Goal: Information Seeking & Learning: Learn about a topic

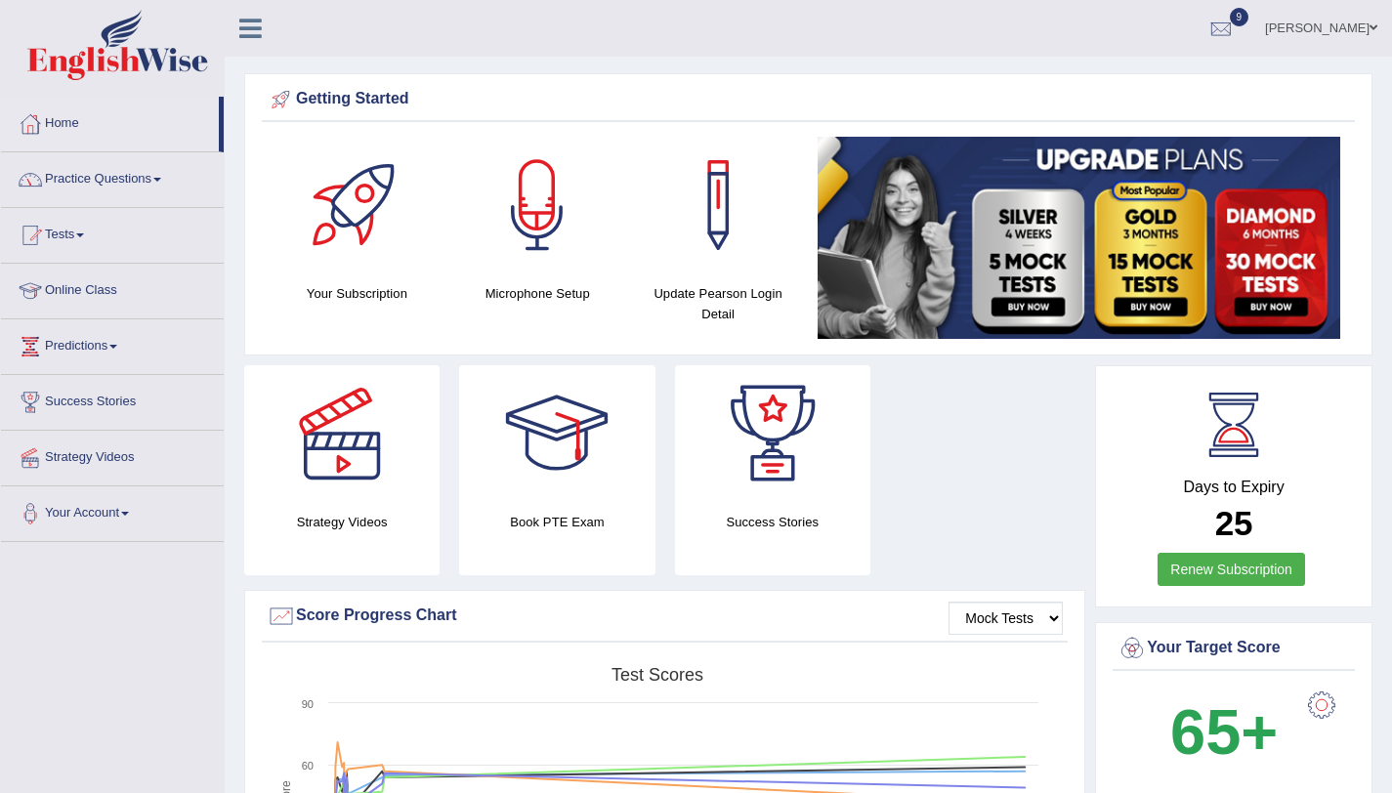
click at [81, 175] on link "Practice Questions" at bounding box center [112, 176] width 223 height 49
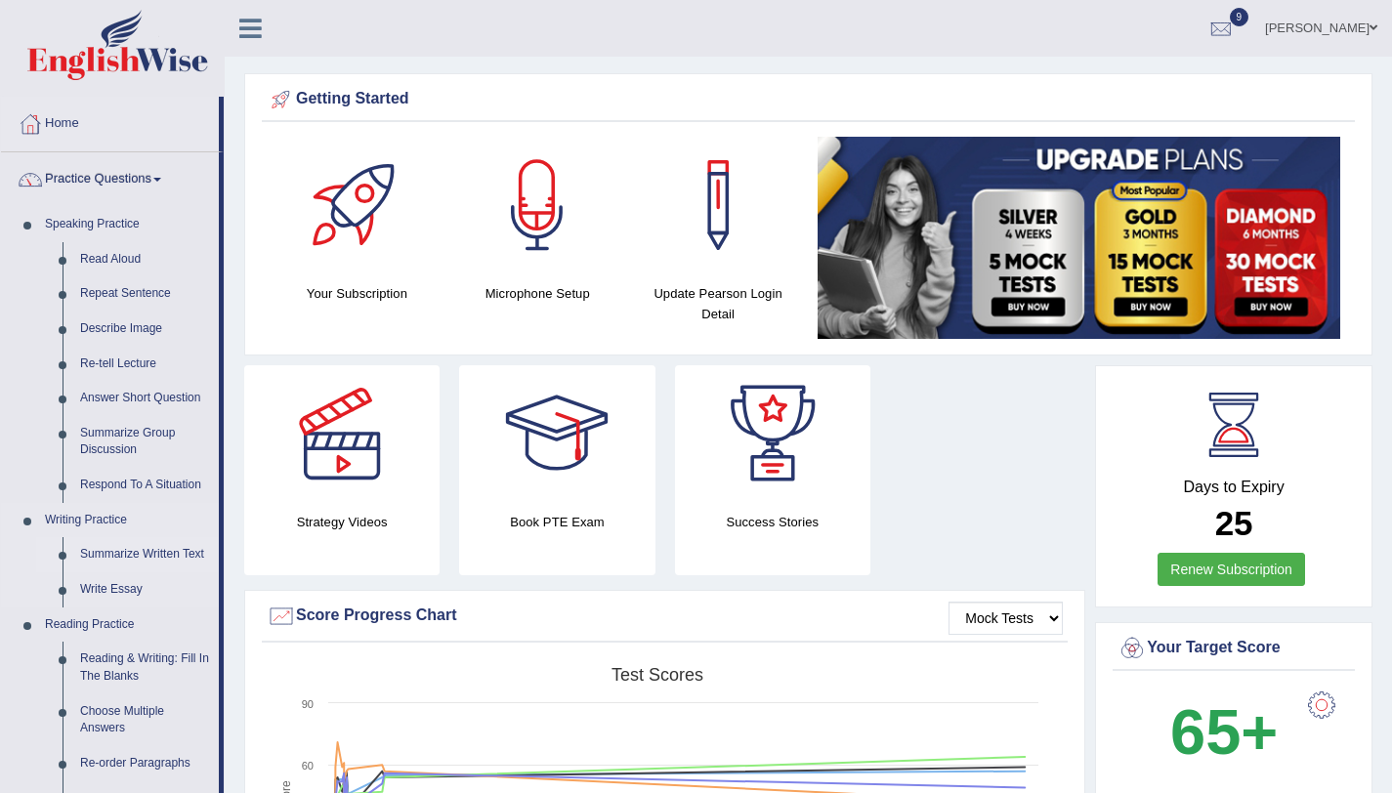
click at [154, 550] on link "Summarize Written Text" at bounding box center [145, 554] width 148 height 35
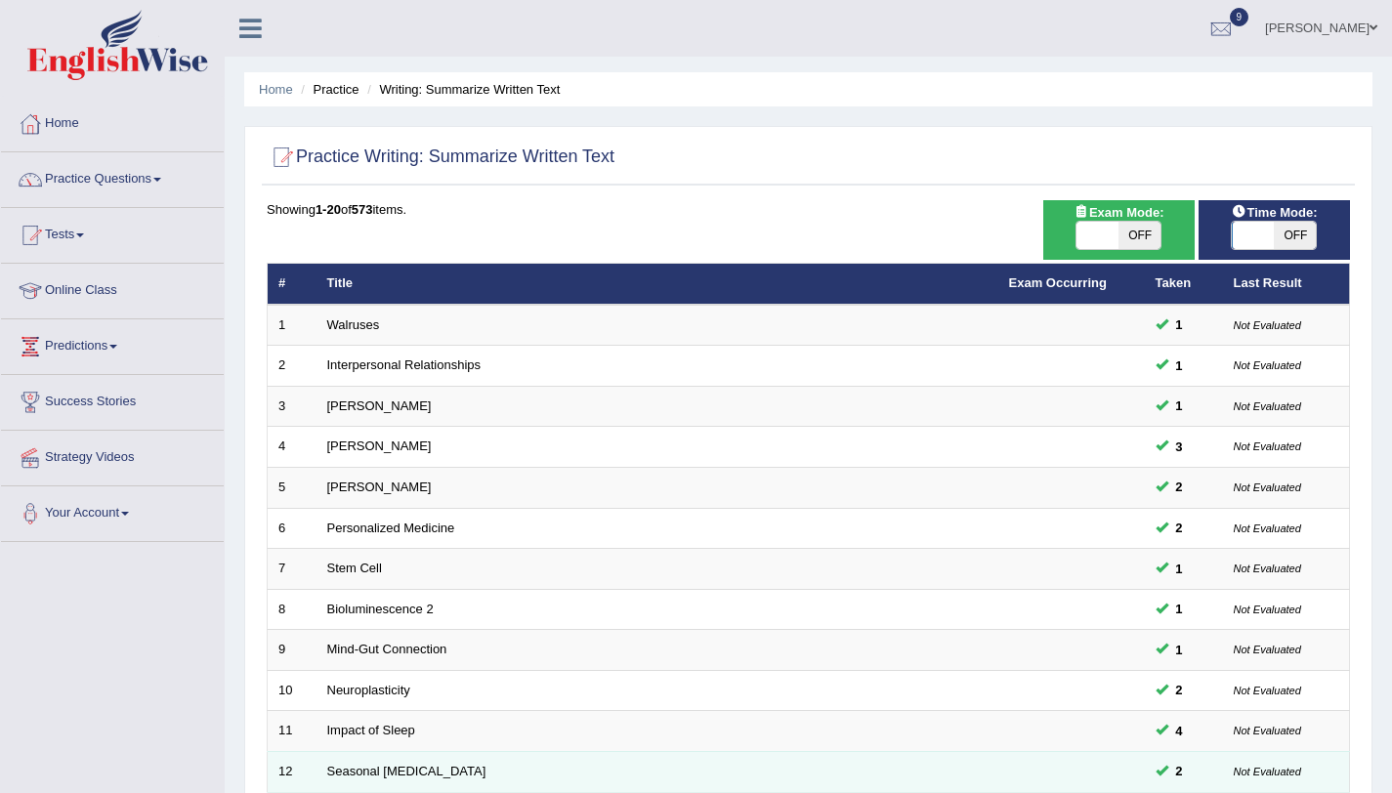
scroll to position [360, 0]
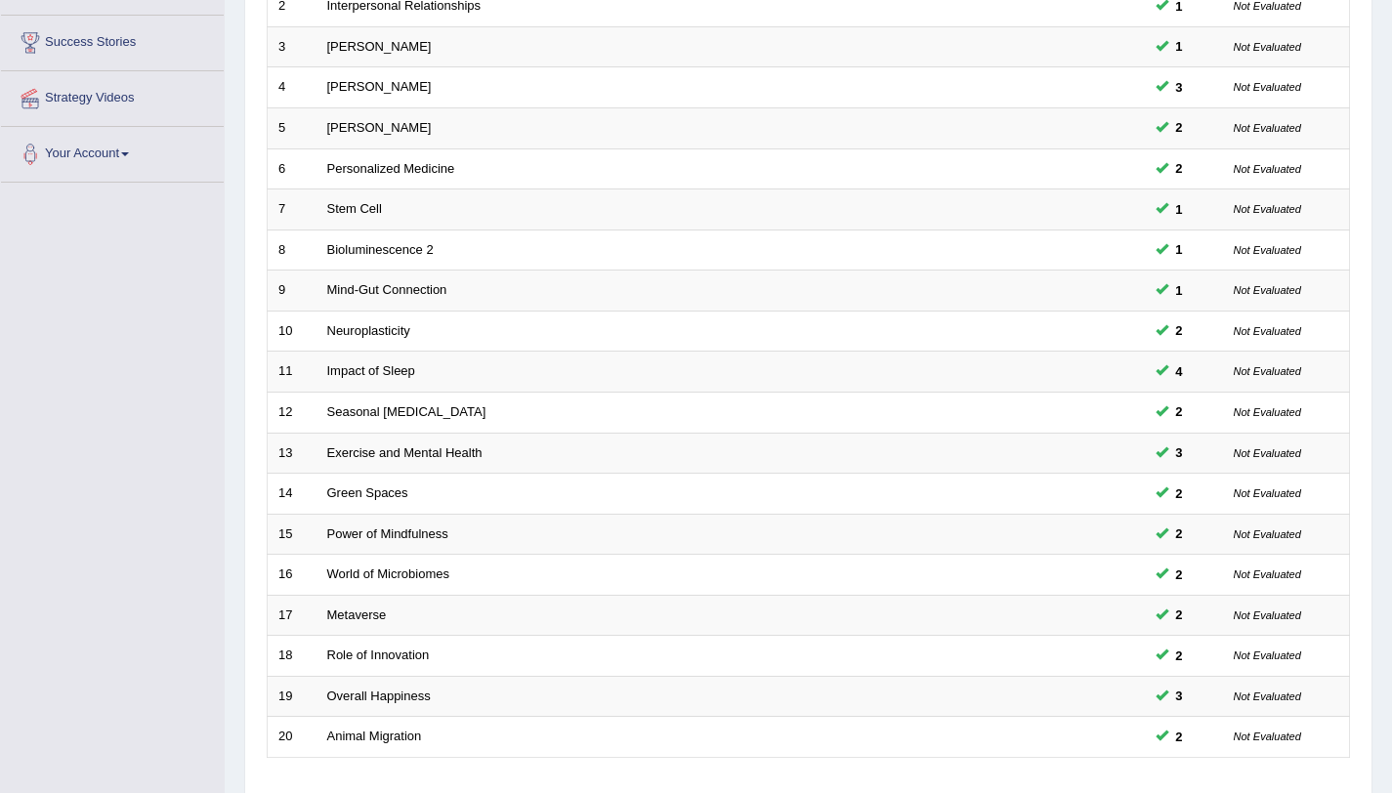
click at [90, 309] on div "Toggle navigation Home Practice Questions Speaking Practice Read Aloud Repeat S…" at bounding box center [696, 282] width 1392 height 1284
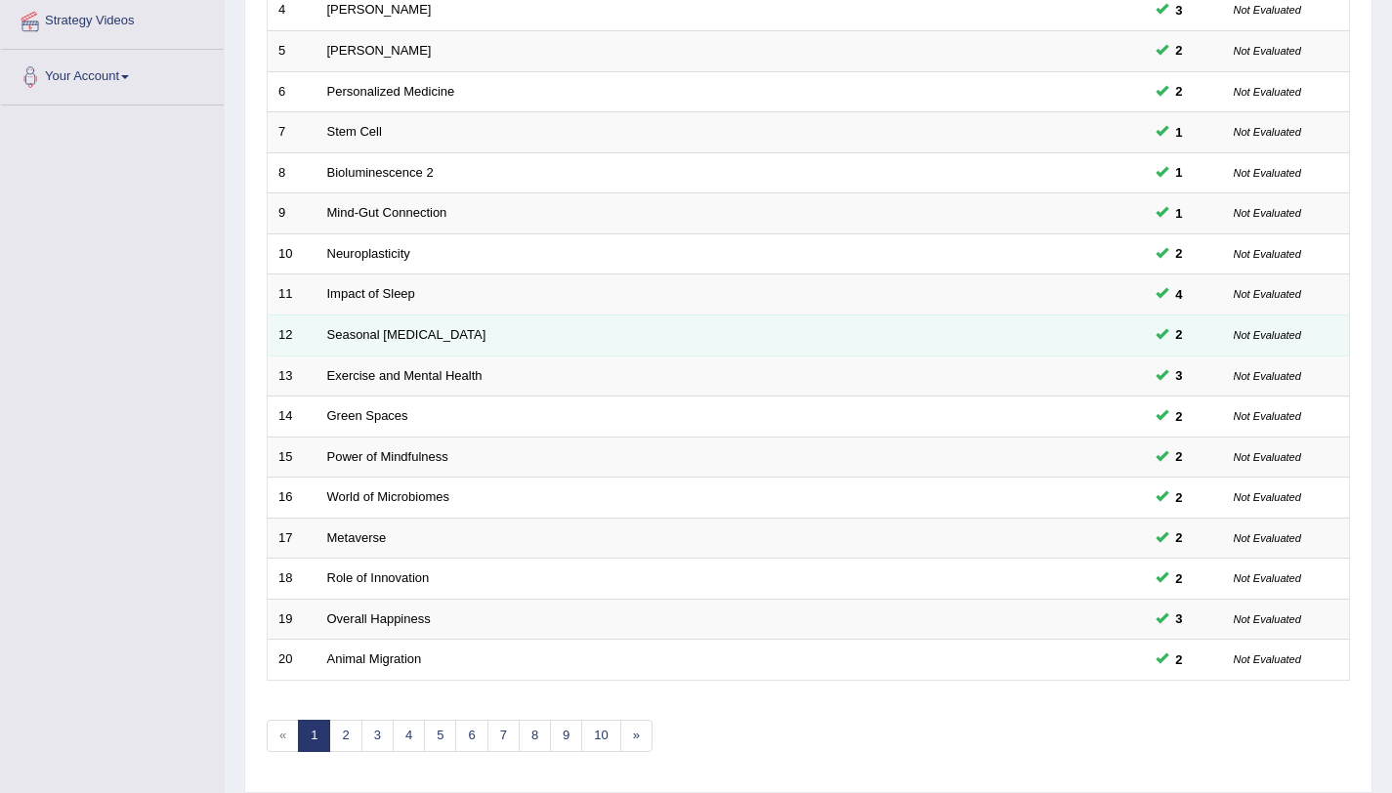
scroll to position [500, 0]
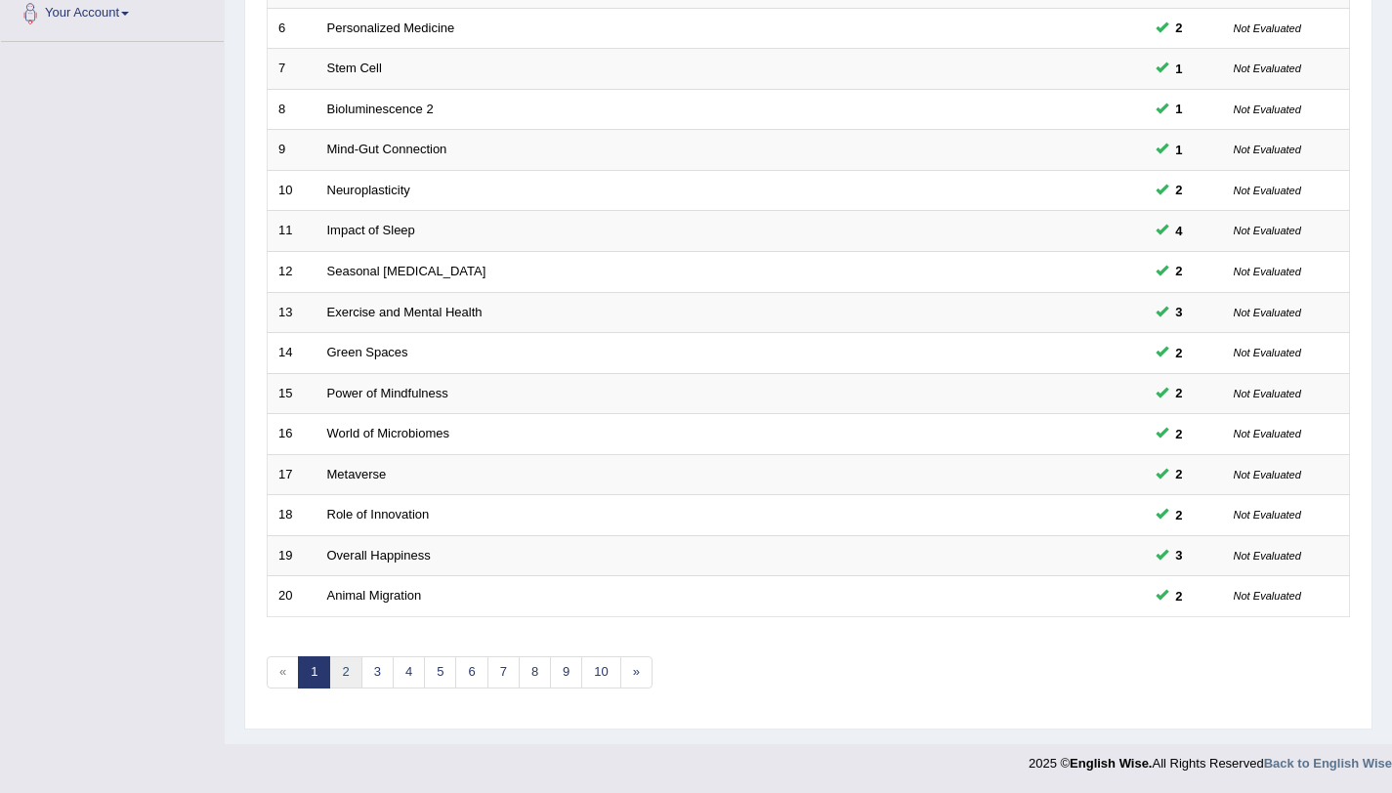
click at [352, 671] on link "2" at bounding box center [345, 673] width 32 height 32
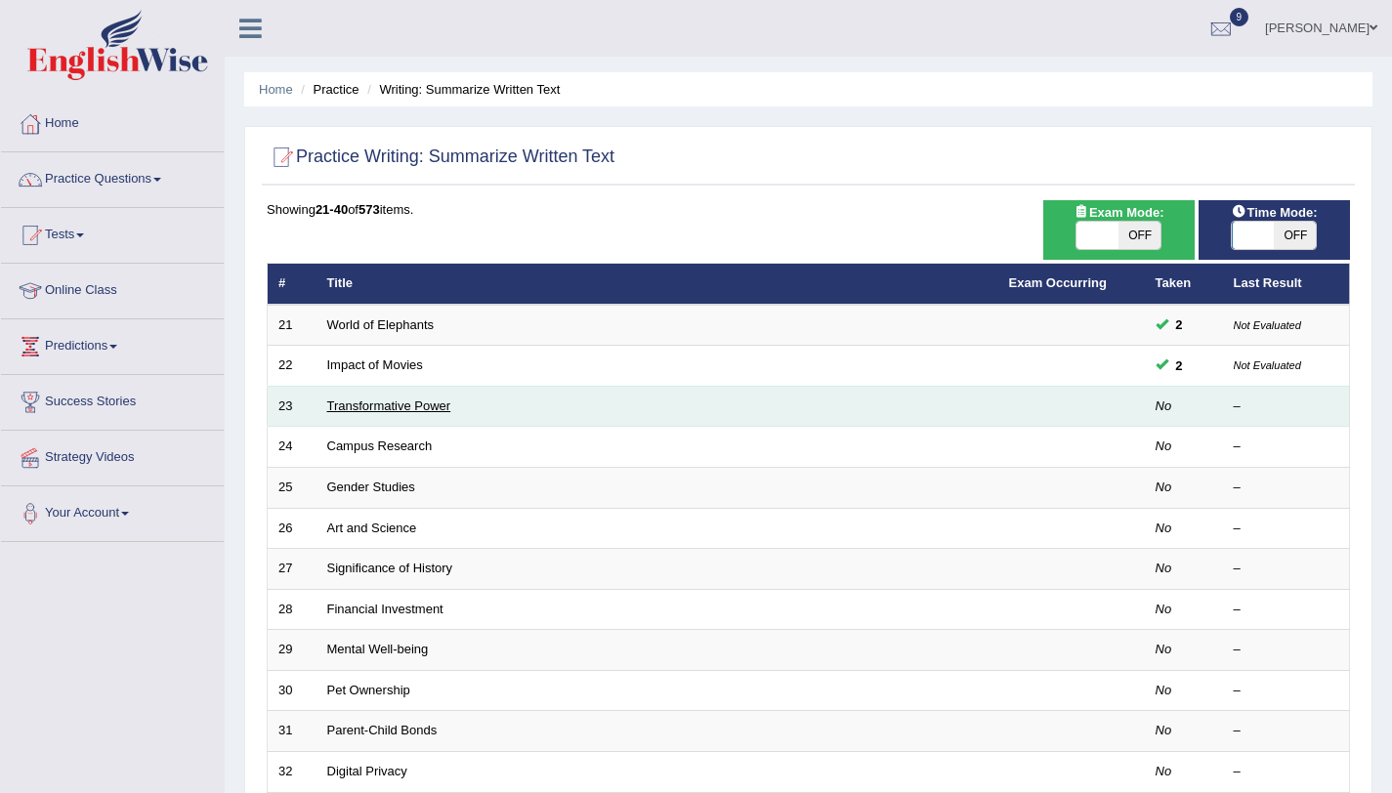
click at [377, 405] on link "Transformative Power" at bounding box center [389, 406] width 124 height 15
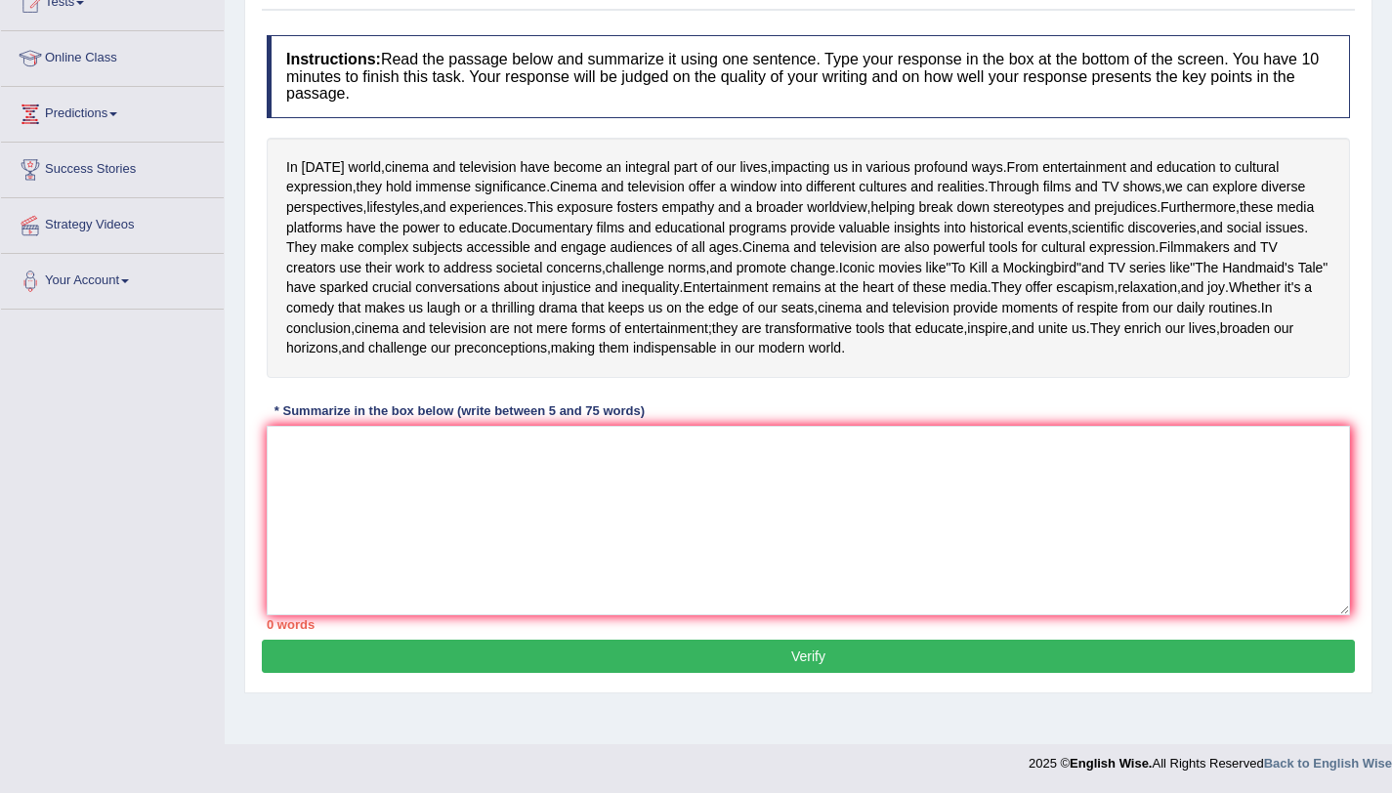
scroll to position [338, 0]
click at [530, 480] on textarea at bounding box center [809, 521] width 1084 height 190
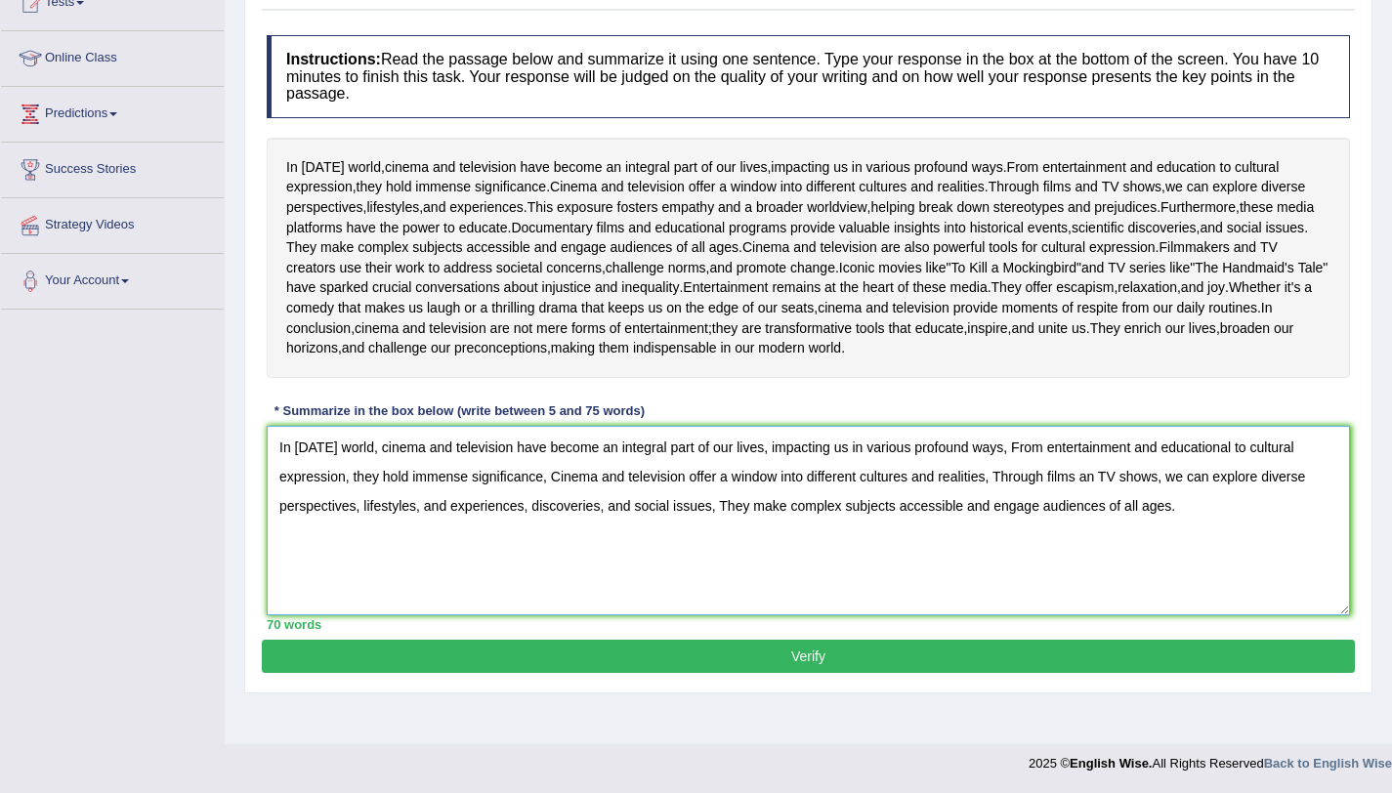
type textarea "In today's world, cinema and television have become an integral part of our liv…"
click at [711, 673] on button "Verify" at bounding box center [808, 656] width 1093 height 33
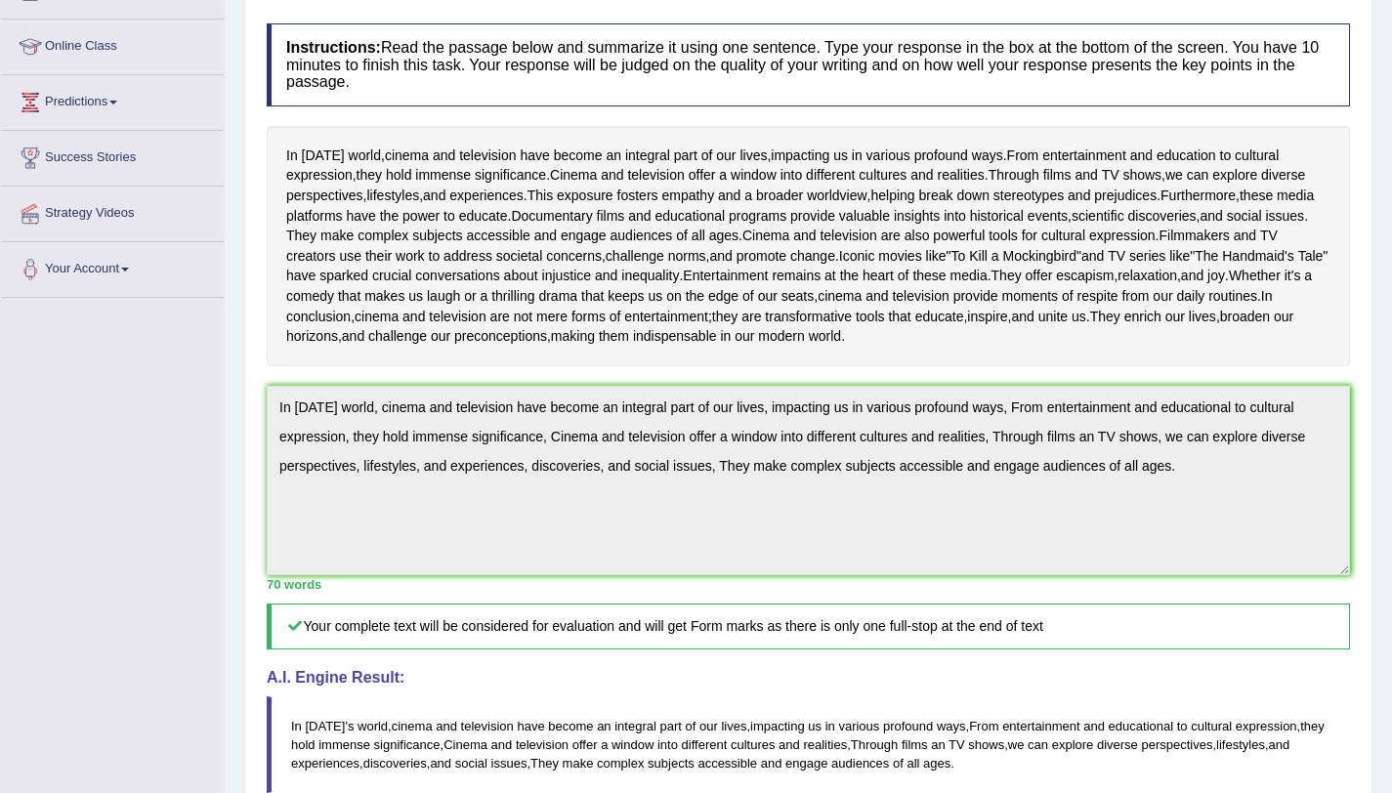
scroll to position [98, 0]
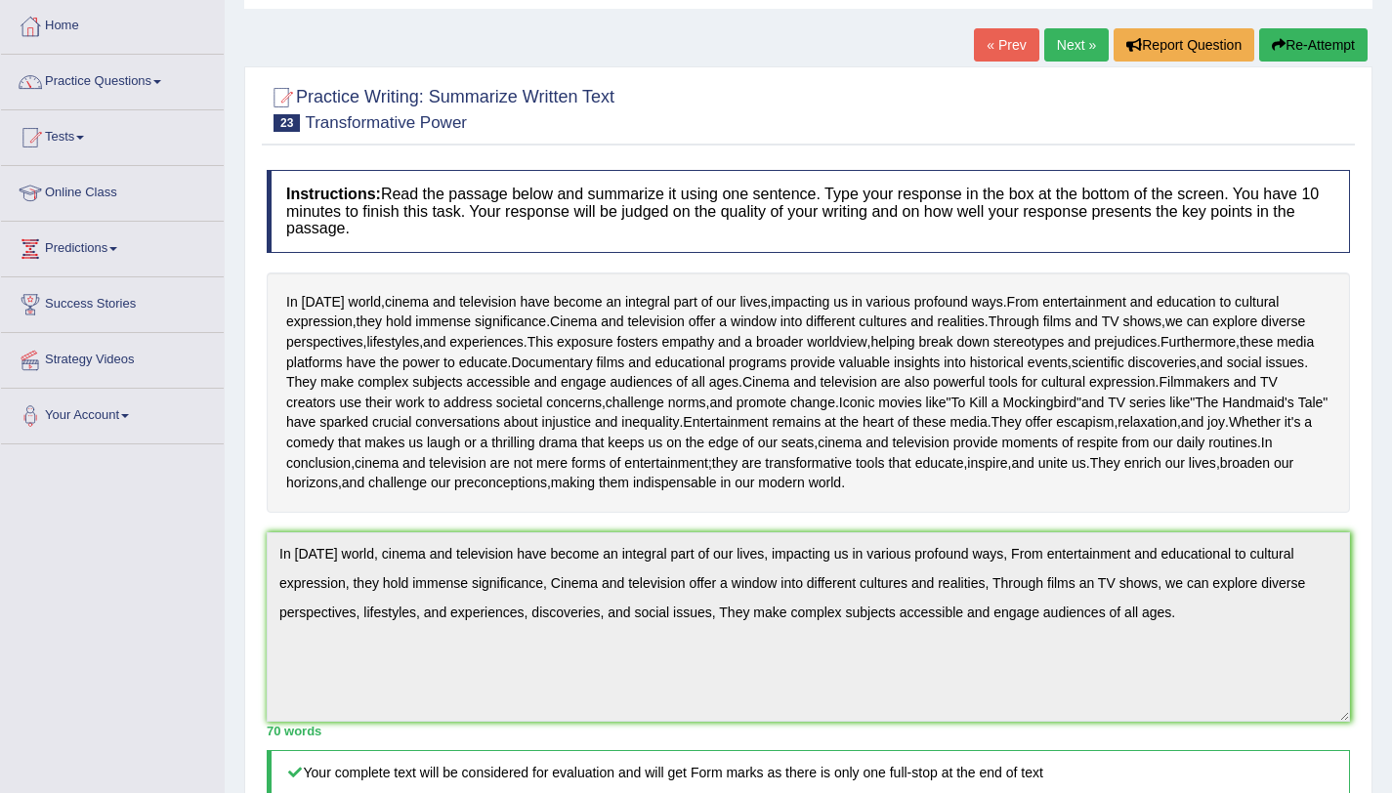
click at [1065, 56] on link "Next »" at bounding box center [1077, 44] width 64 height 33
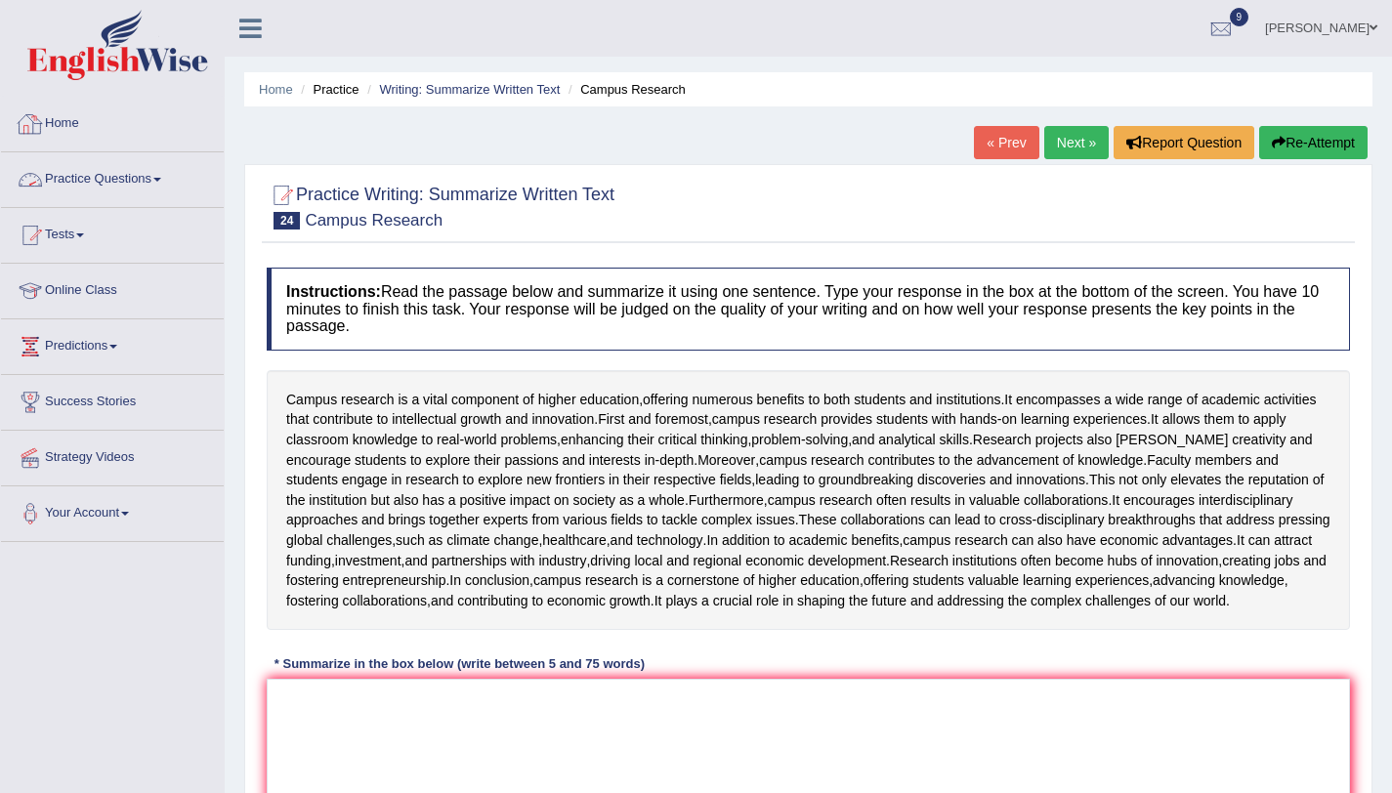
click at [79, 125] on link "Home" at bounding box center [112, 121] width 223 height 49
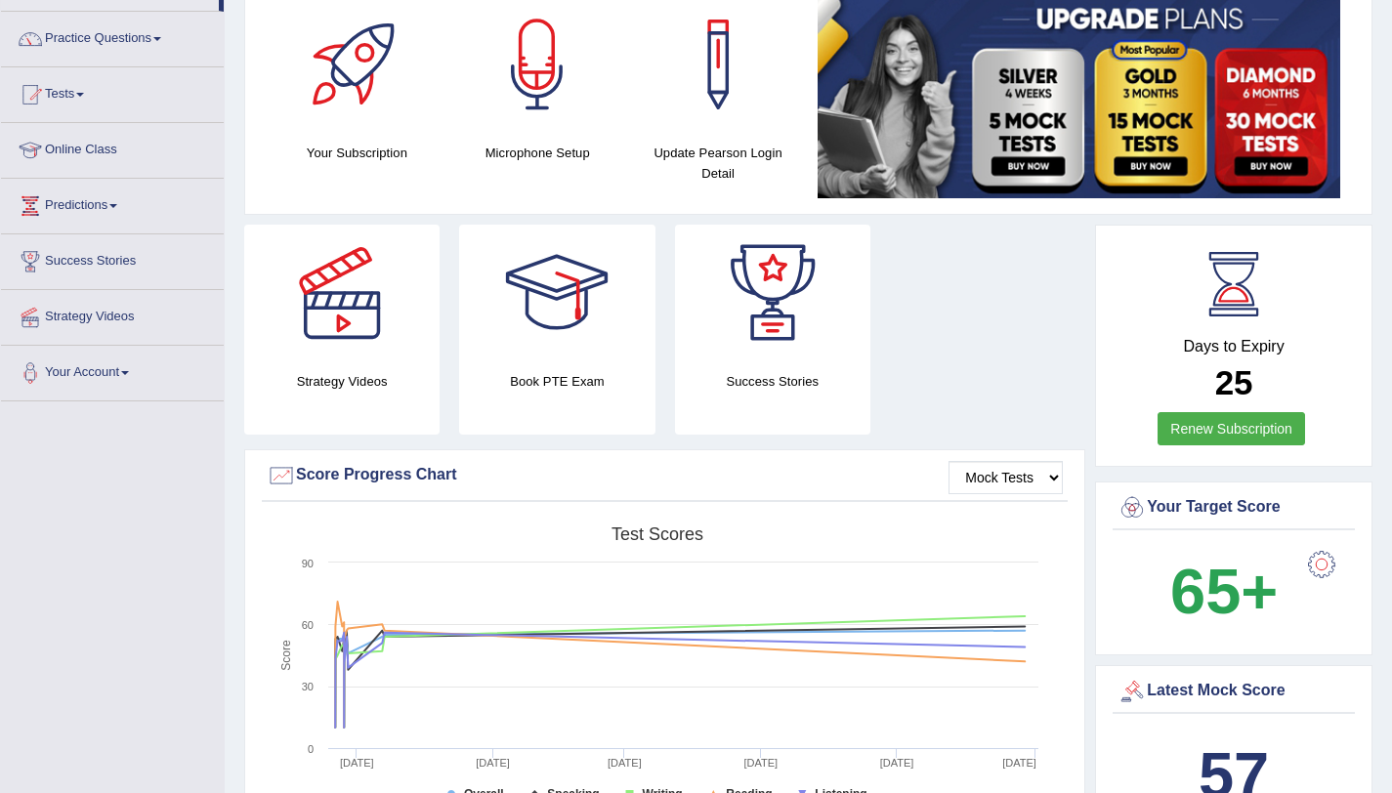
scroll to position [184, 0]
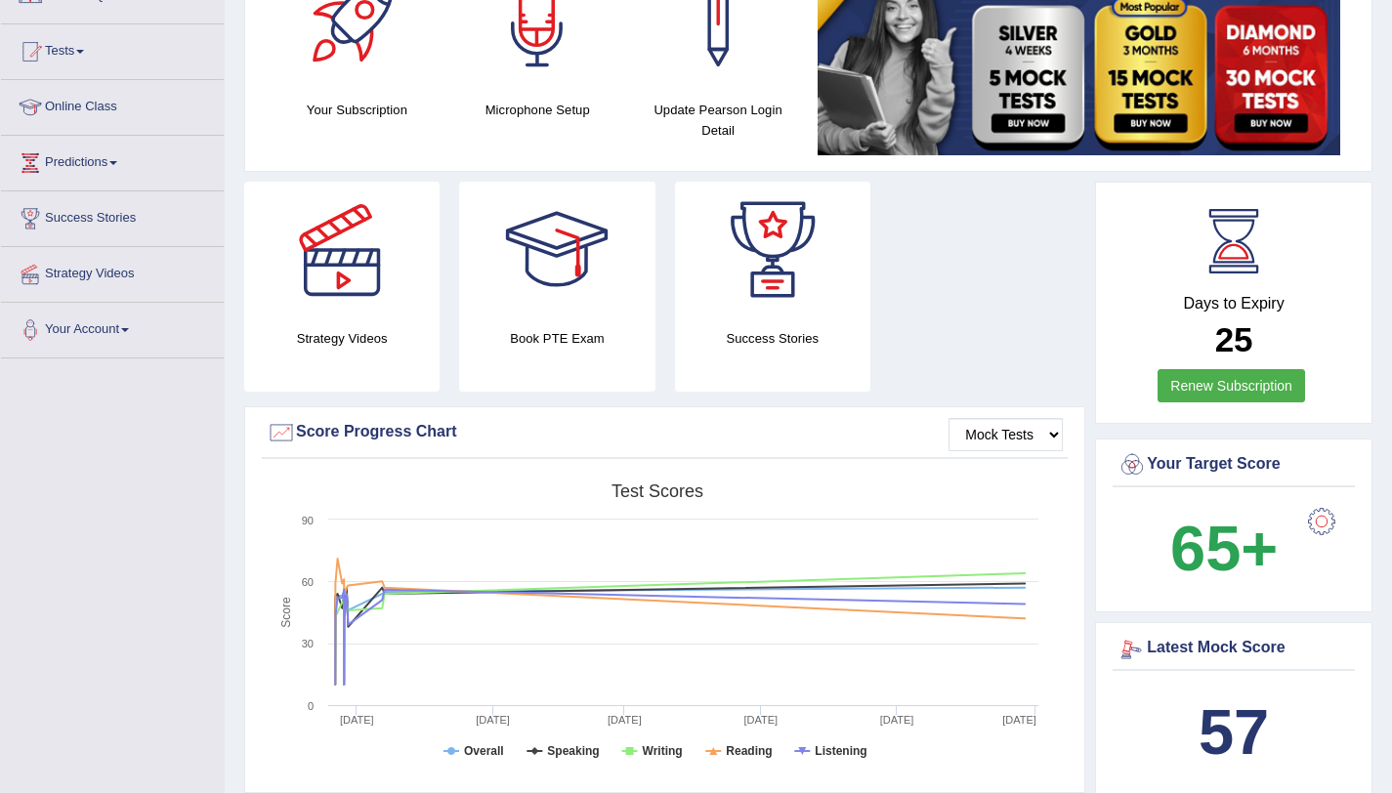
click at [1231, 697] on b "57" at bounding box center [1234, 732] width 70 height 71
click at [1229, 647] on div "Latest Mock Score" at bounding box center [1234, 648] width 233 height 29
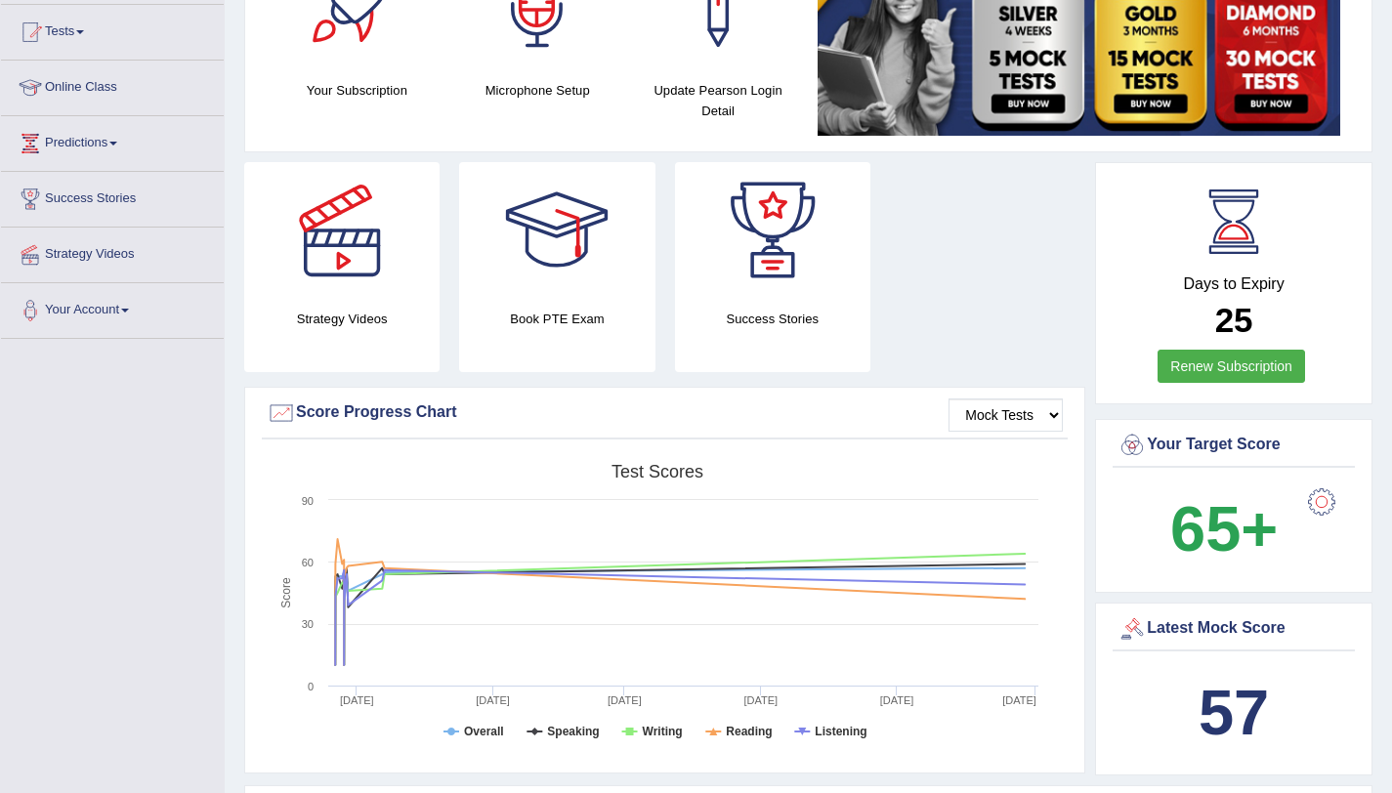
scroll to position [45, 0]
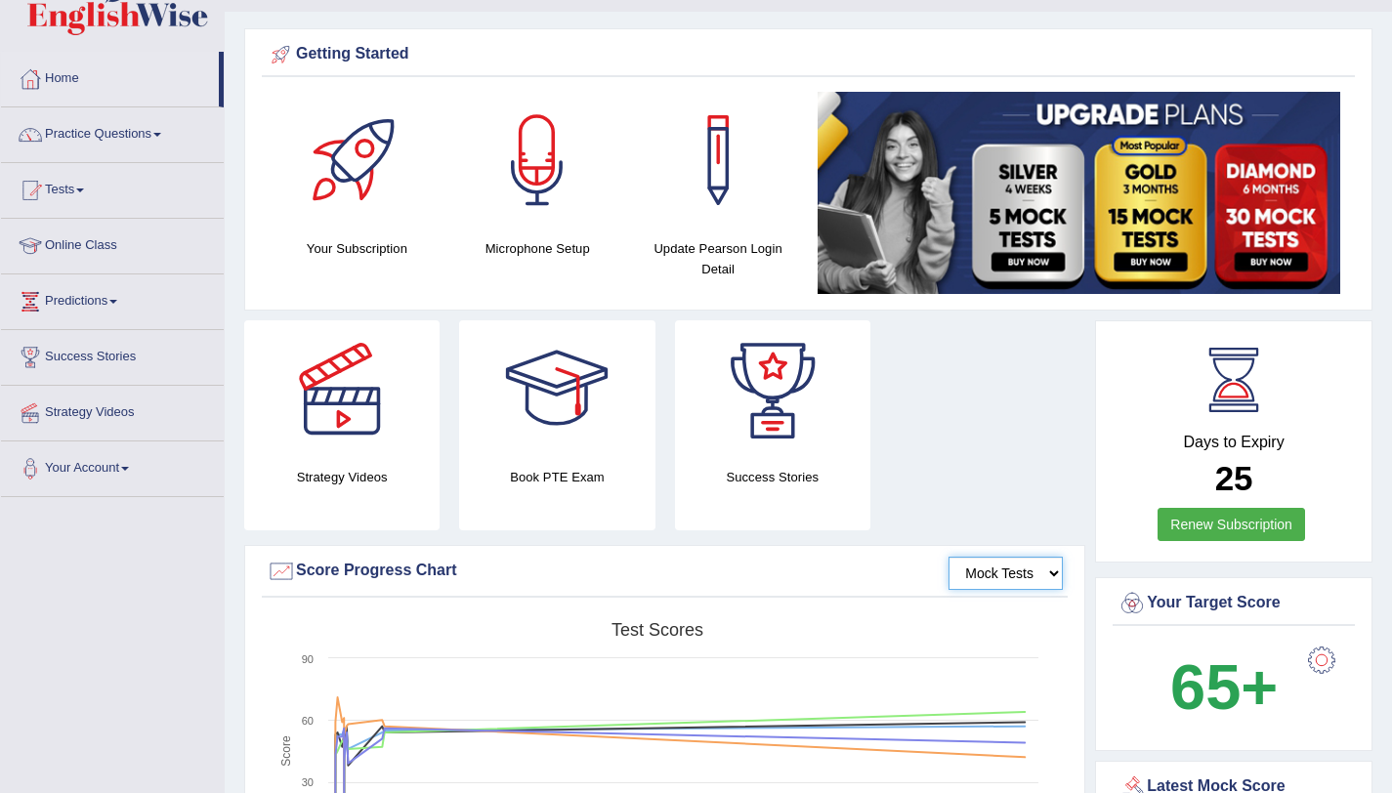
click at [1009, 575] on select "Mock Tests" at bounding box center [1006, 573] width 114 height 33
click at [949, 557] on select "Mock Tests" at bounding box center [1006, 573] width 114 height 33
click at [969, 580] on select "Mock Tests" at bounding box center [1006, 573] width 114 height 33
click at [949, 557] on select "Mock Tests" at bounding box center [1006, 573] width 114 height 33
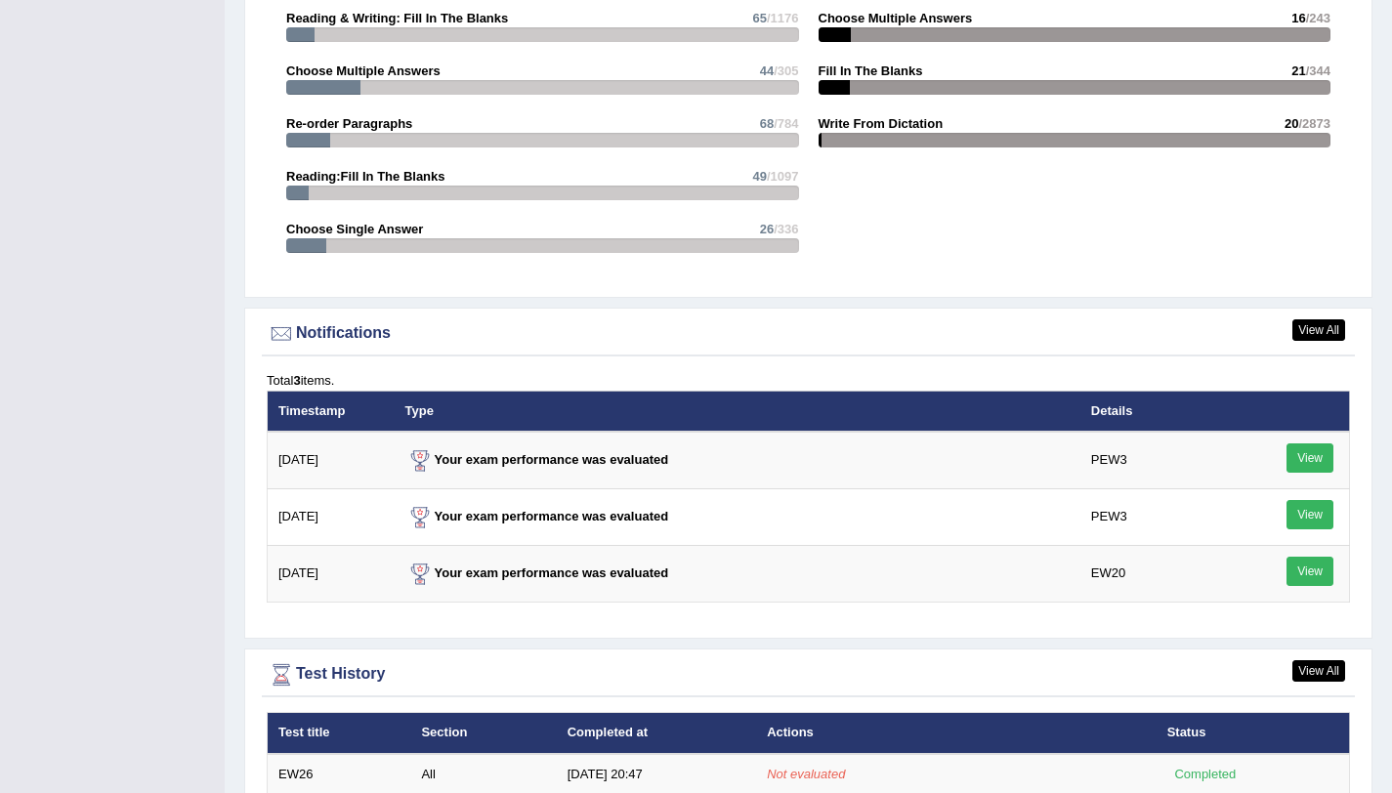
scroll to position [2345, 0]
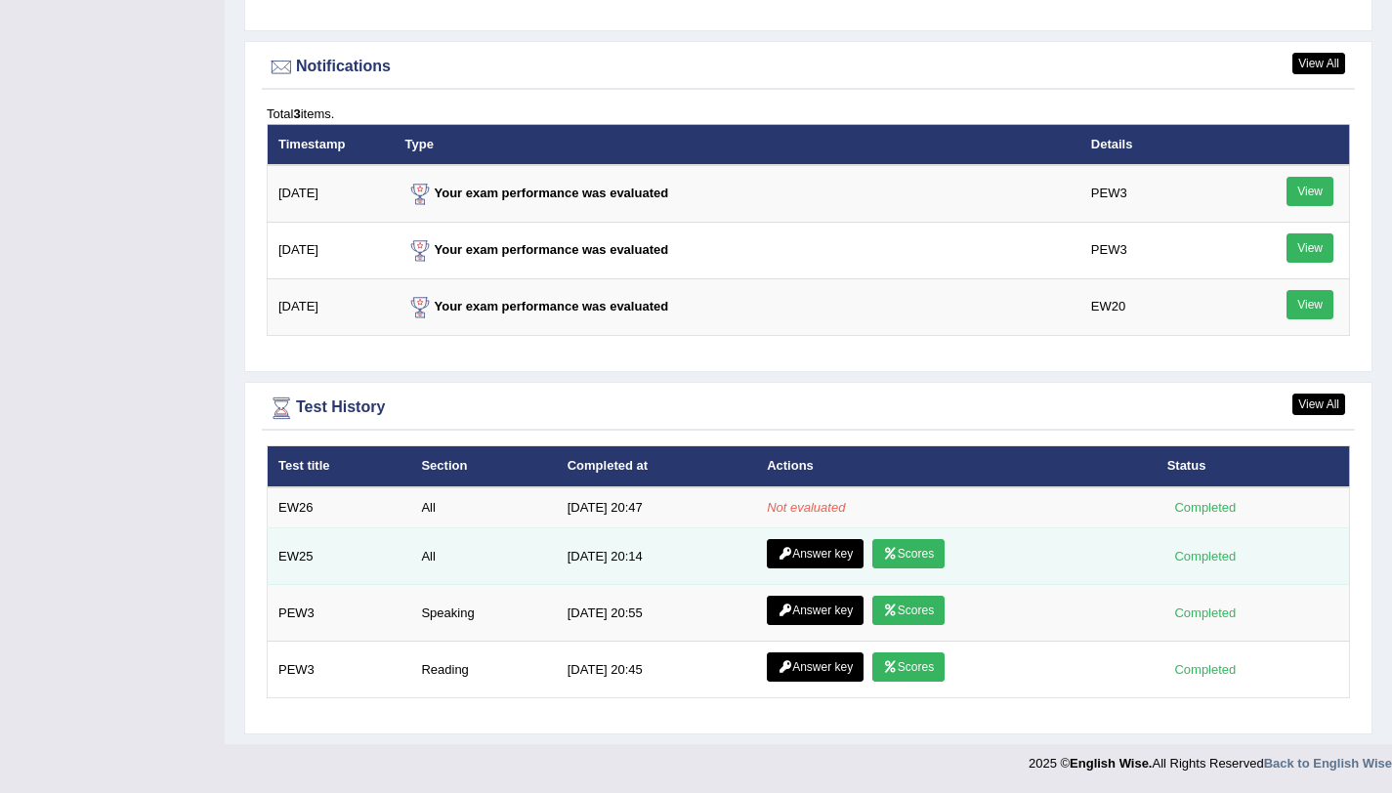
click at [892, 548] on icon at bounding box center [890, 554] width 15 height 12
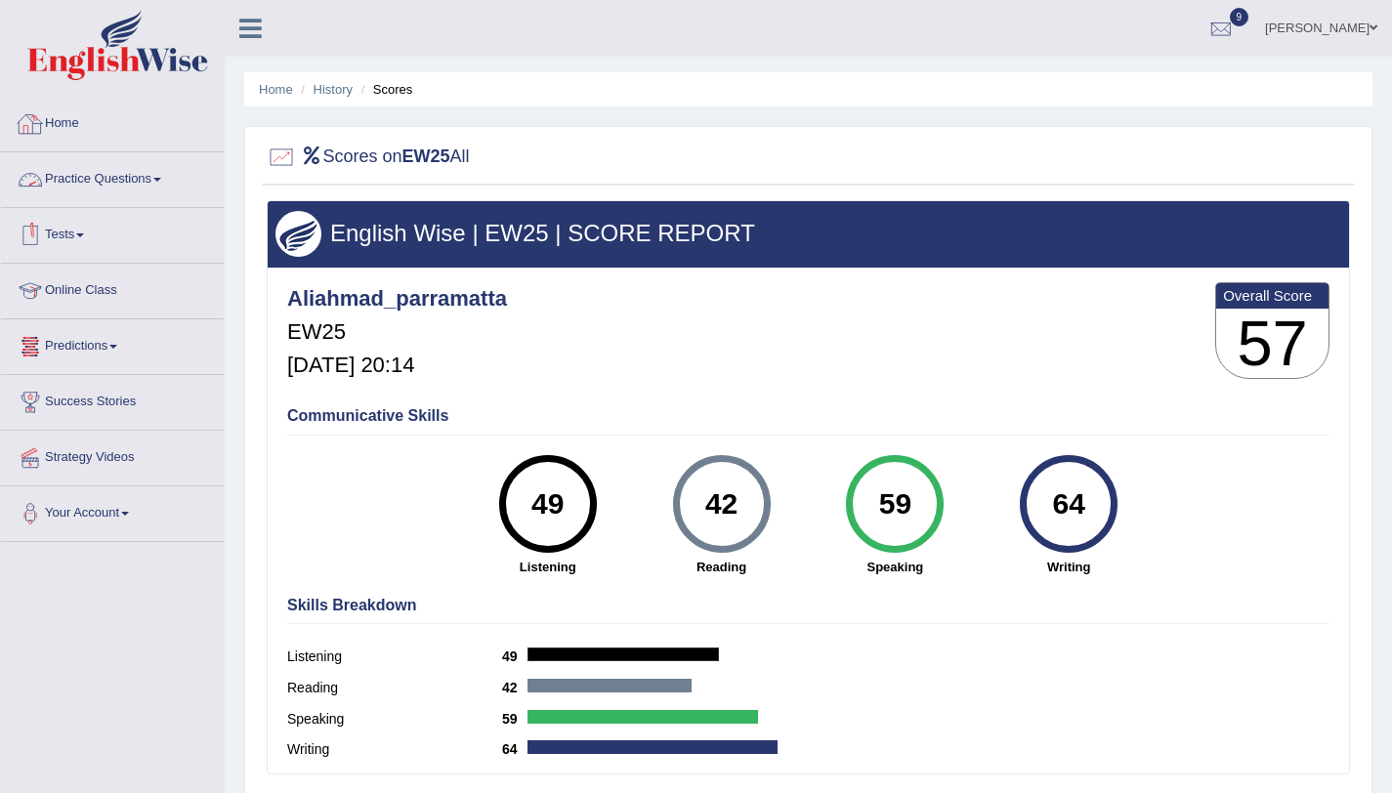
click at [59, 126] on link "Home" at bounding box center [112, 121] width 223 height 49
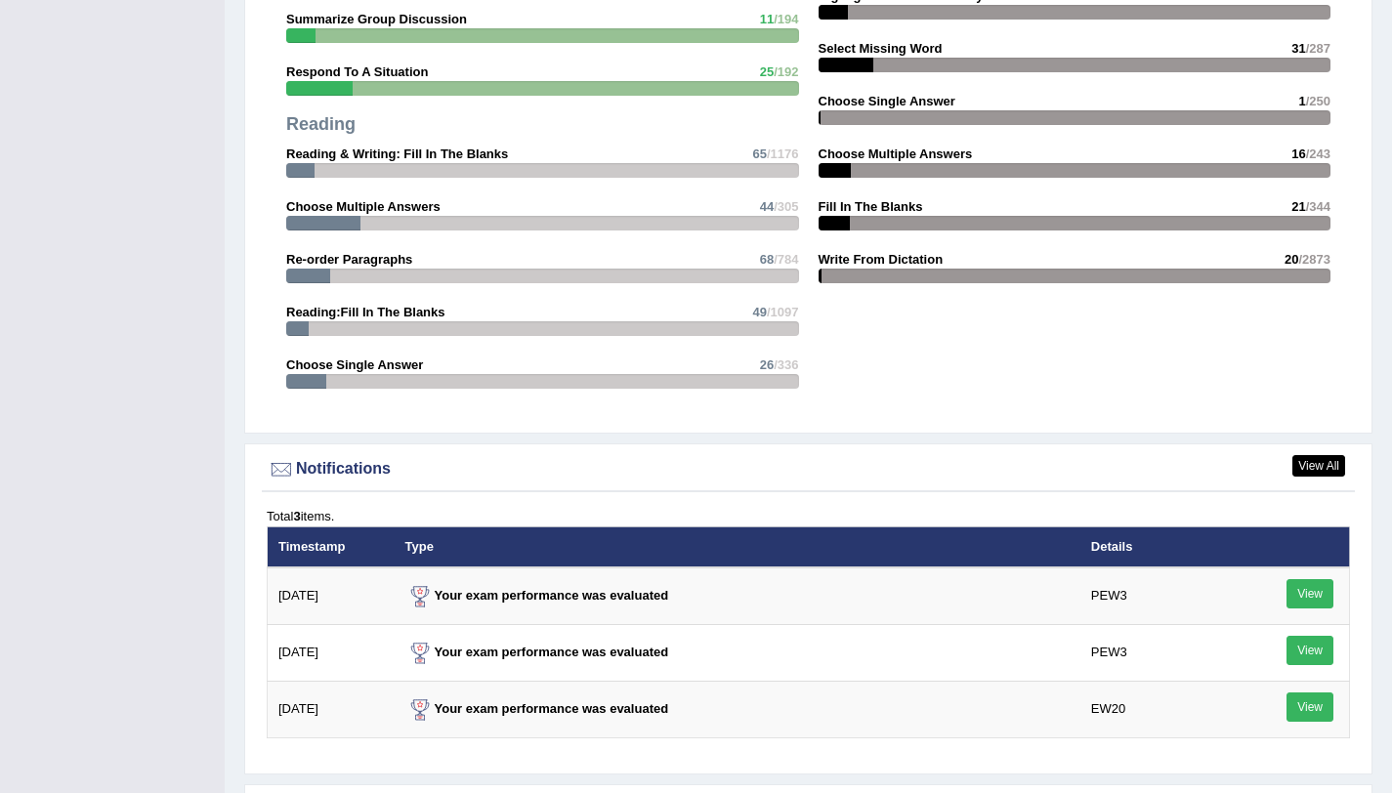
scroll to position [2345, 0]
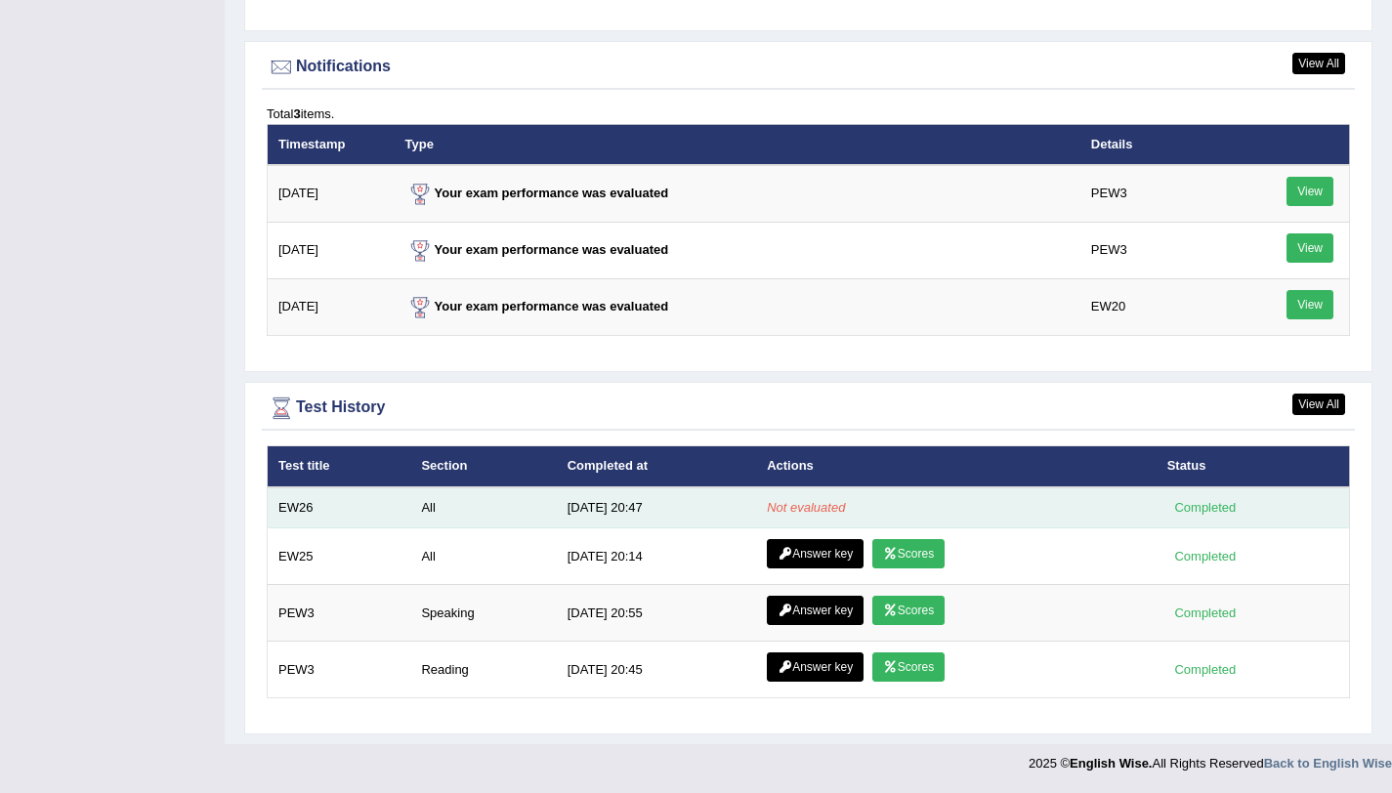
click at [785, 509] on em "Not evaluated" at bounding box center [806, 507] width 78 height 15
click at [563, 514] on td "[DATE] 20:47" at bounding box center [656, 508] width 199 height 41
click at [1200, 503] on div "Completed" at bounding box center [1206, 507] width 76 height 21
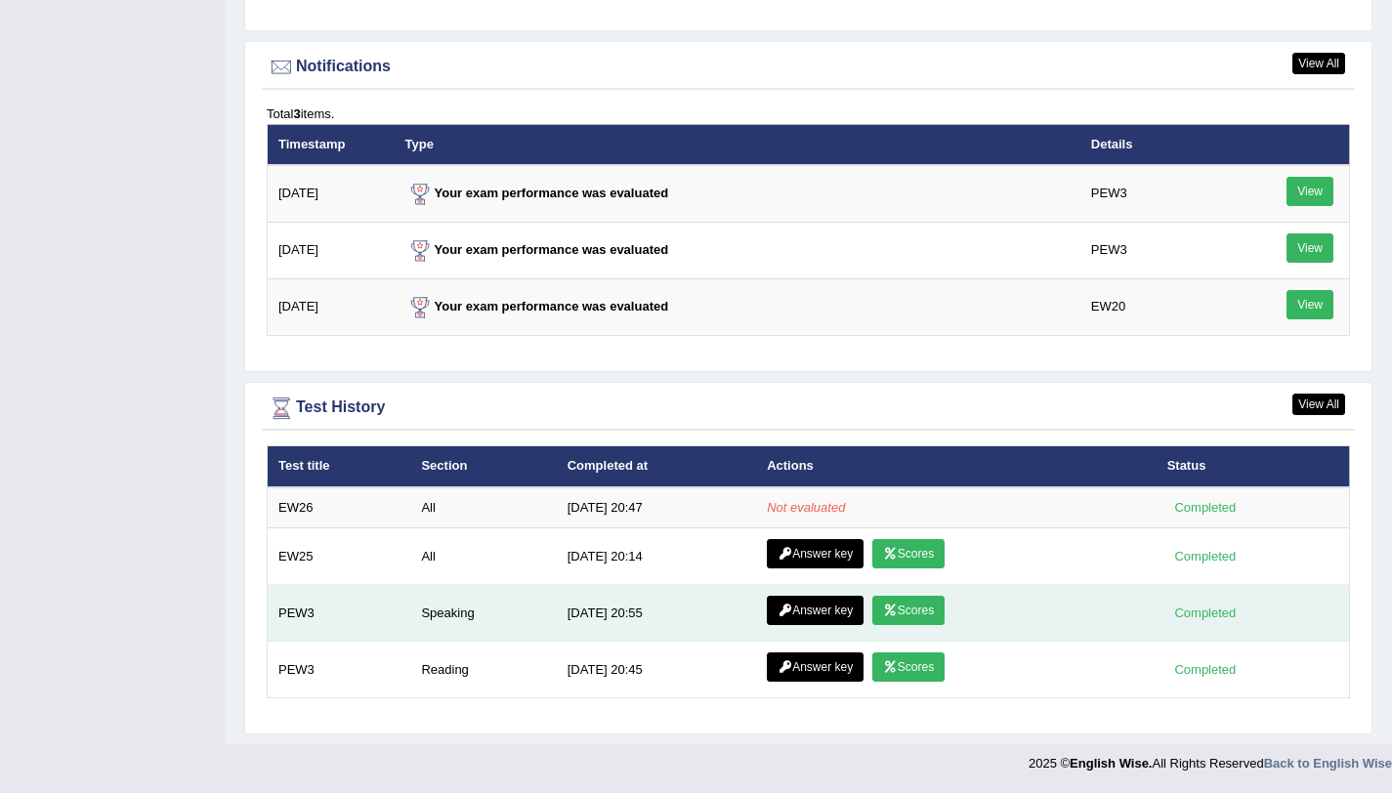
click at [900, 610] on link "Scores" at bounding box center [909, 610] width 72 height 29
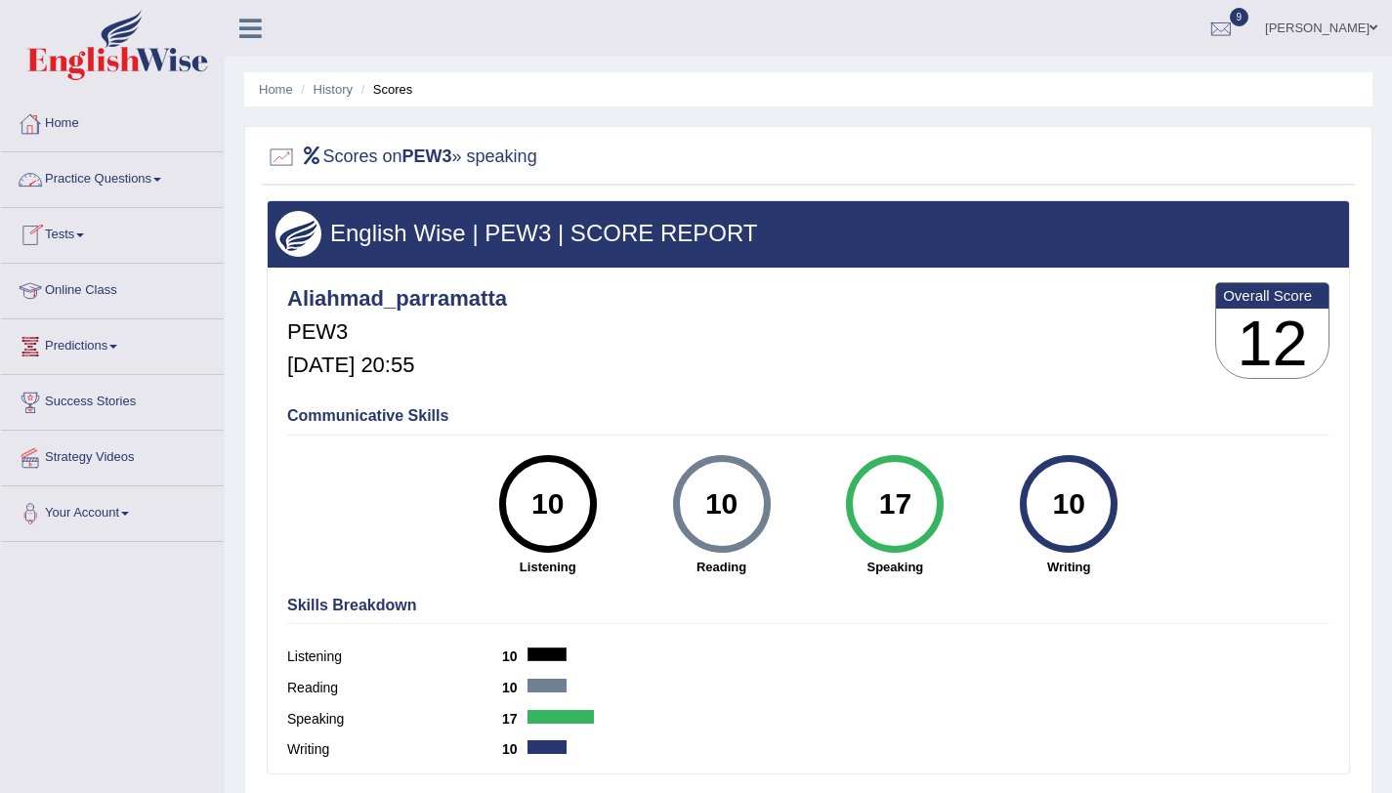
click at [76, 127] on link "Home" at bounding box center [112, 121] width 223 height 49
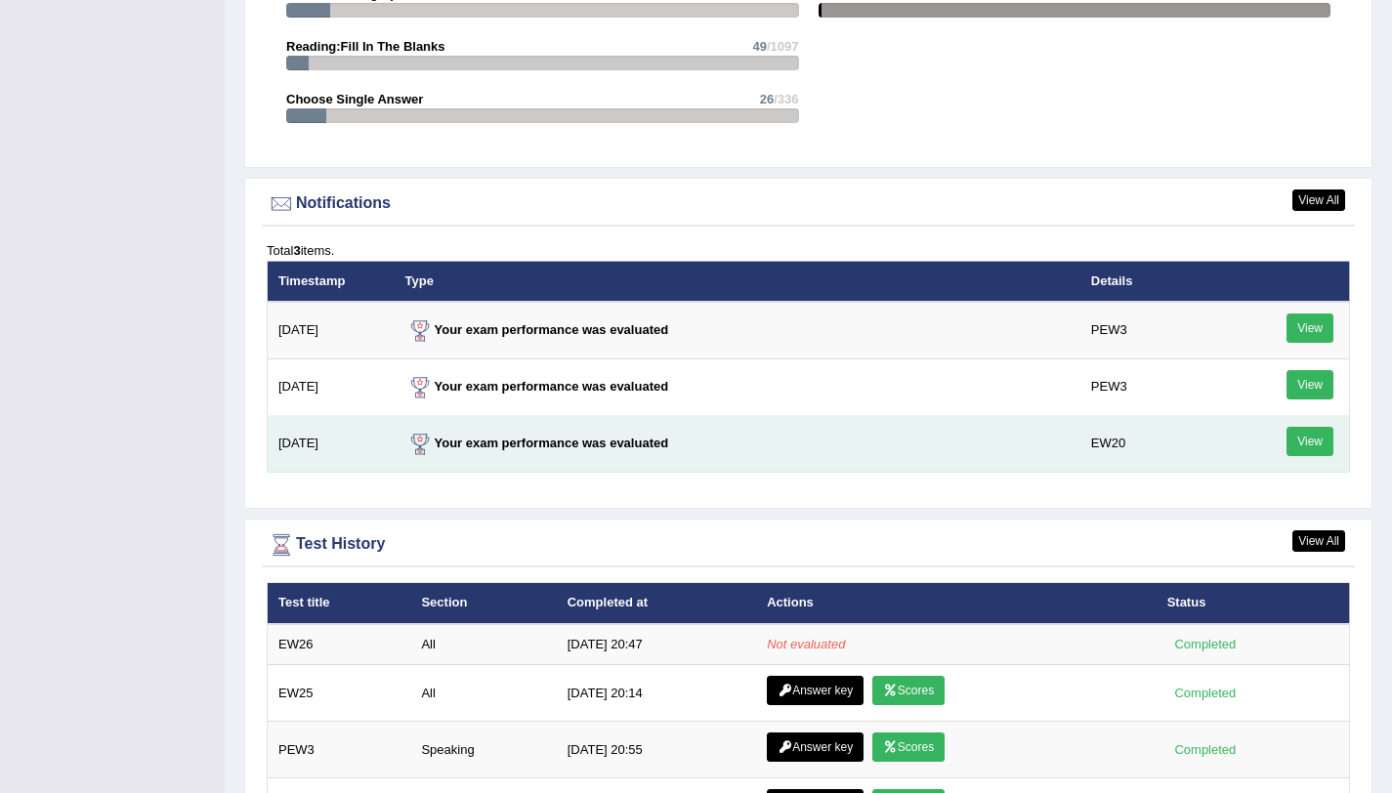
scroll to position [2345, 0]
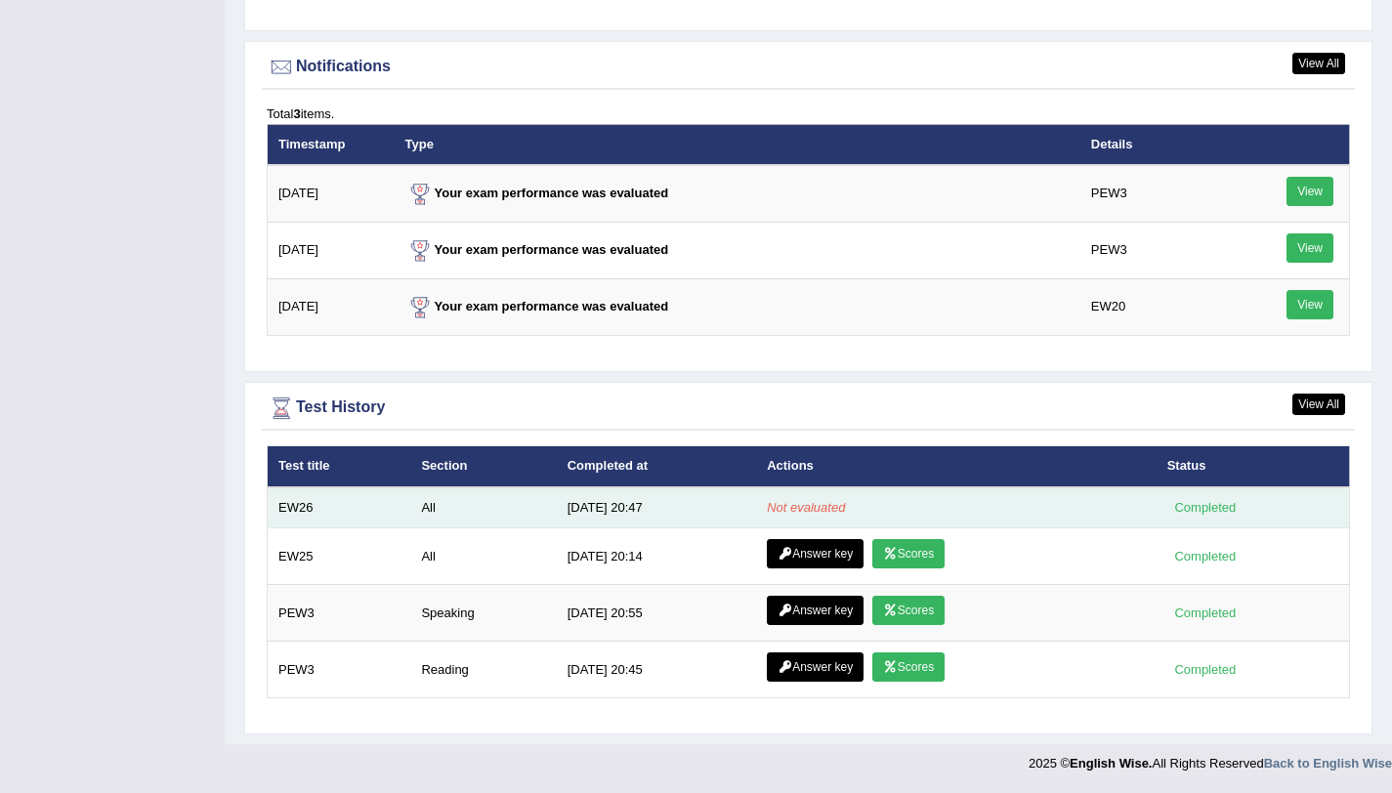
click at [760, 510] on td "Not evaluated" at bounding box center [956, 508] width 400 height 41
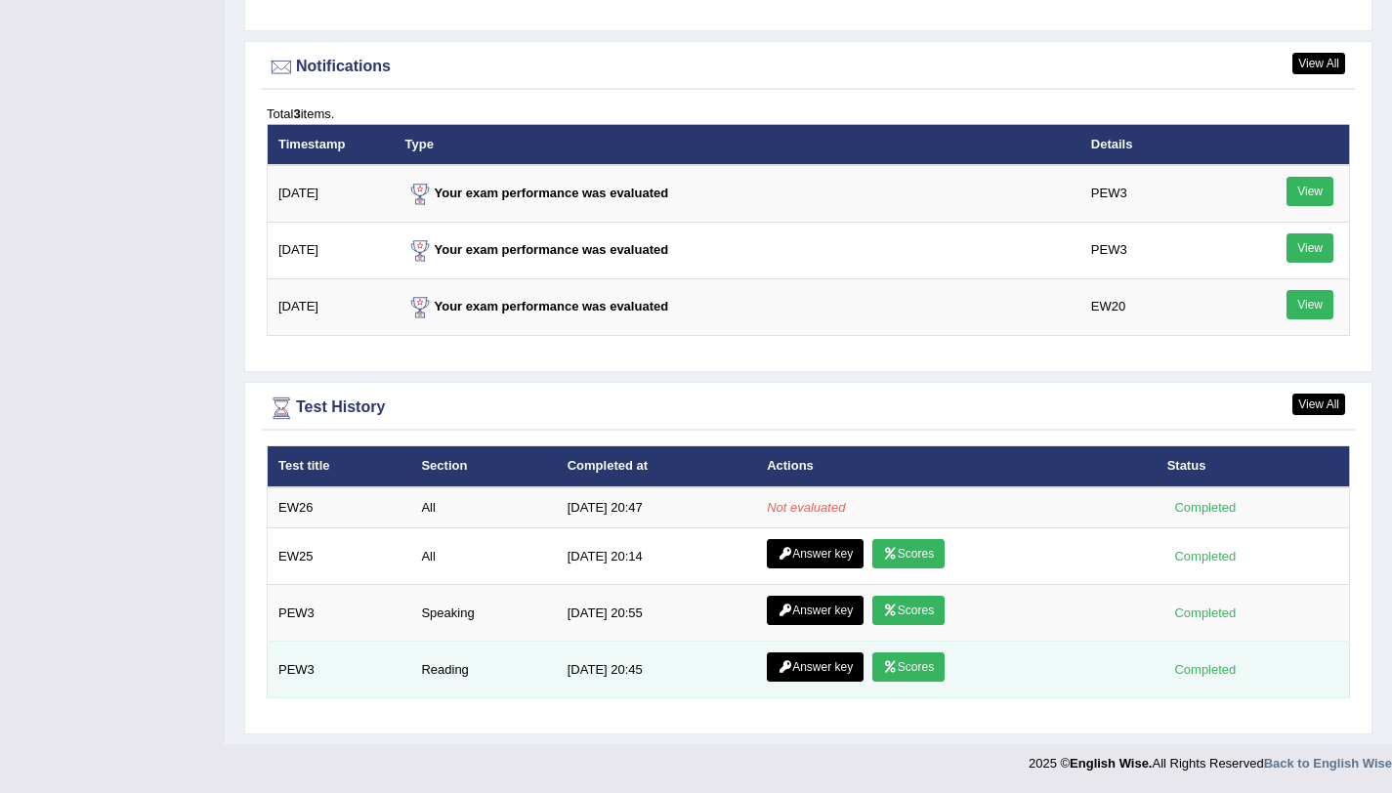
click at [909, 674] on link "Scores" at bounding box center [909, 667] width 72 height 29
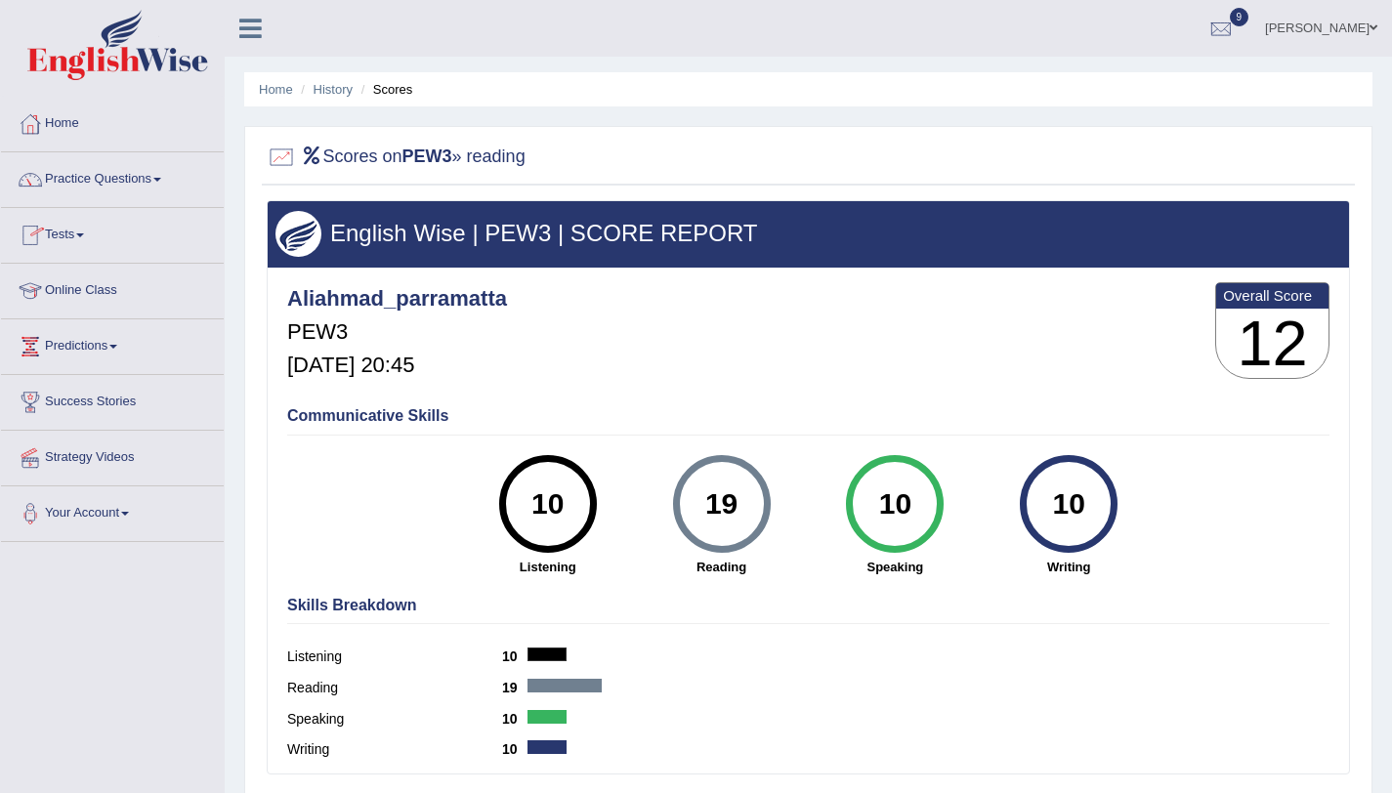
click at [69, 115] on link "Home" at bounding box center [112, 121] width 223 height 49
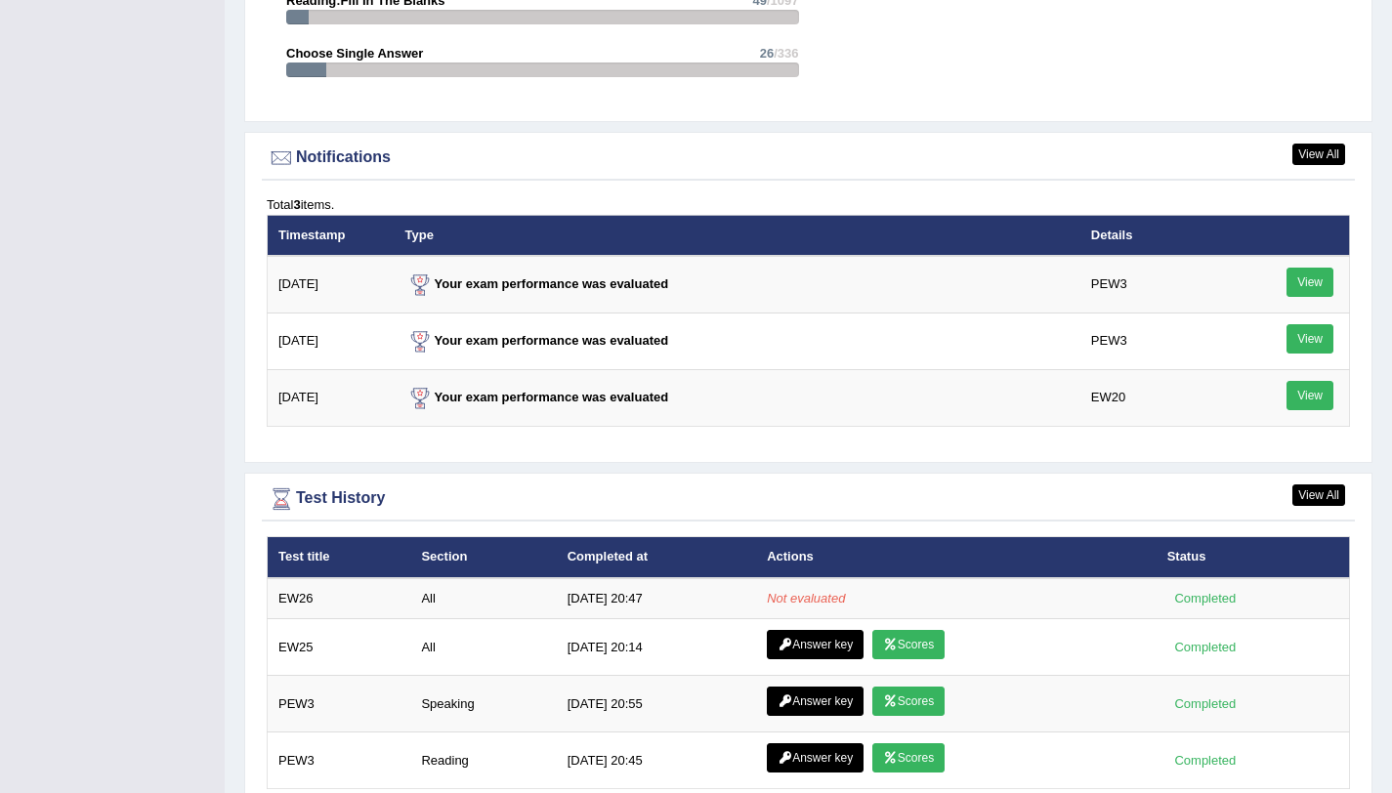
scroll to position [2345, 0]
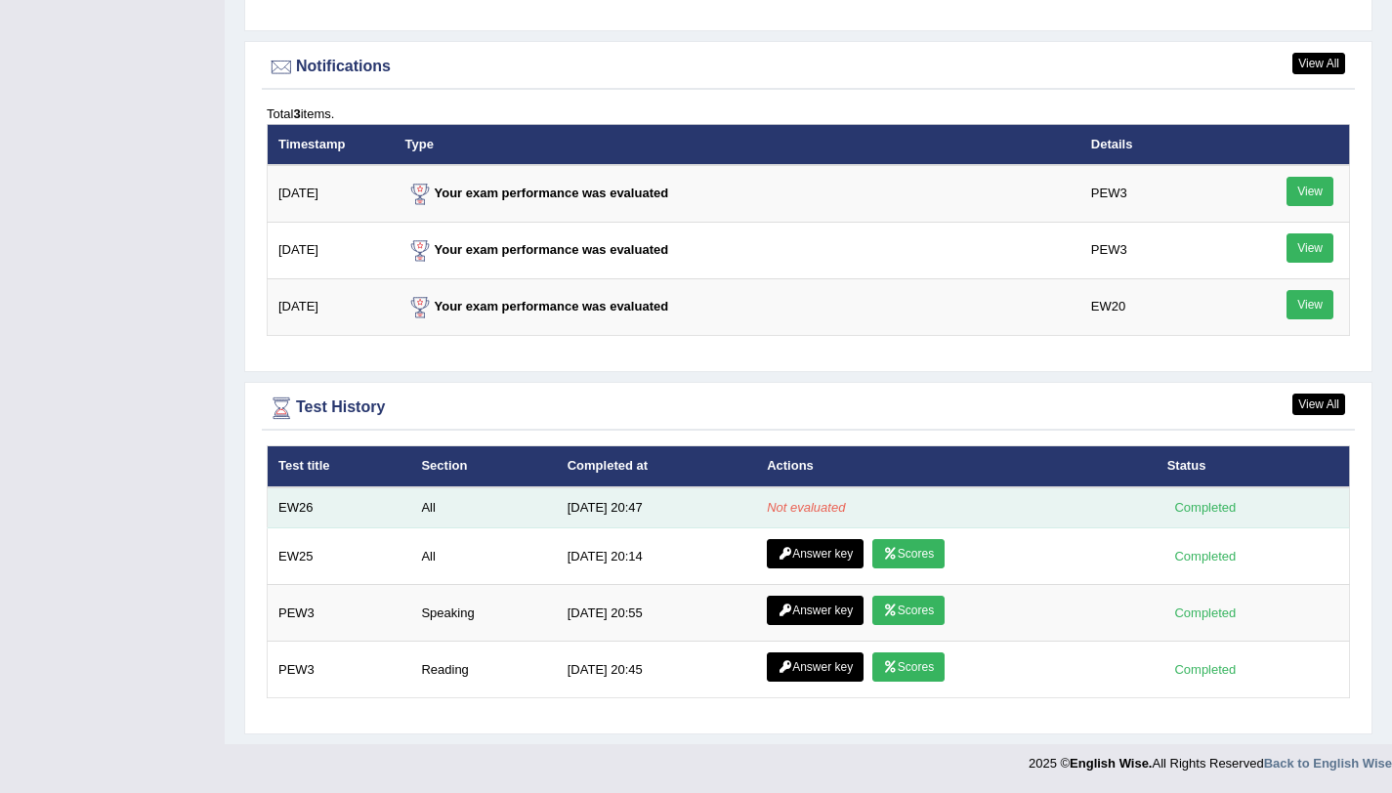
click at [289, 502] on td "EW26" at bounding box center [340, 508] width 144 height 41
click at [635, 508] on td "9/2/25 20:47" at bounding box center [656, 508] width 199 height 41
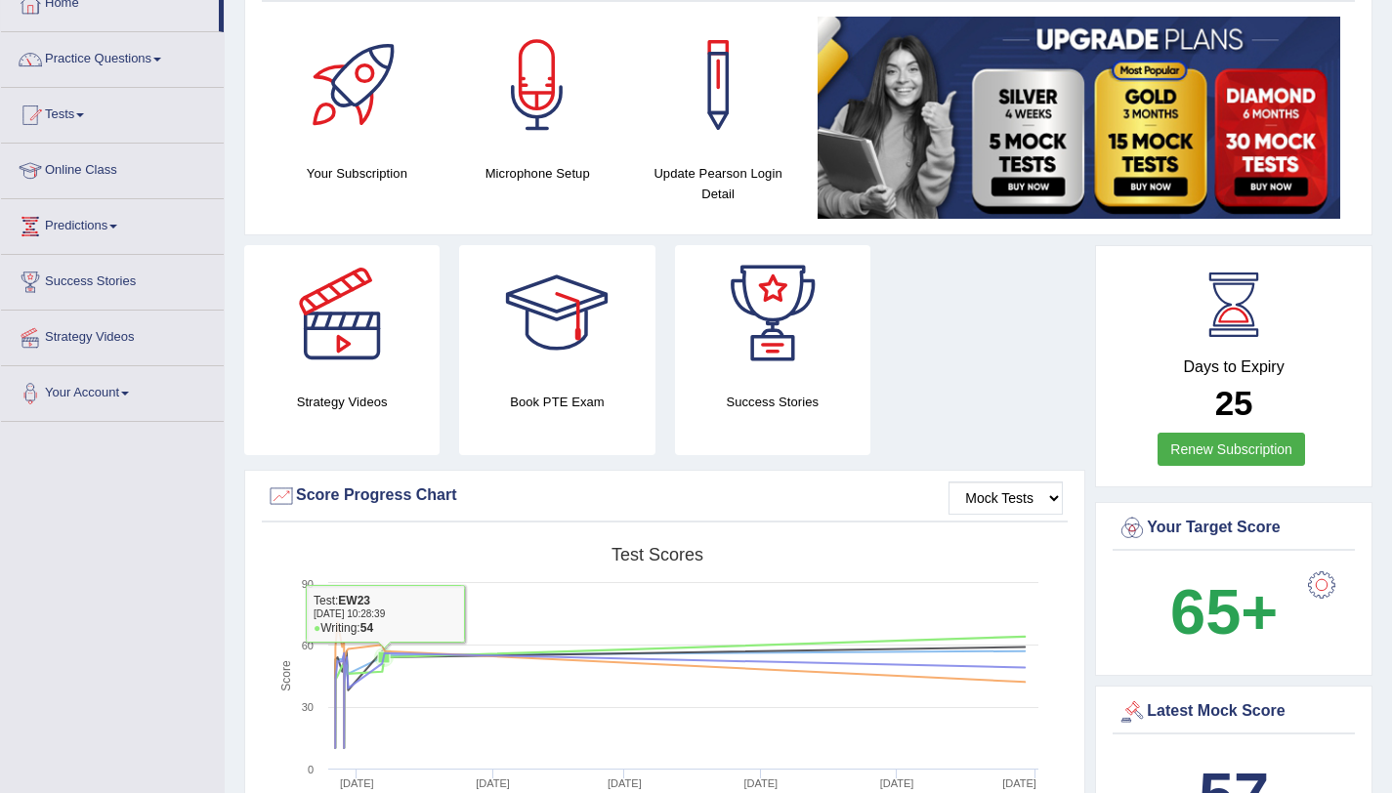
scroll to position [0, 0]
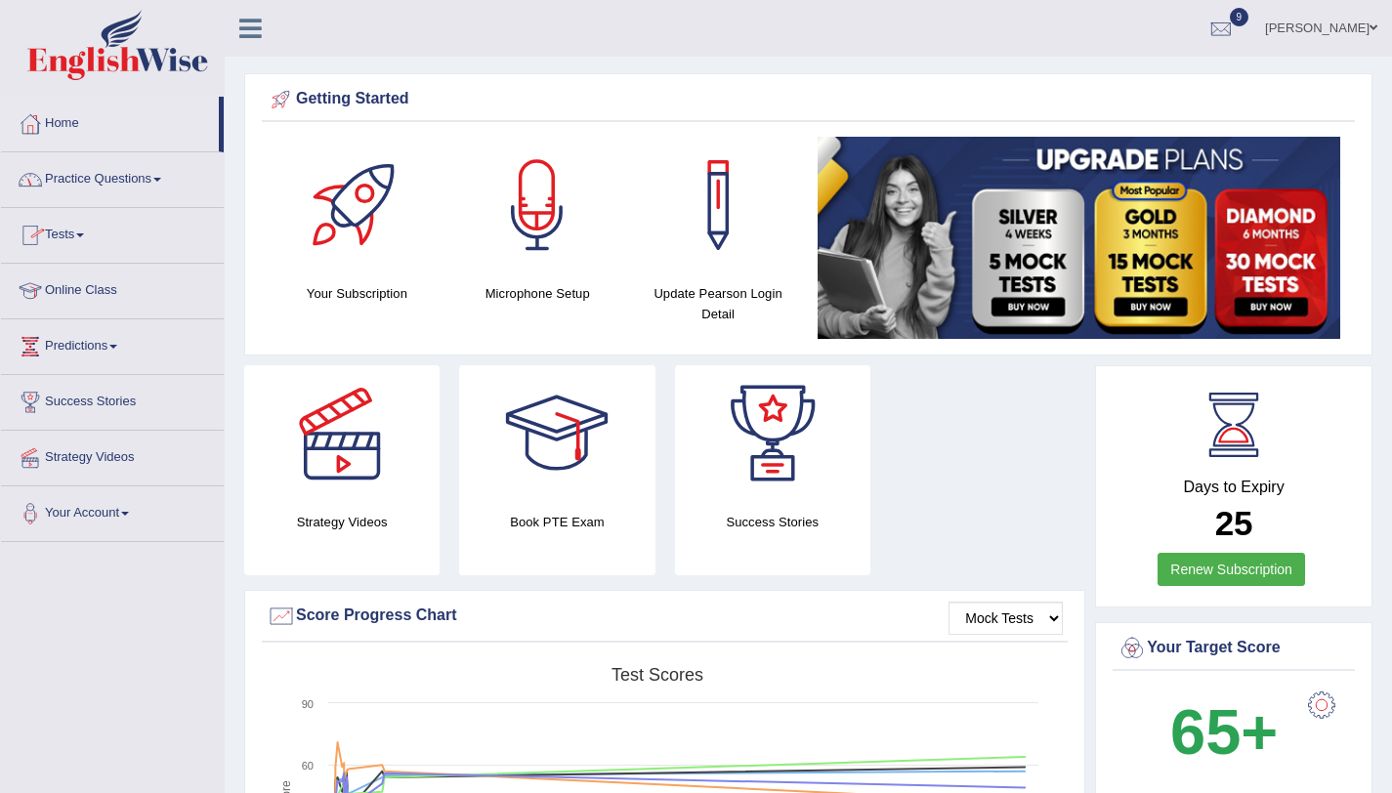
click at [100, 176] on link "Practice Questions" at bounding box center [112, 176] width 223 height 49
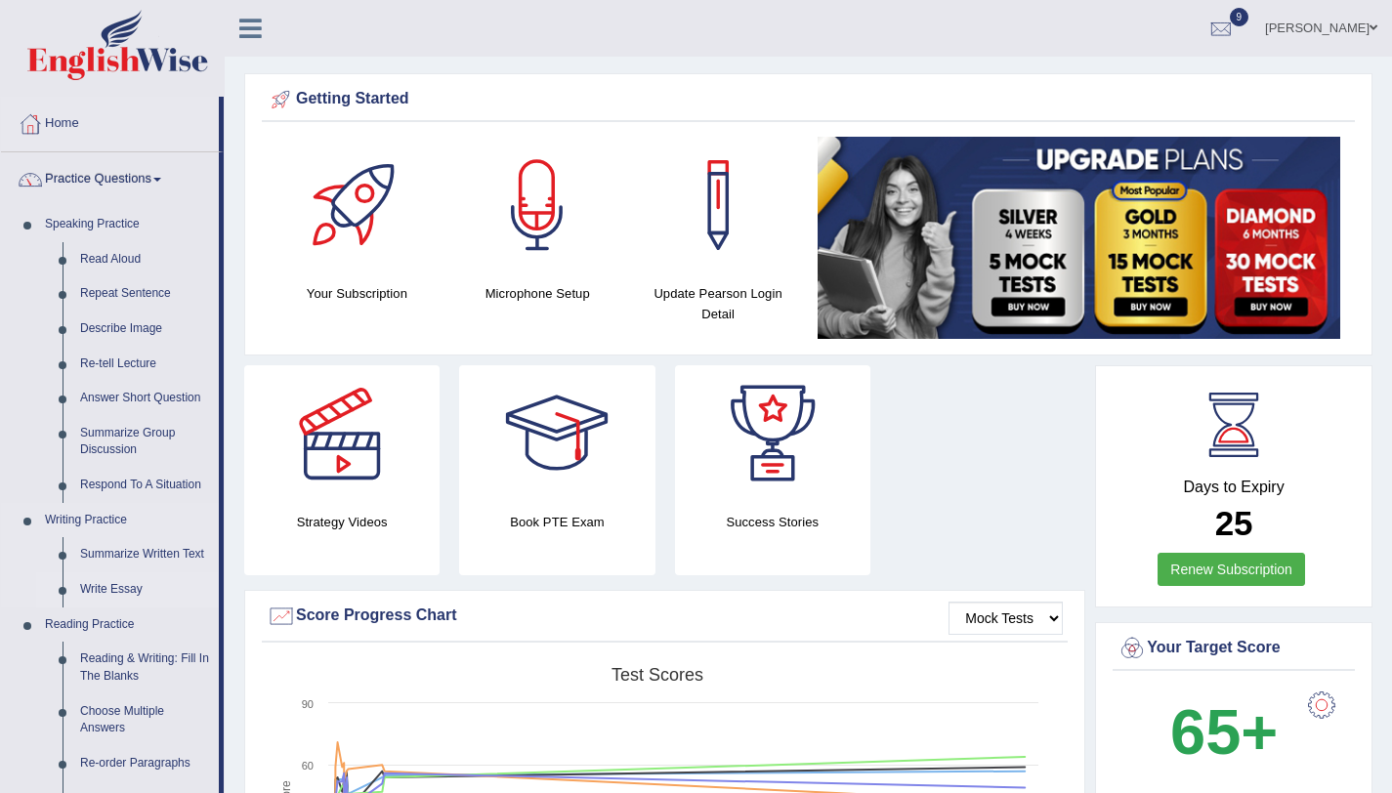
click at [126, 595] on link "Write Essay" at bounding box center [145, 590] width 148 height 35
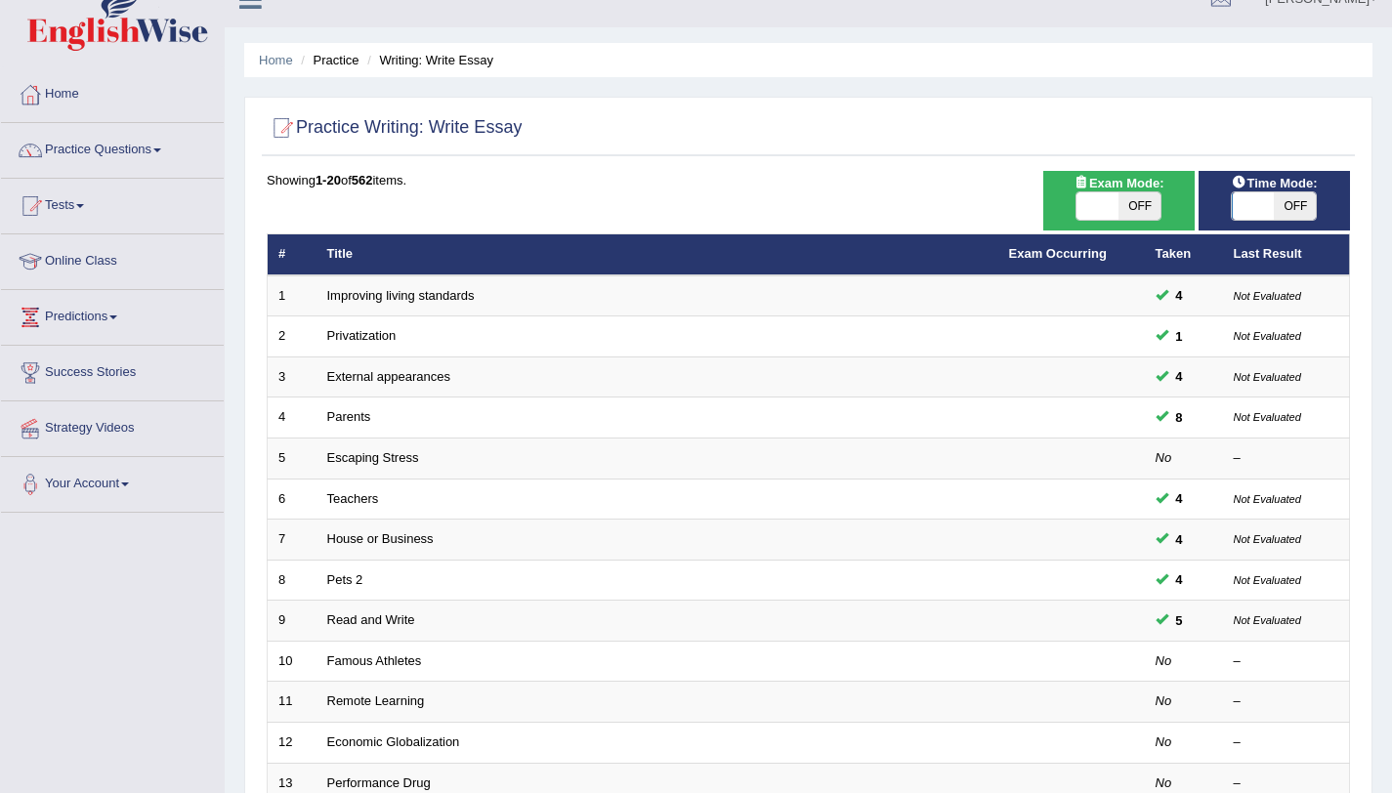
scroll to position [30, 0]
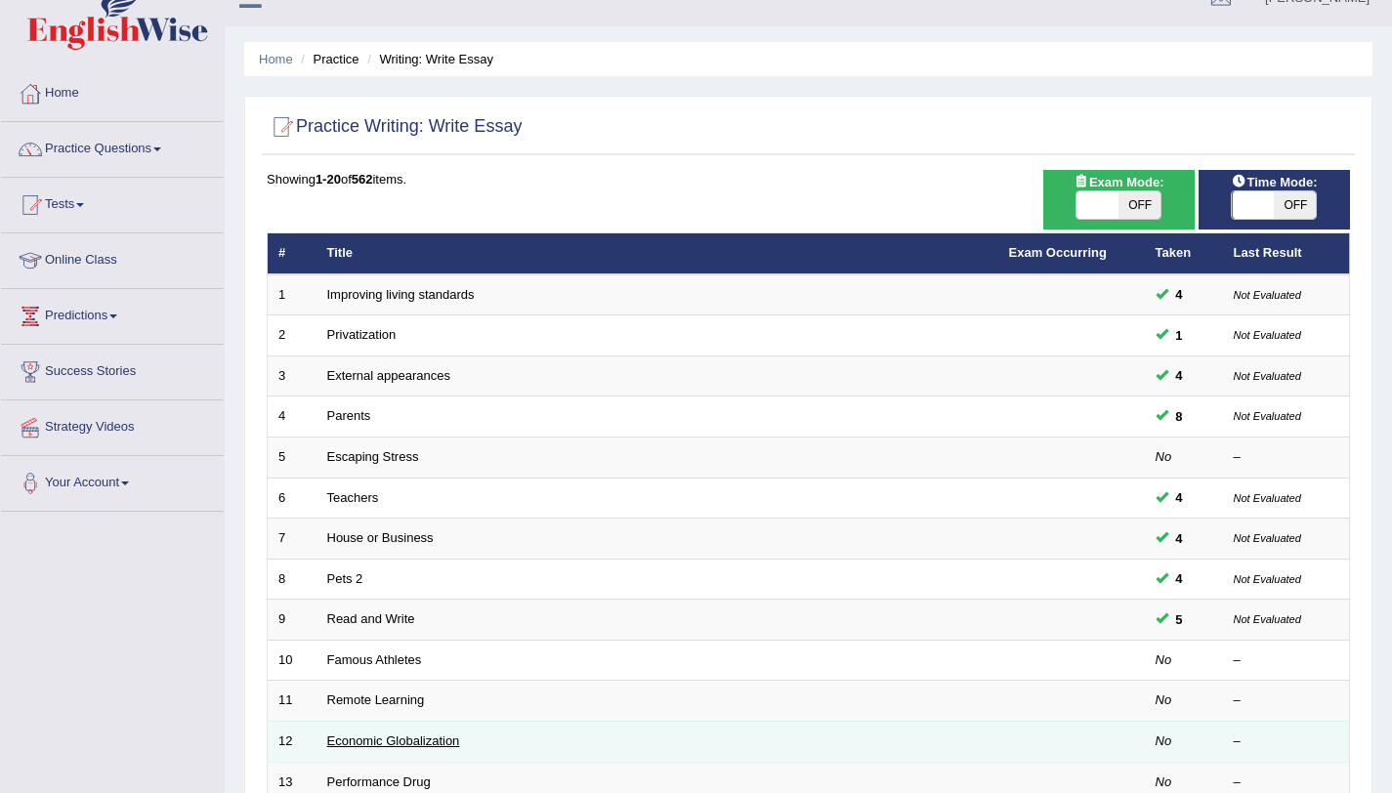
click at [386, 737] on link "Economic Globalization" at bounding box center [393, 741] width 133 height 15
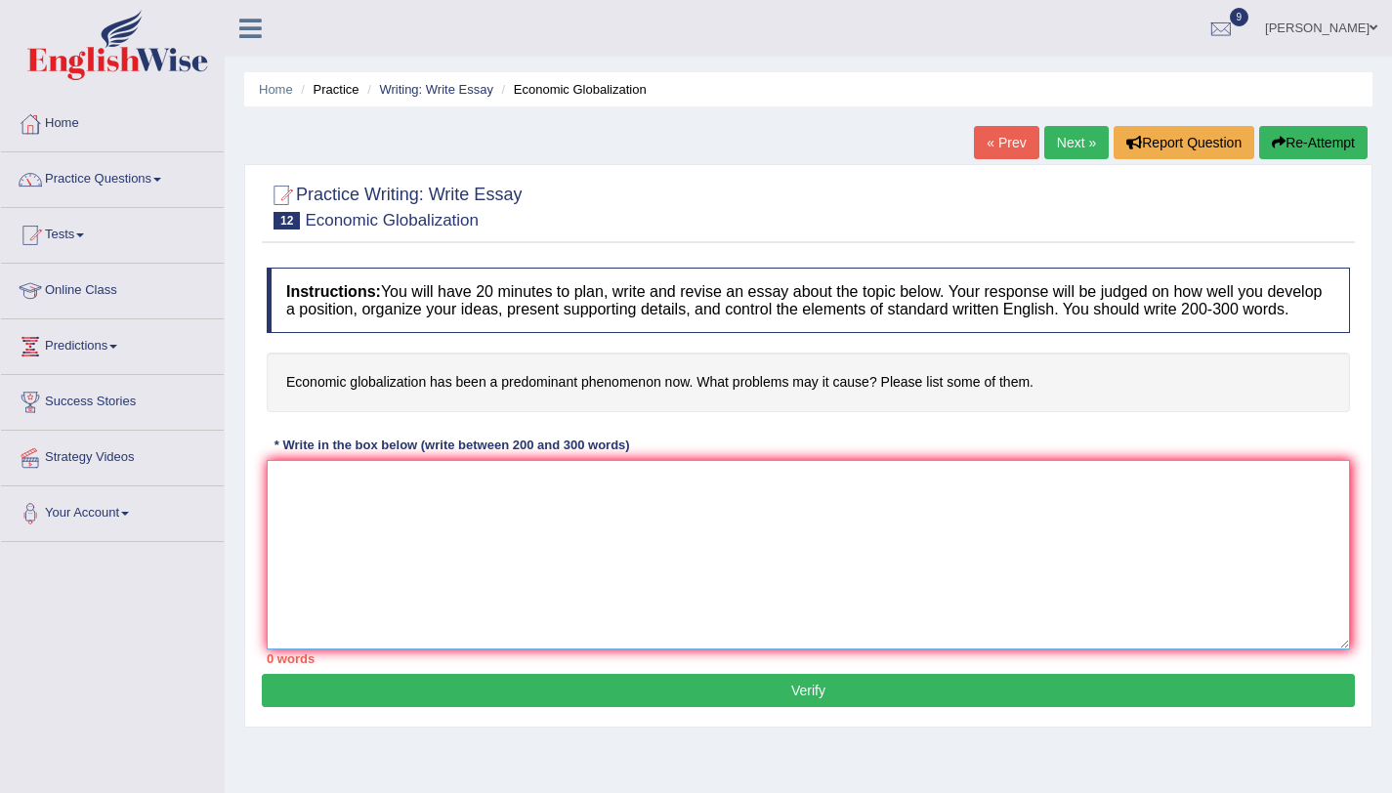
click at [467, 591] on textarea at bounding box center [809, 555] width 1084 height 190
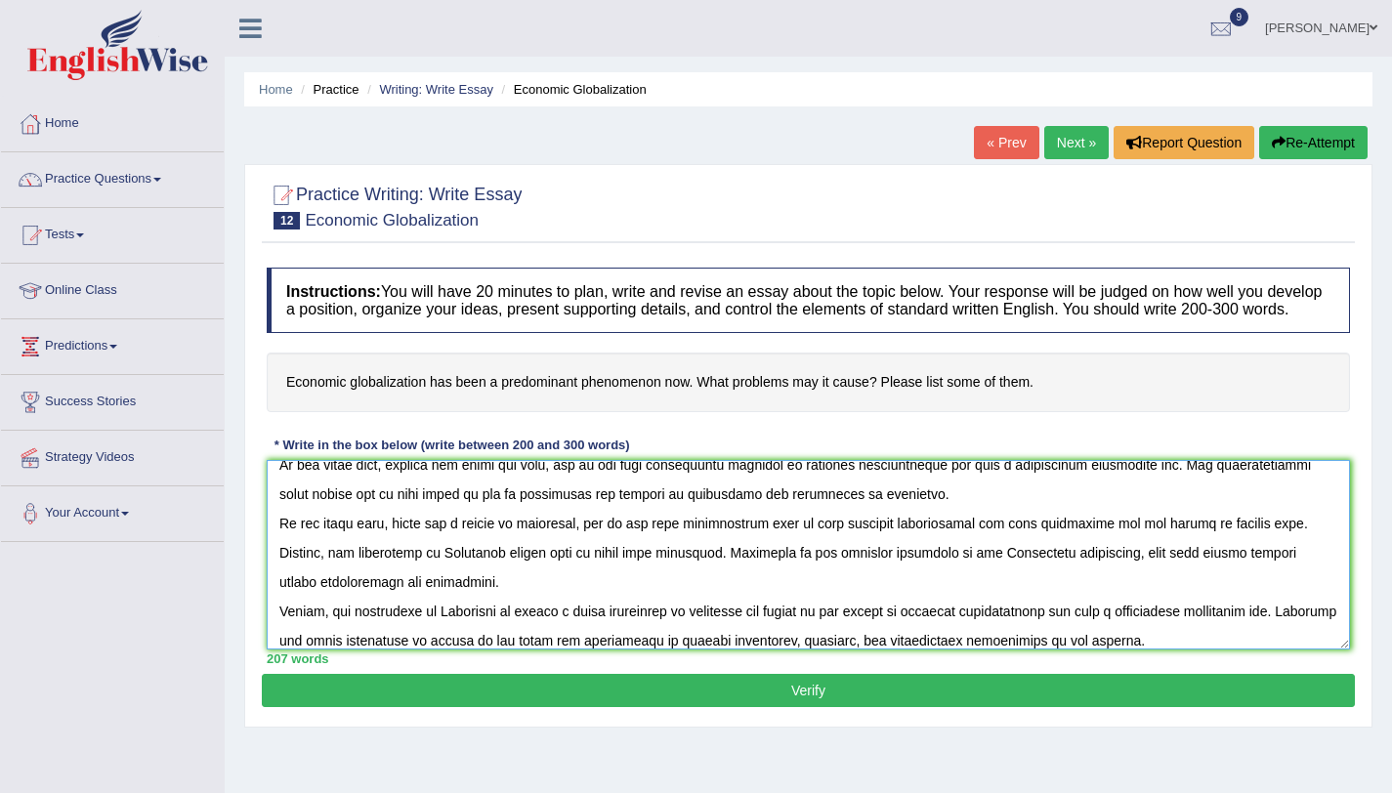
scroll to position [134, 0]
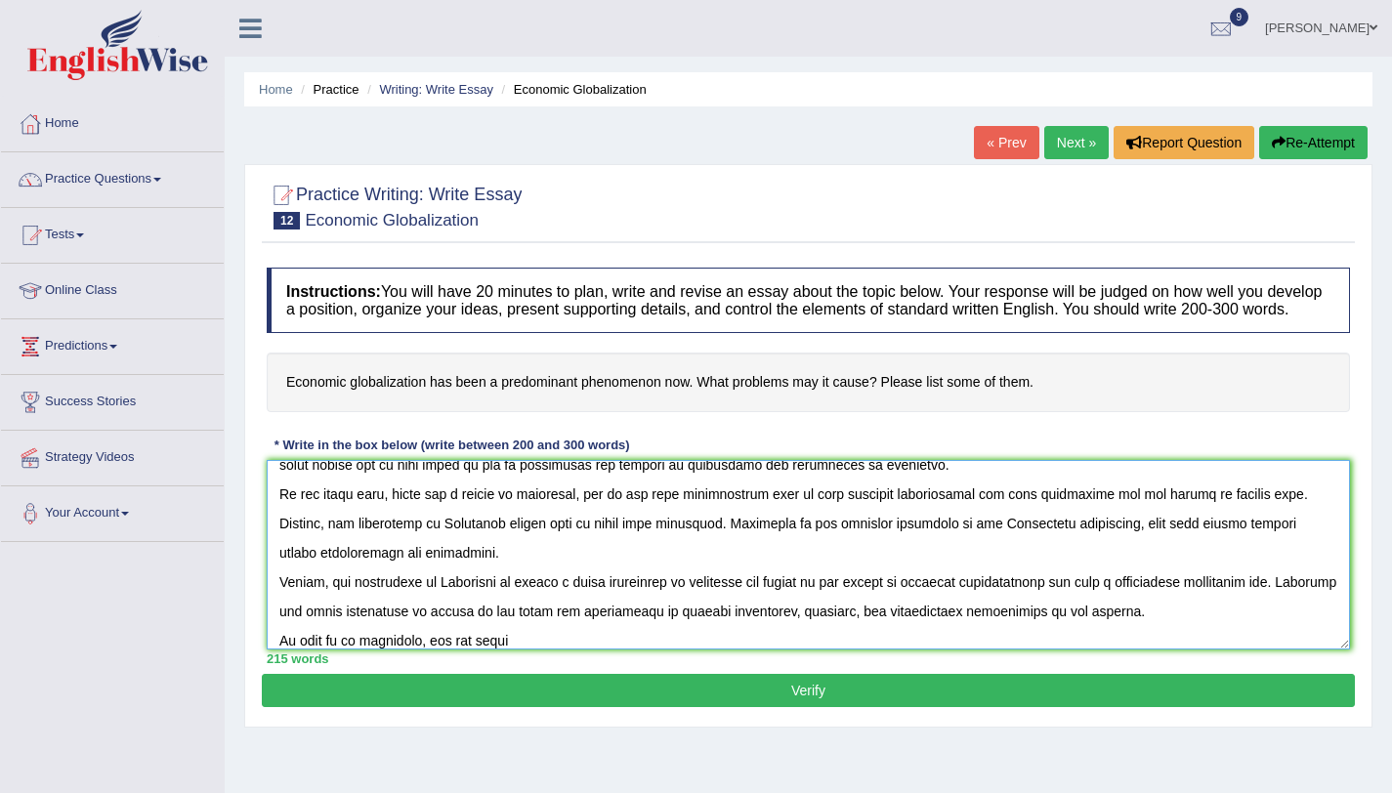
click at [322, 598] on textarea at bounding box center [809, 555] width 1084 height 190
click at [533, 650] on textarea at bounding box center [809, 555] width 1084 height 190
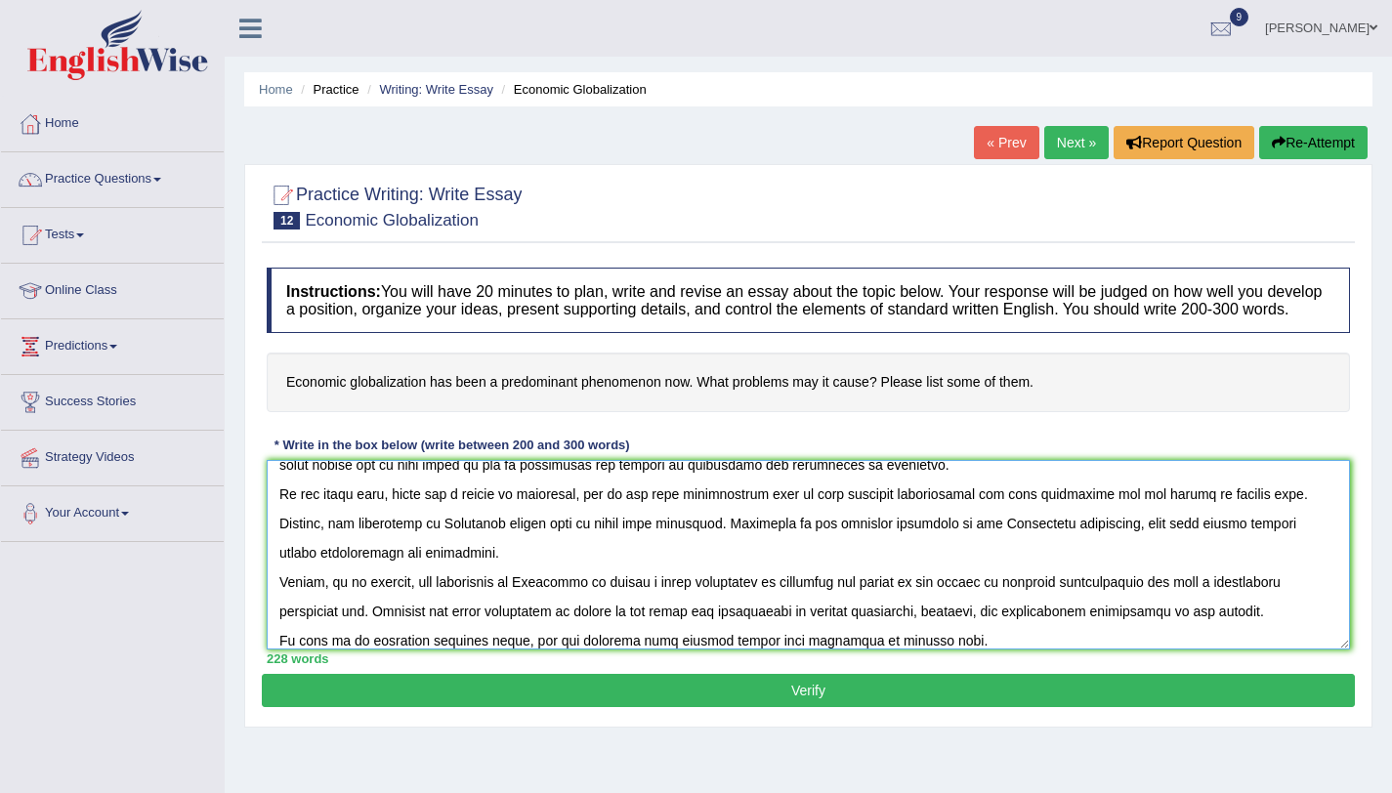
type textarea "One of the most trends of today's world is the colossal upsurge in economic glo…"
click at [528, 700] on button "Verify" at bounding box center [808, 690] width 1093 height 33
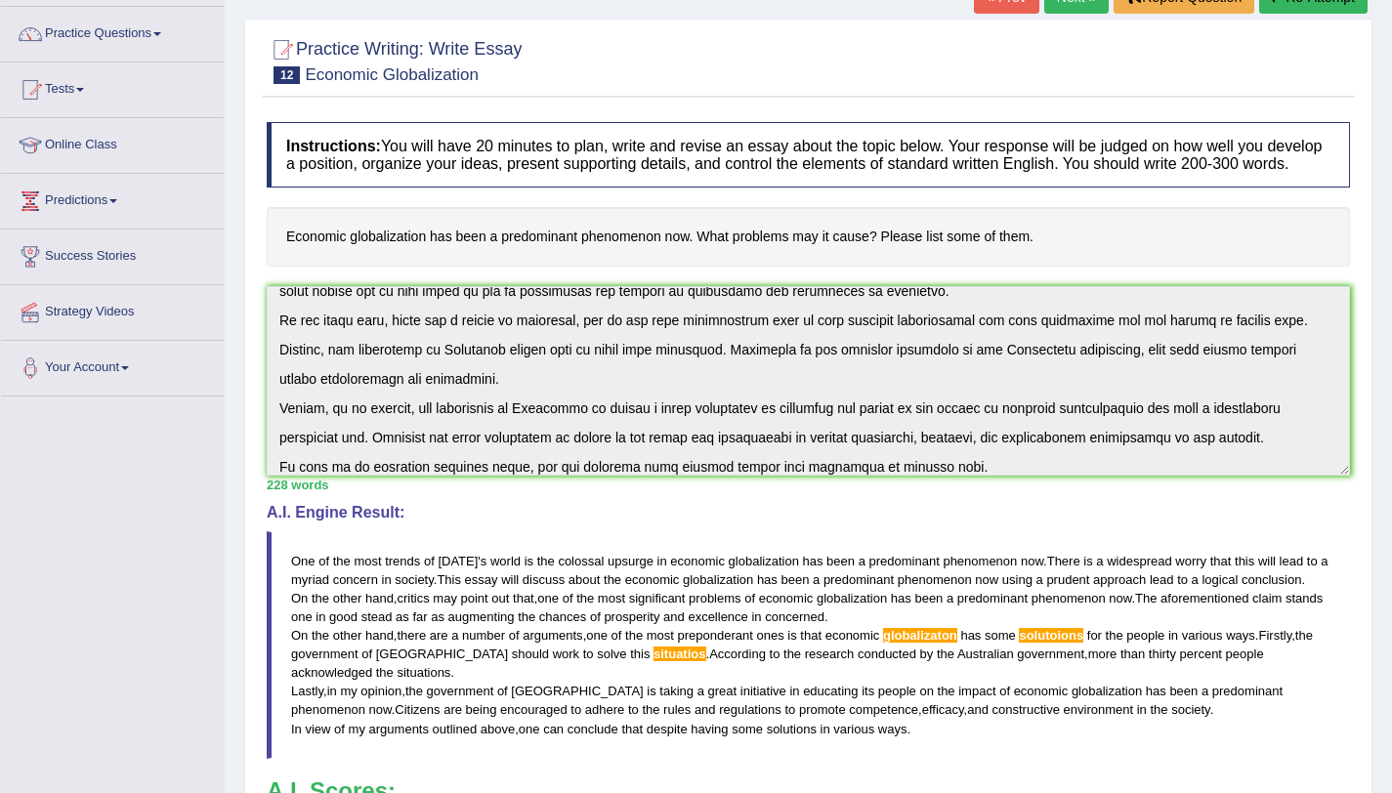
scroll to position [0, 0]
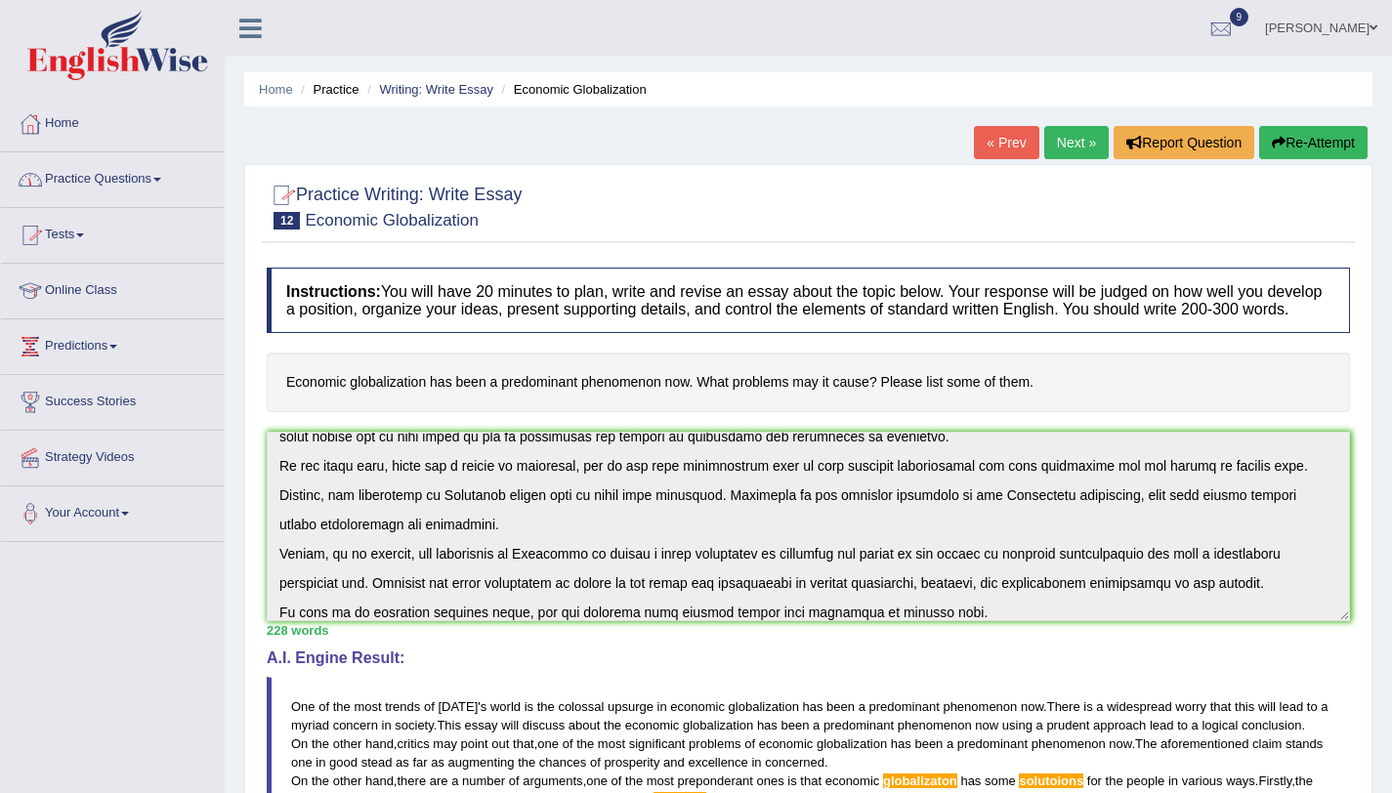
click at [1068, 134] on link "Next »" at bounding box center [1077, 142] width 64 height 33
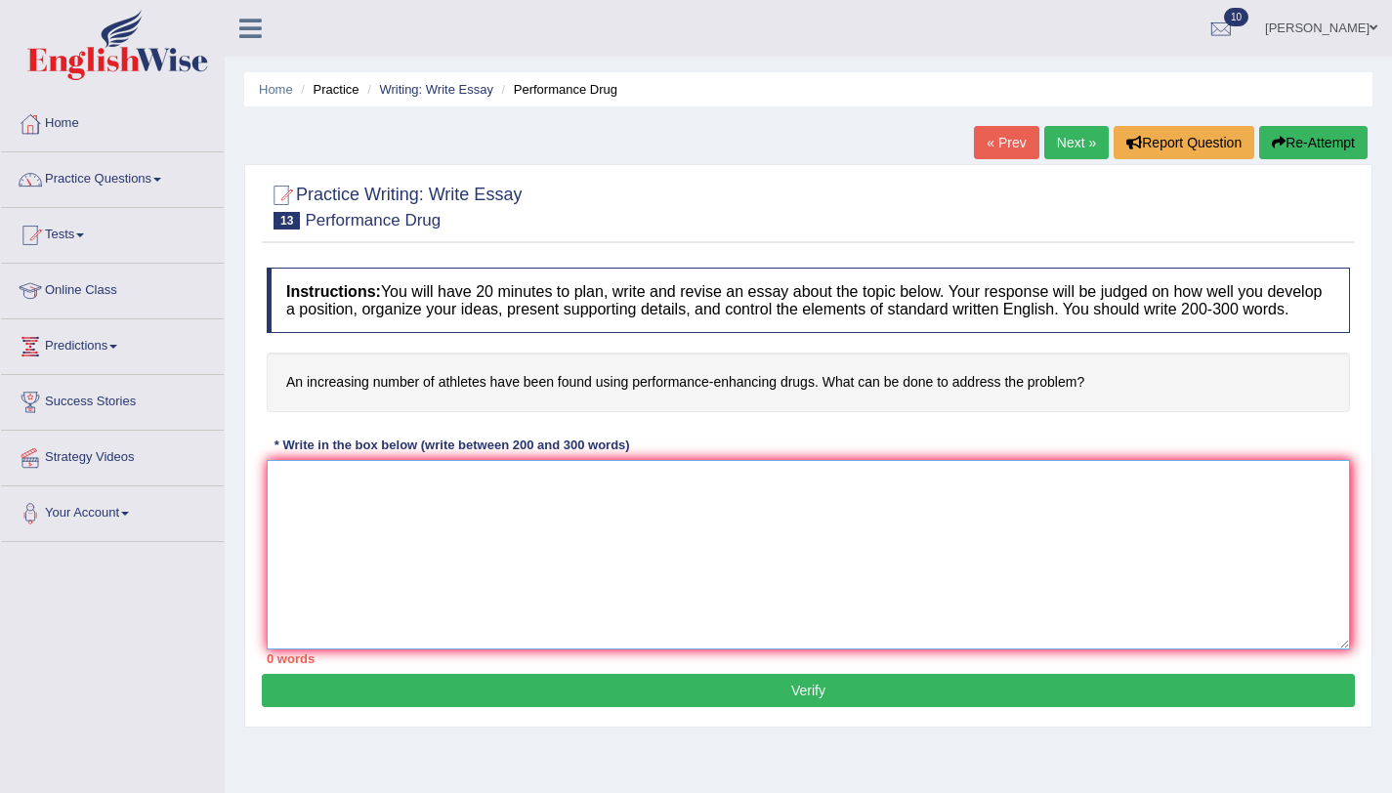
click at [492, 596] on textarea at bounding box center [809, 555] width 1084 height 190
click at [381, 503] on textarea "One of the most trends of [DATE] world" at bounding box center [809, 555] width 1084 height 190
click at [642, 518] on textarea "One of the most conspicuopus trends of [DATE] world" at bounding box center [809, 555] width 1084 height 190
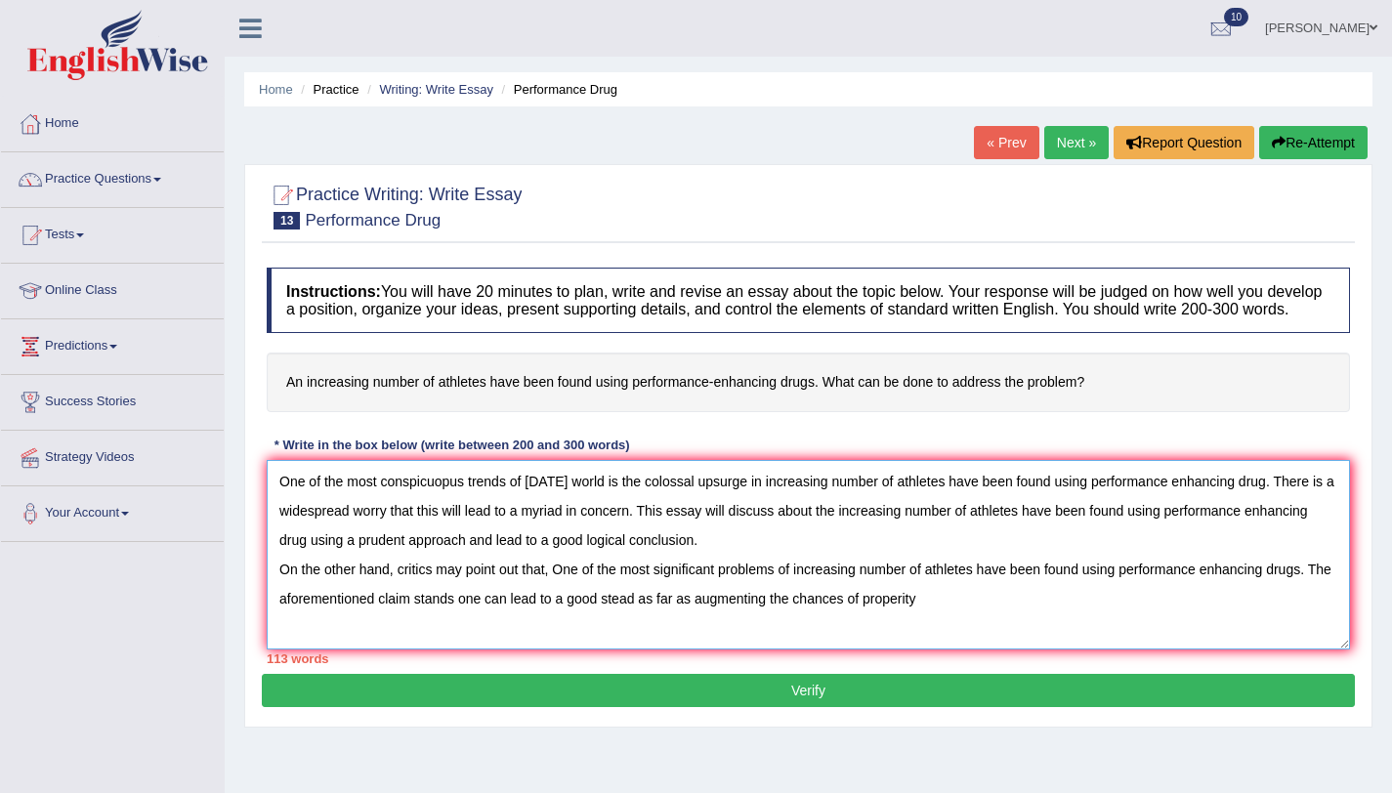
click at [916, 619] on textarea "One of the most conspicuopus trends of [DATE] world is the colossal upsurge in …" at bounding box center [809, 555] width 1084 height 190
click at [979, 617] on textarea "One of the most conspicuopus trends of [DATE] world is the colossal upsurge in …" at bounding box center [809, 555] width 1084 height 190
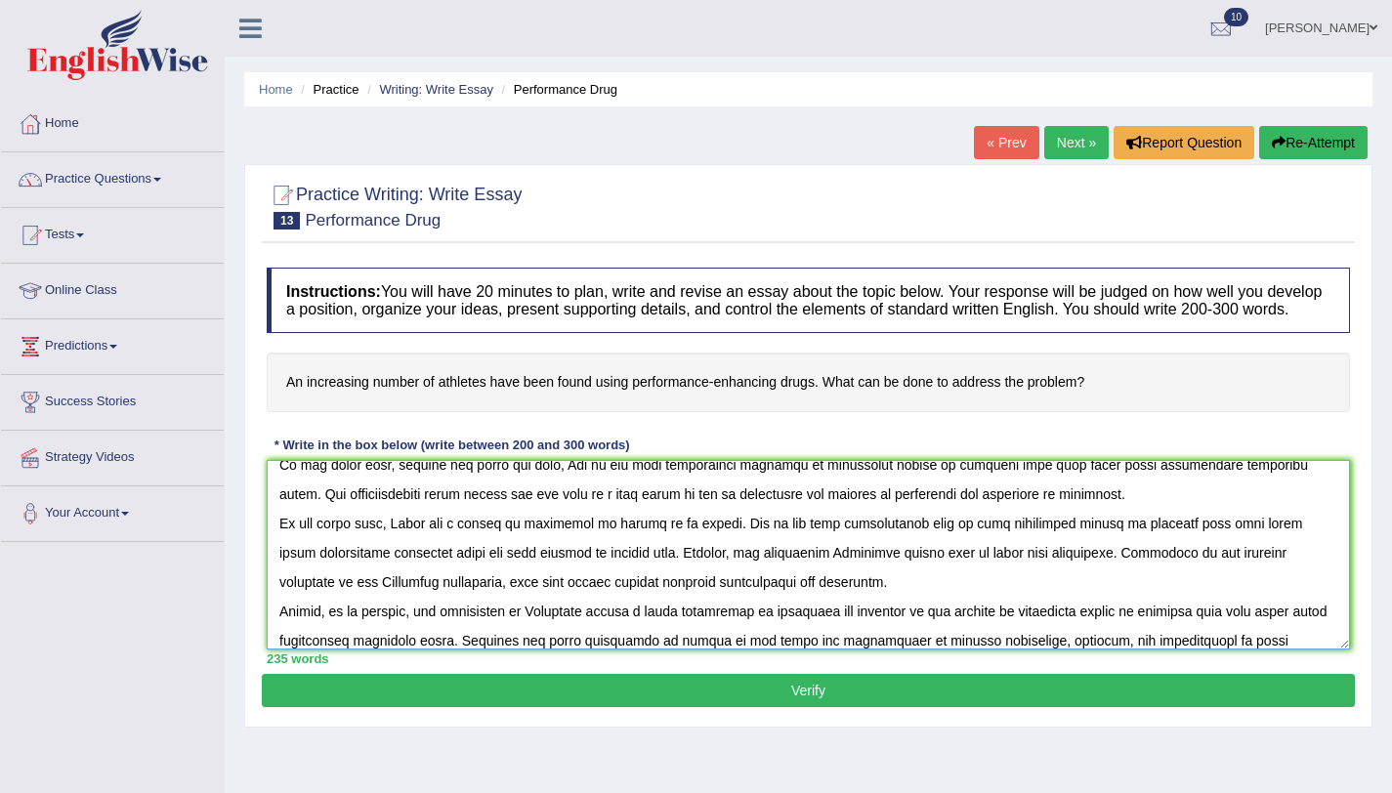
scroll to position [134, 0]
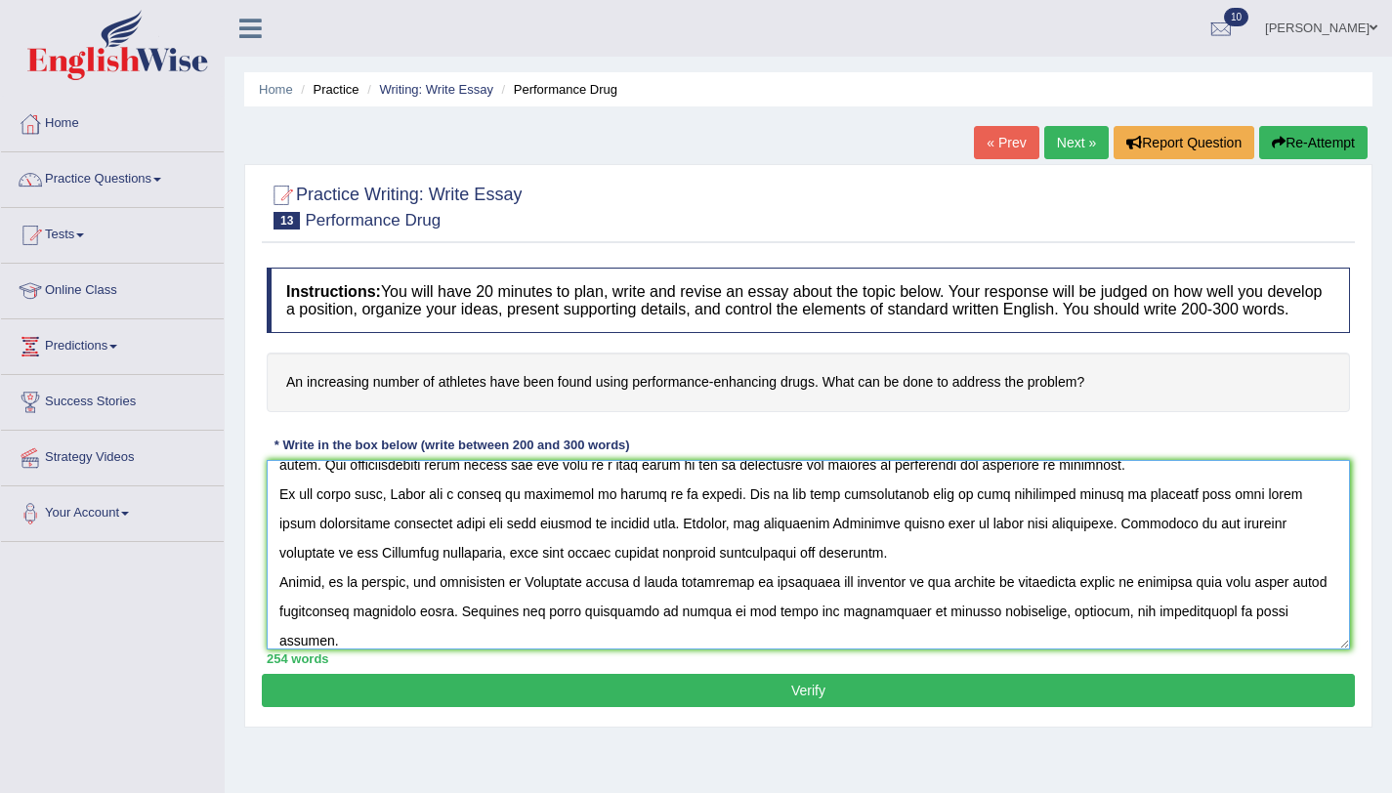
type textarea "One of the most conspicuopus trends of [DATE] world is the colossal upsurge in …"
click at [1061, 705] on button "Verify" at bounding box center [808, 690] width 1093 height 33
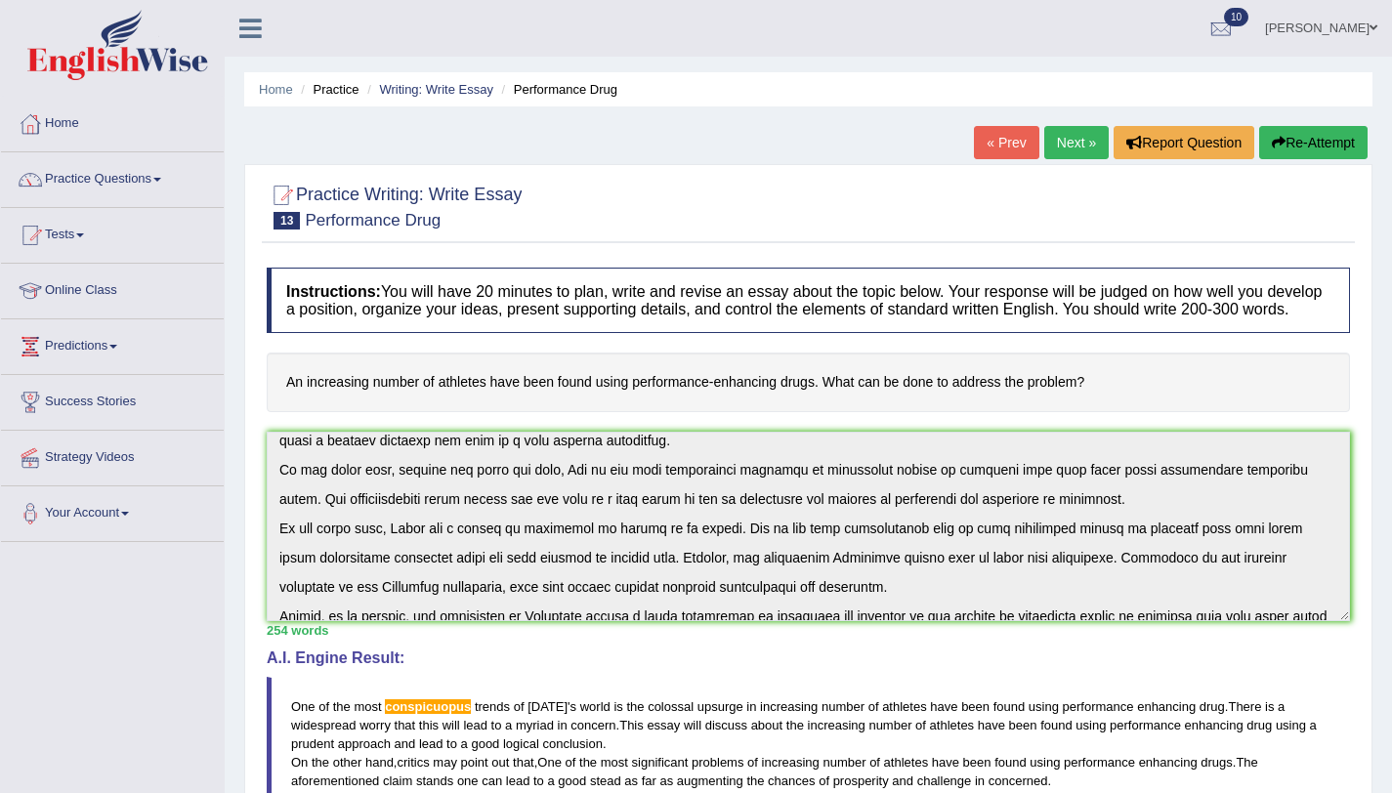
scroll to position [147, 0]
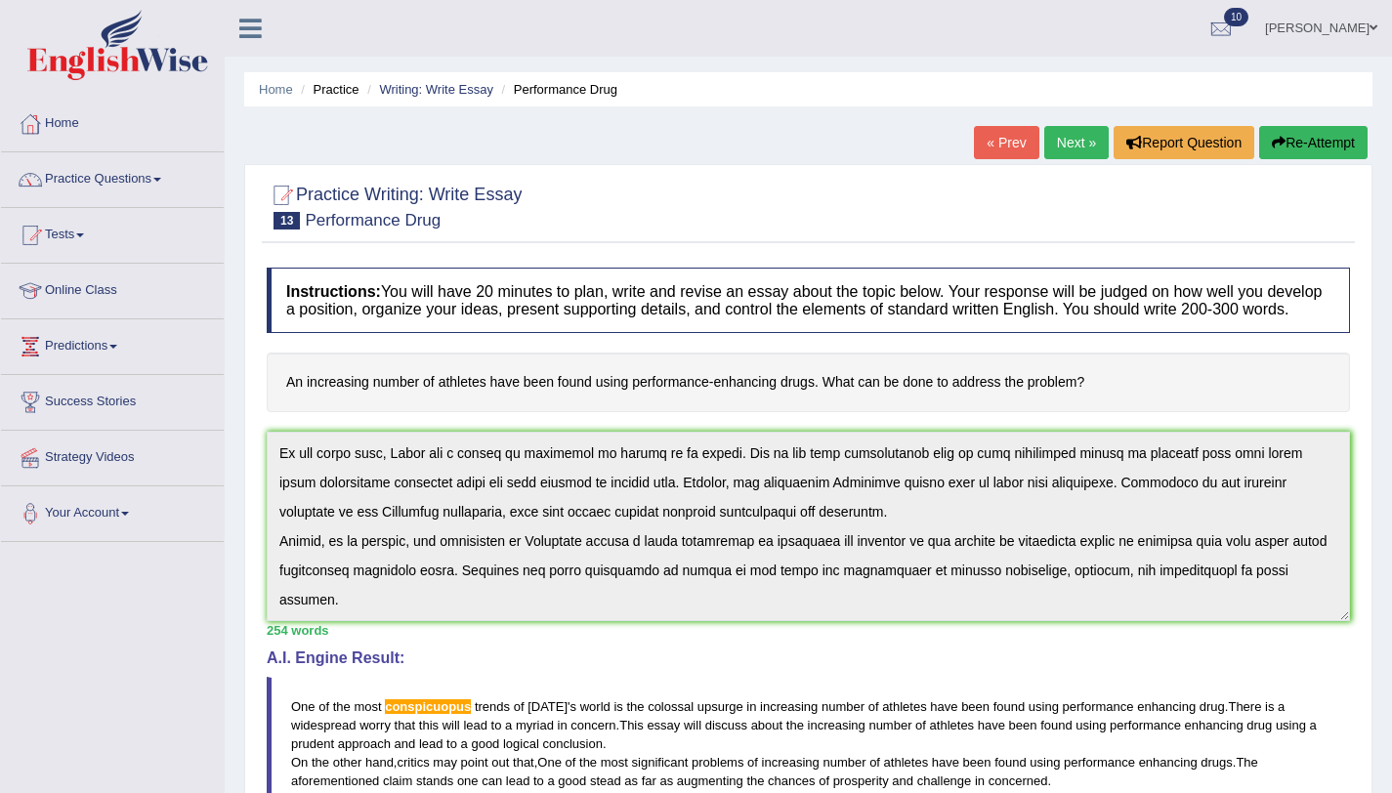
click at [301, 647] on div "Instructions: You will have 20 minutes to plan, write and revise an essay about…" at bounding box center [808, 684] width 1093 height 852
click at [1316, 143] on button "Re-Attempt" at bounding box center [1314, 142] width 108 height 33
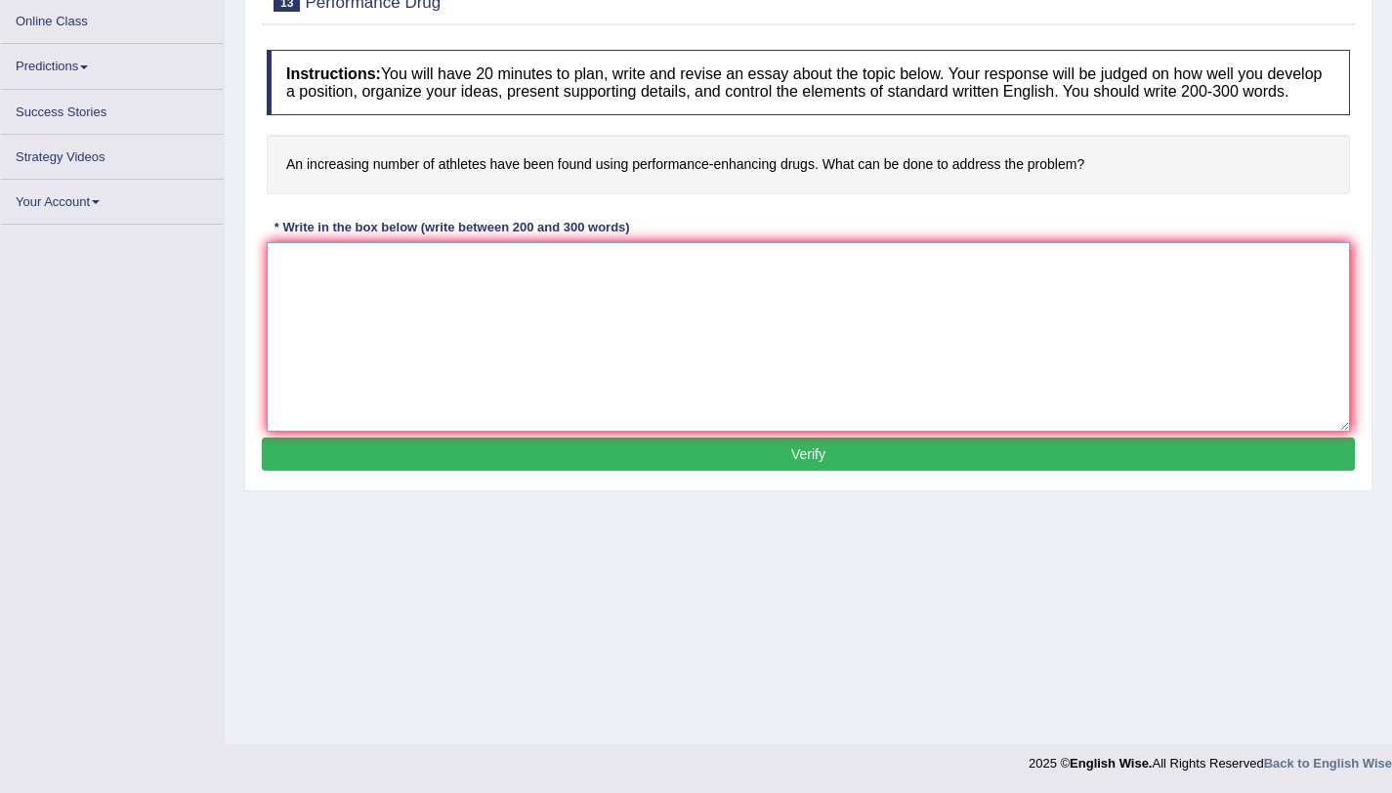
click at [710, 309] on textarea at bounding box center [809, 337] width 1084 height 190
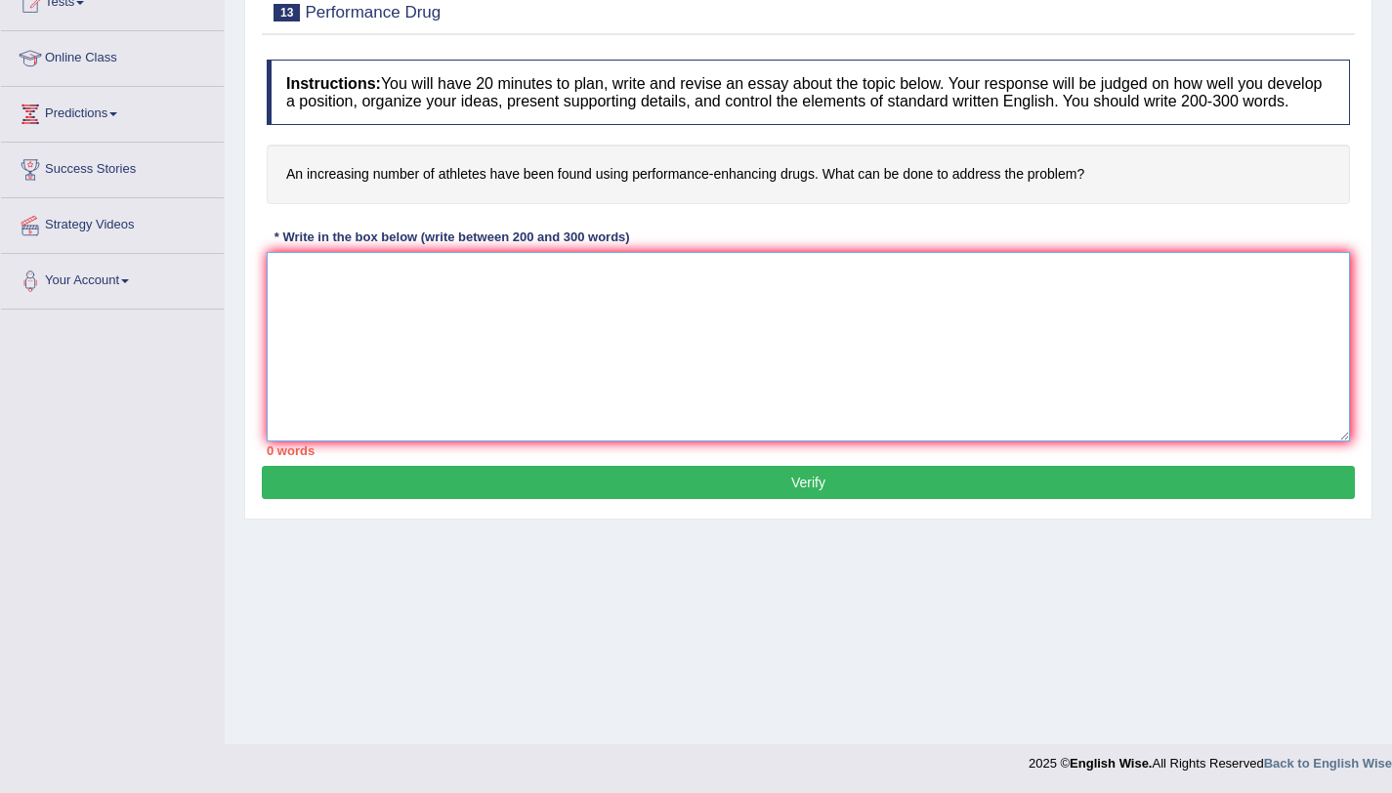
paste textarea "One of the most conspicuopus trends of [DATE] world is the colossal upsurge in …"
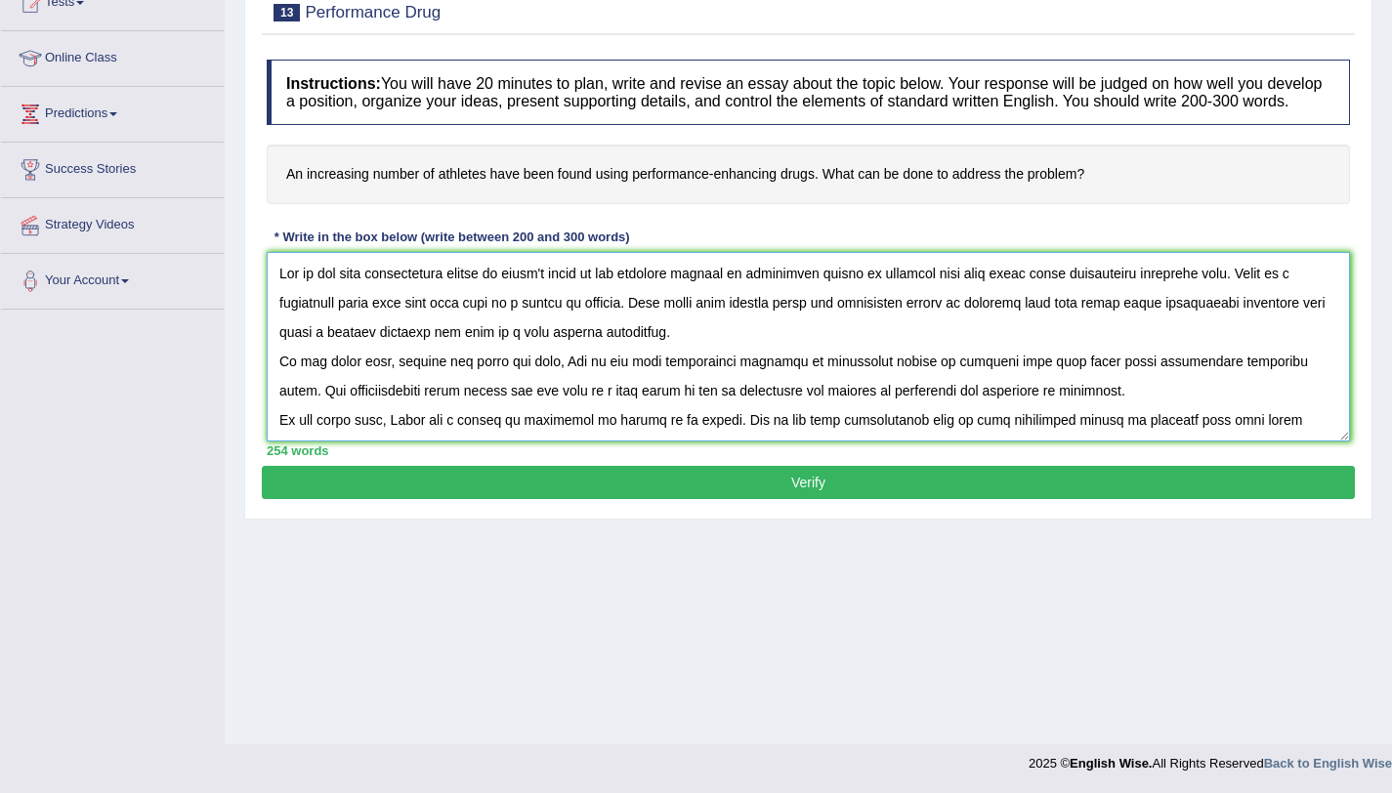
scroll to position [134, 0]
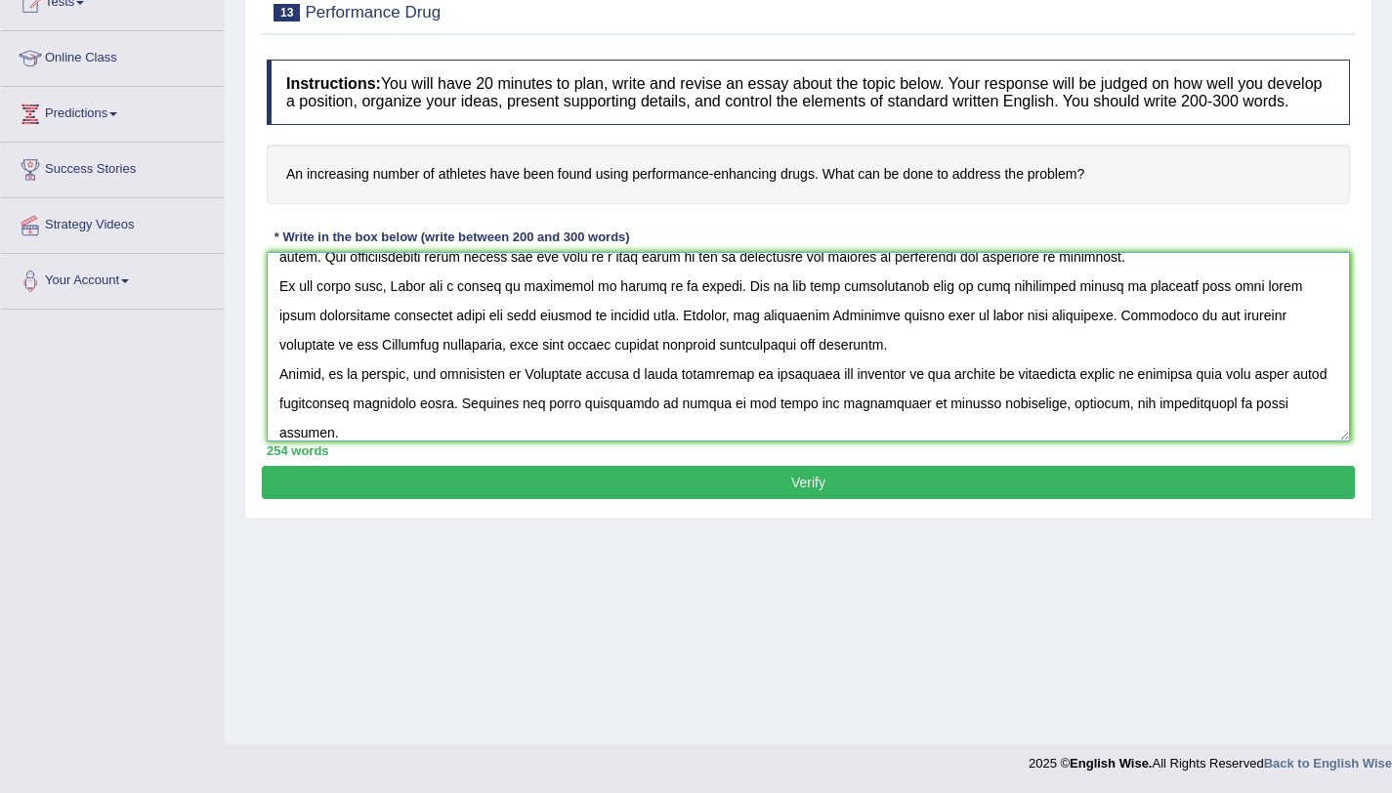
click at [975, 442] on textarea at bounding box center [809, 347] width 1084 height 190
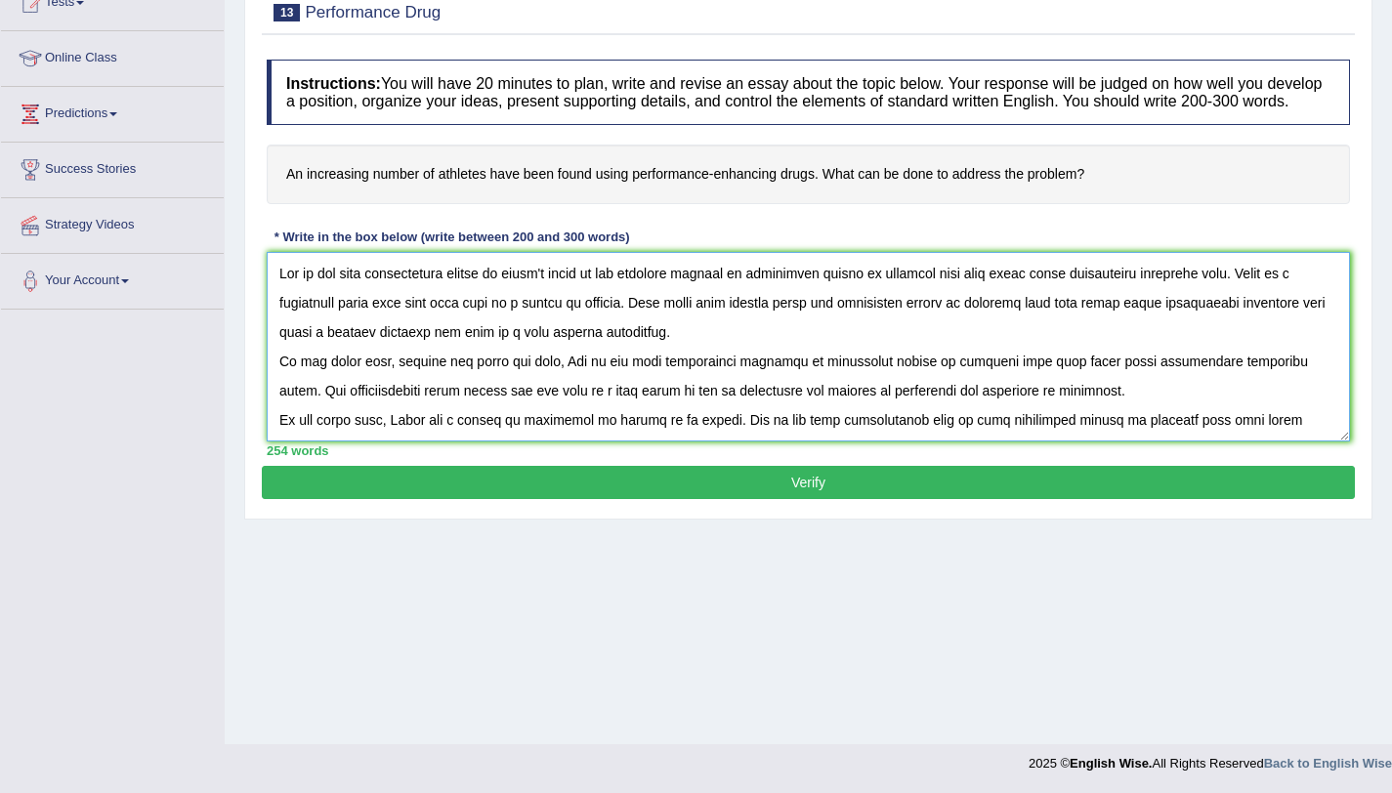
scroll to position [0, 0]
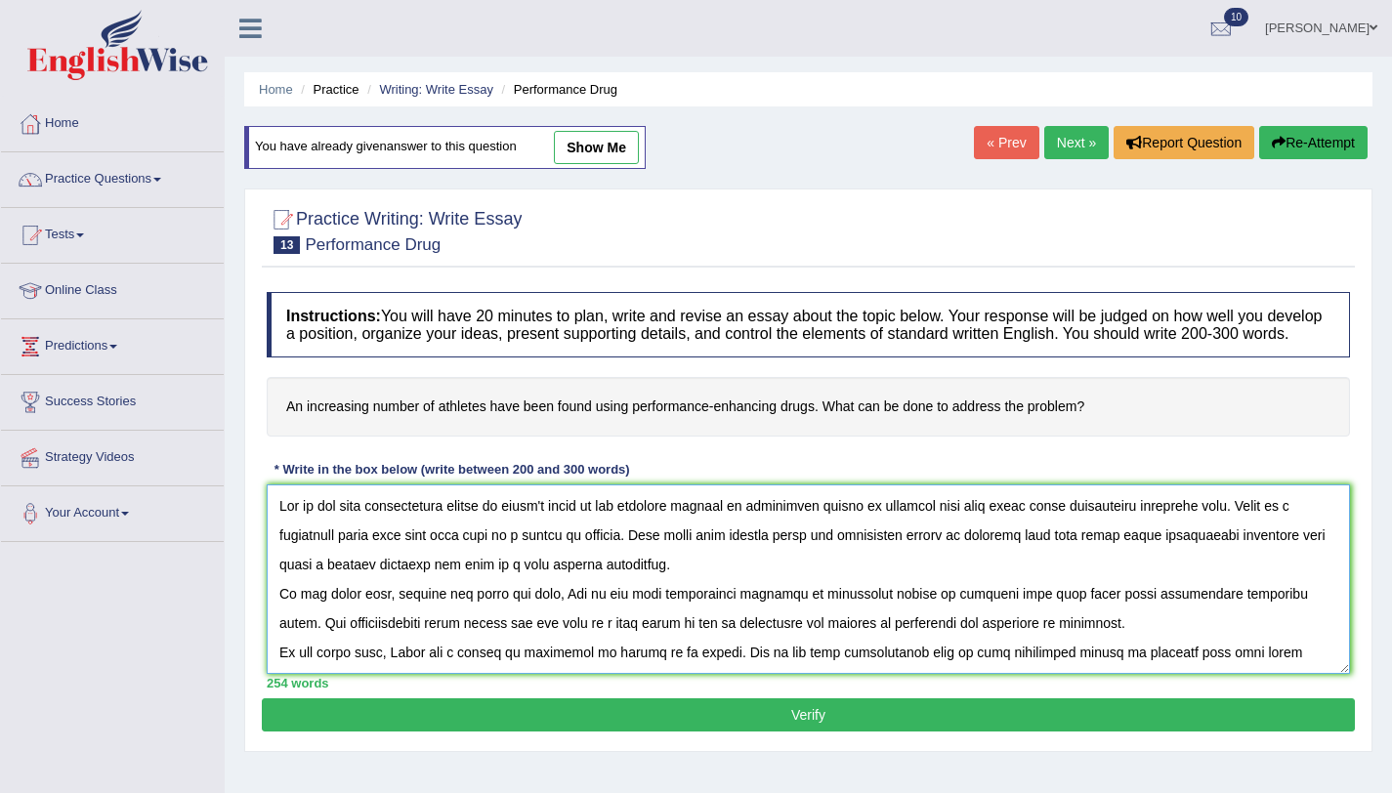
click at [457, 528] on textarea at bounding box center [809, 580] width 1084 height 190
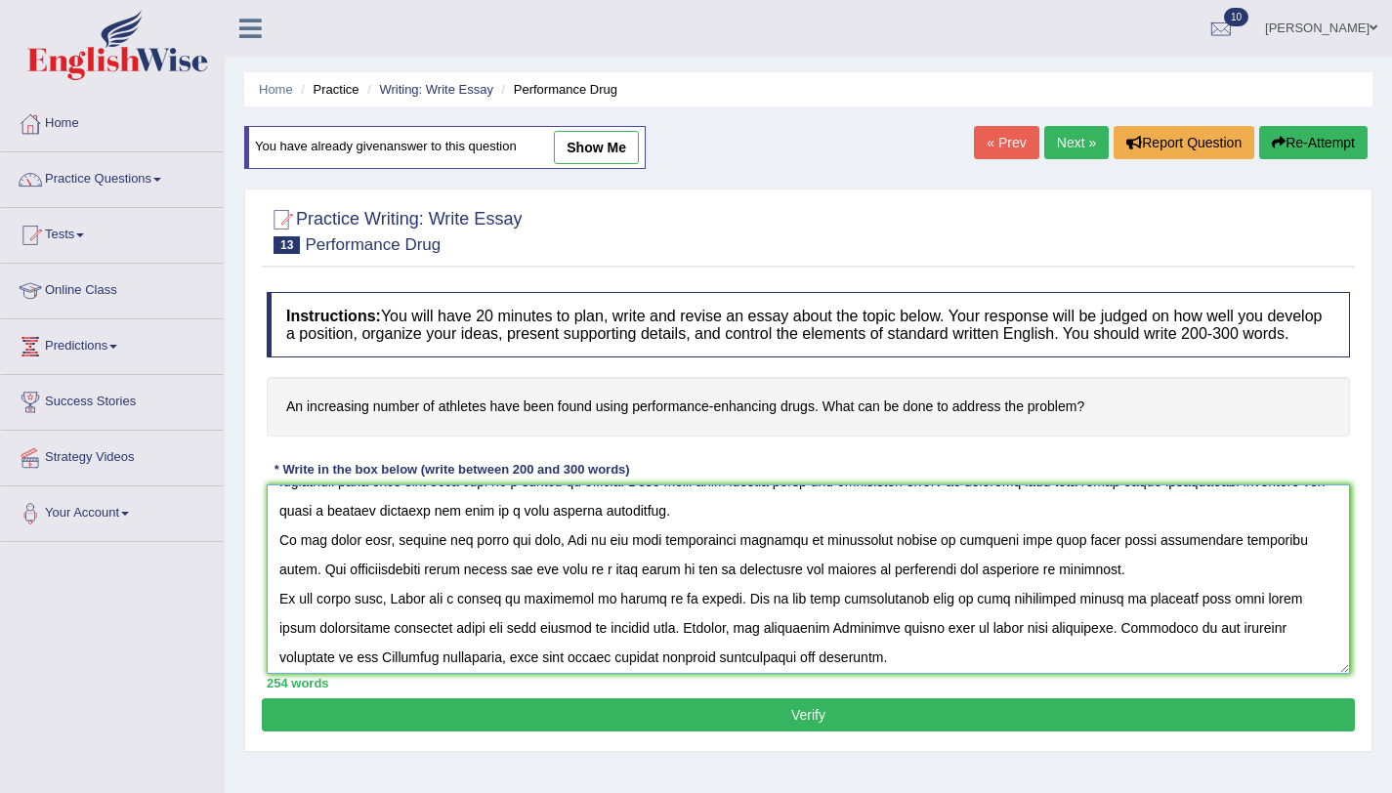
scroll to position [86, 0]
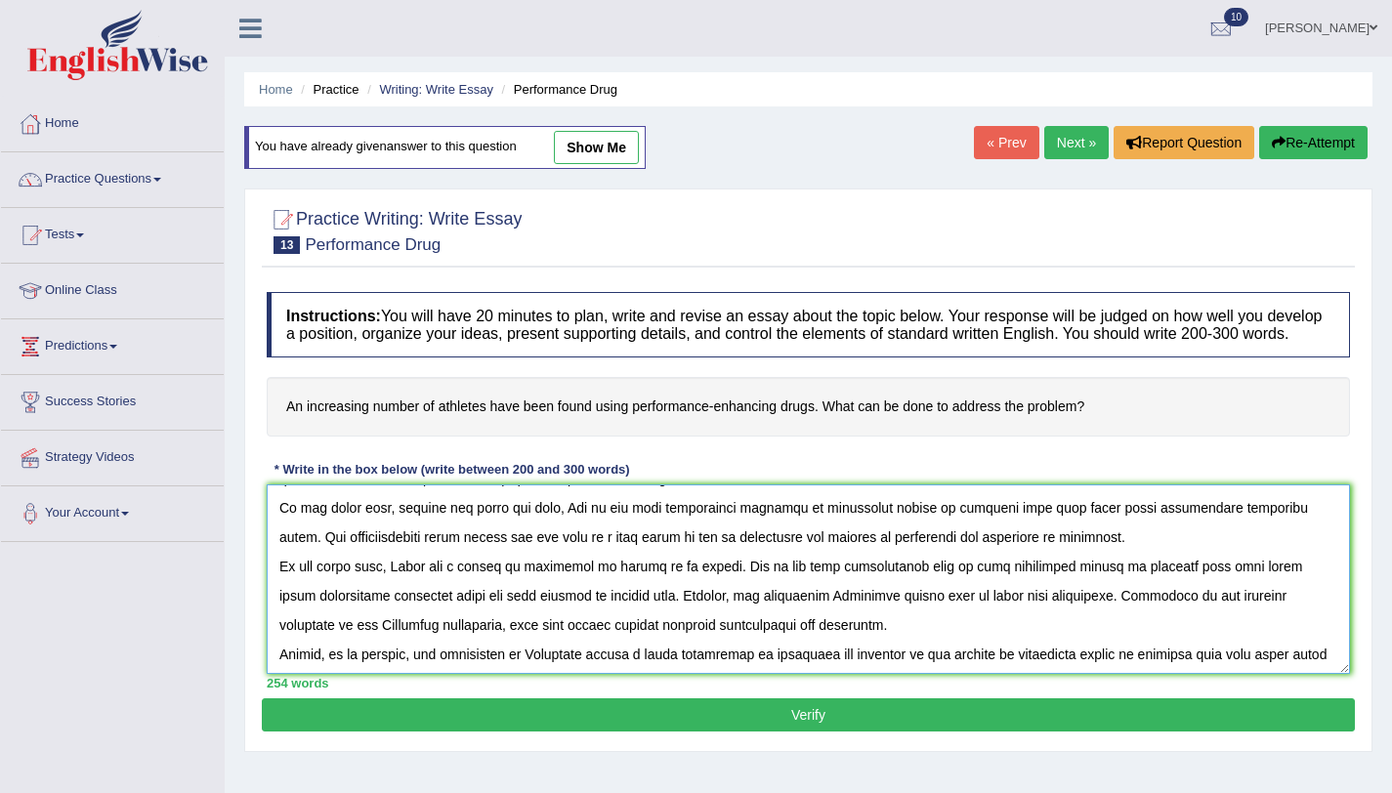
click at [1076, 618] on textarea at bounding box center [809, 580] width 1084 height 190
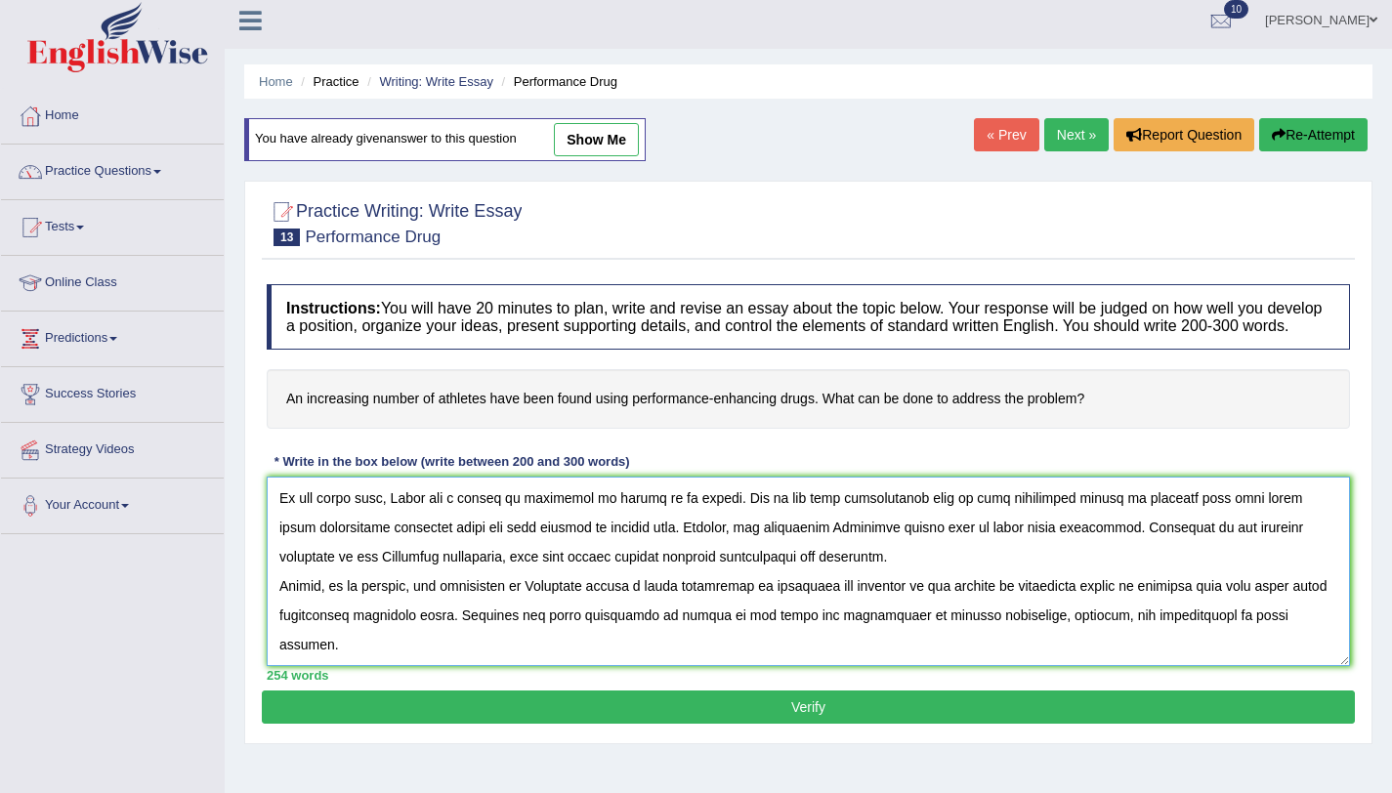
scroll to position [26, 0]
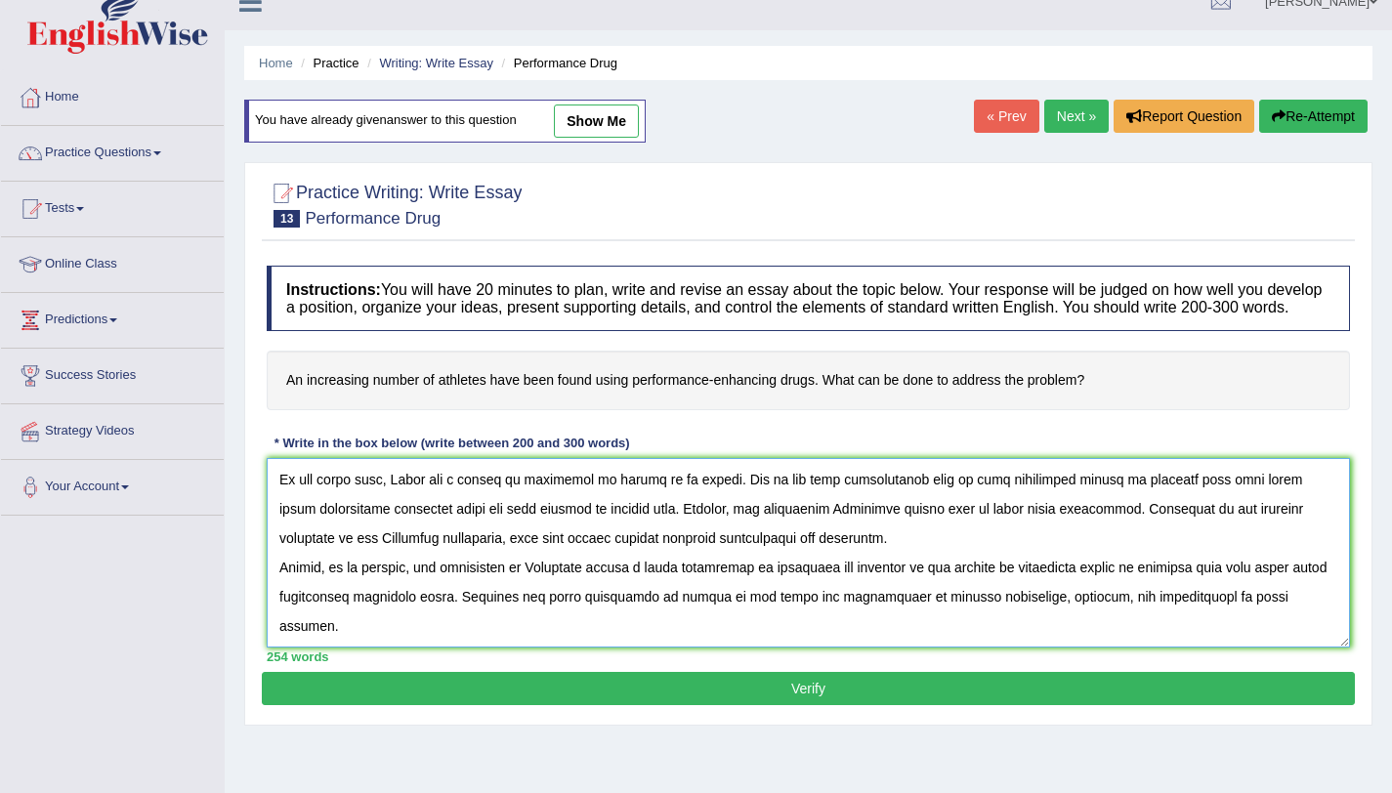
click at [406, 559] on textarea at bounding box center [809, 553] width 1084 height 190
type textarea "One of the most conspicuous trends of today's world is the colossal upsurge in …"
click at [764, 705] on button "Verify" at bounding box center [808, 688] width 1093 height 33
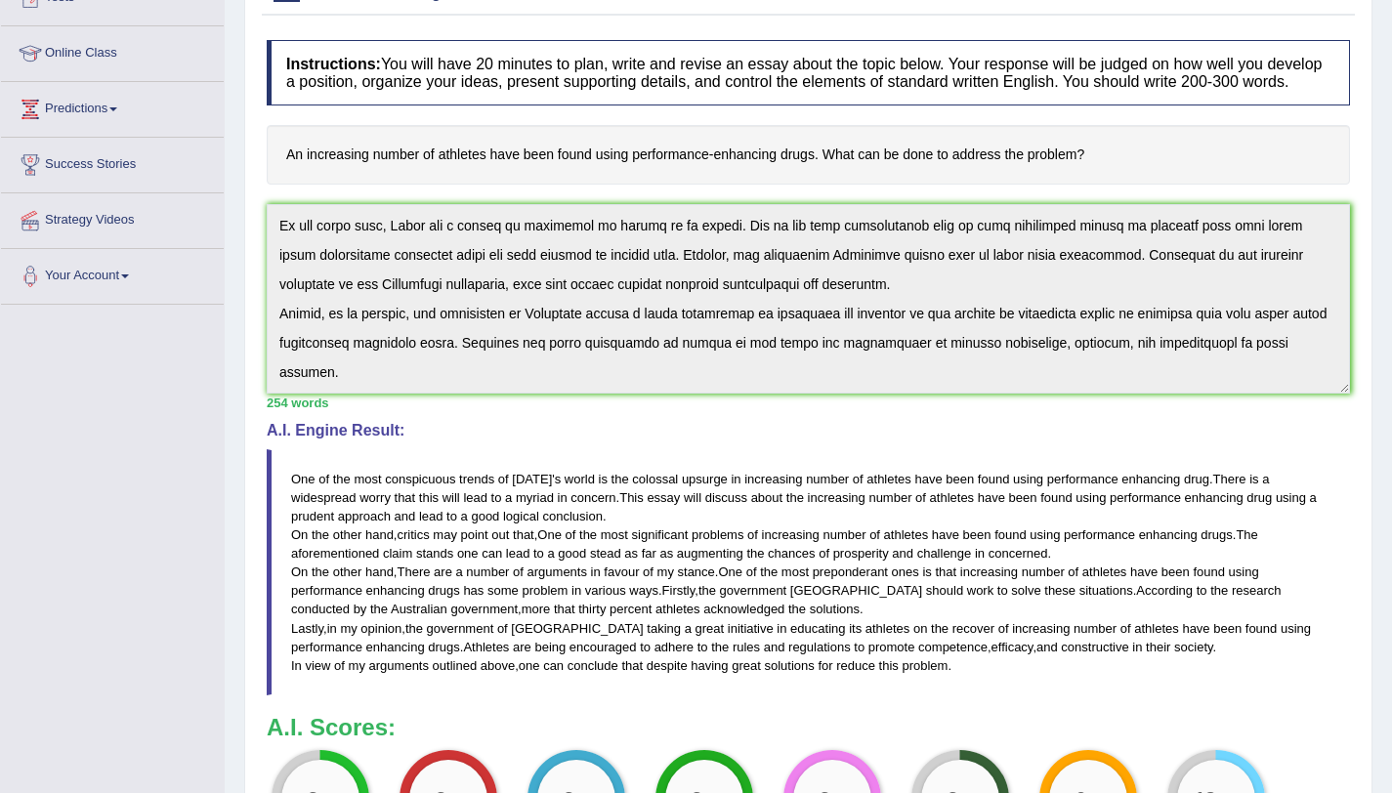
scroll to position [0, 0]
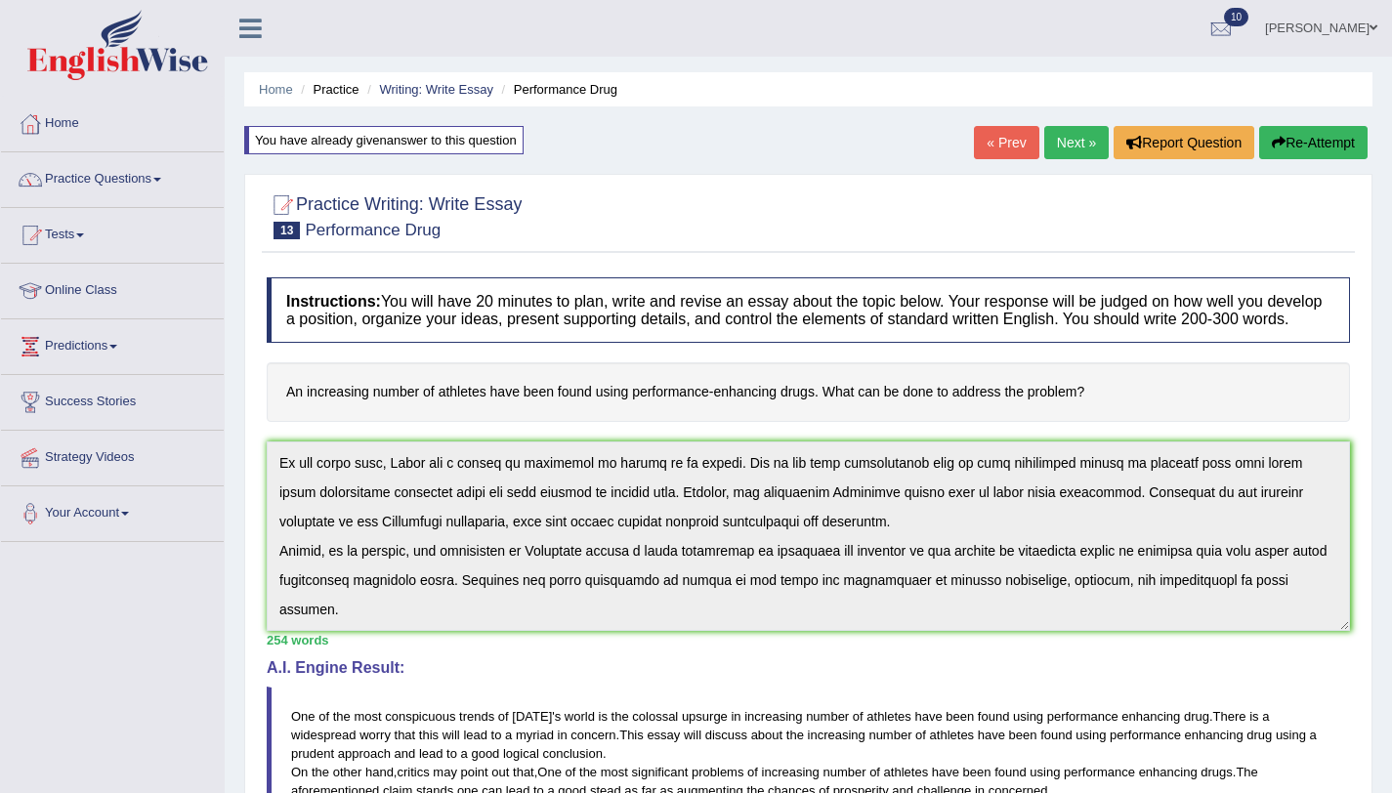
click at [1062, 155] on link "Next »" at bounding box center [1077, 142] width 64 height 33
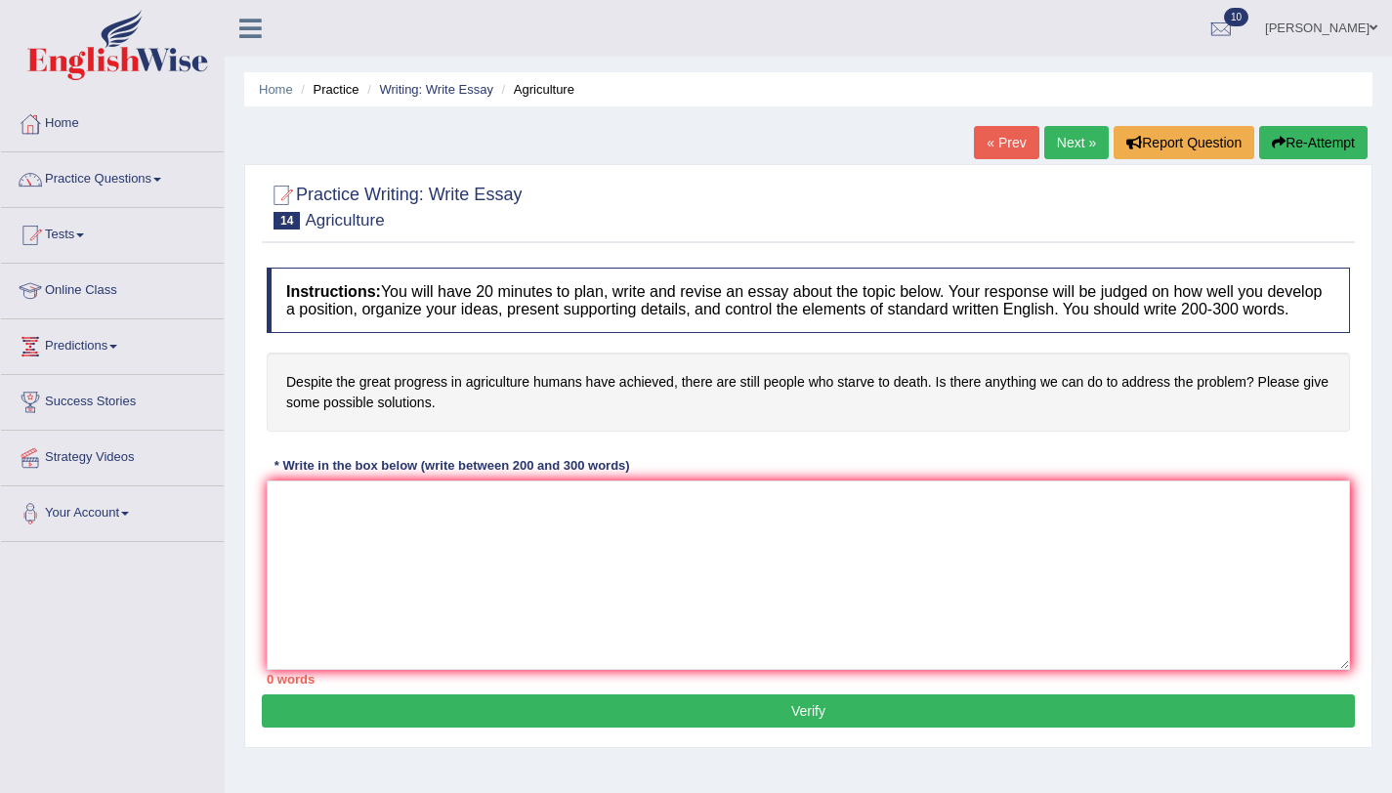
click at [1051, 143] on link "Next »" at bounding box center [1077, 142] width 64 height 33
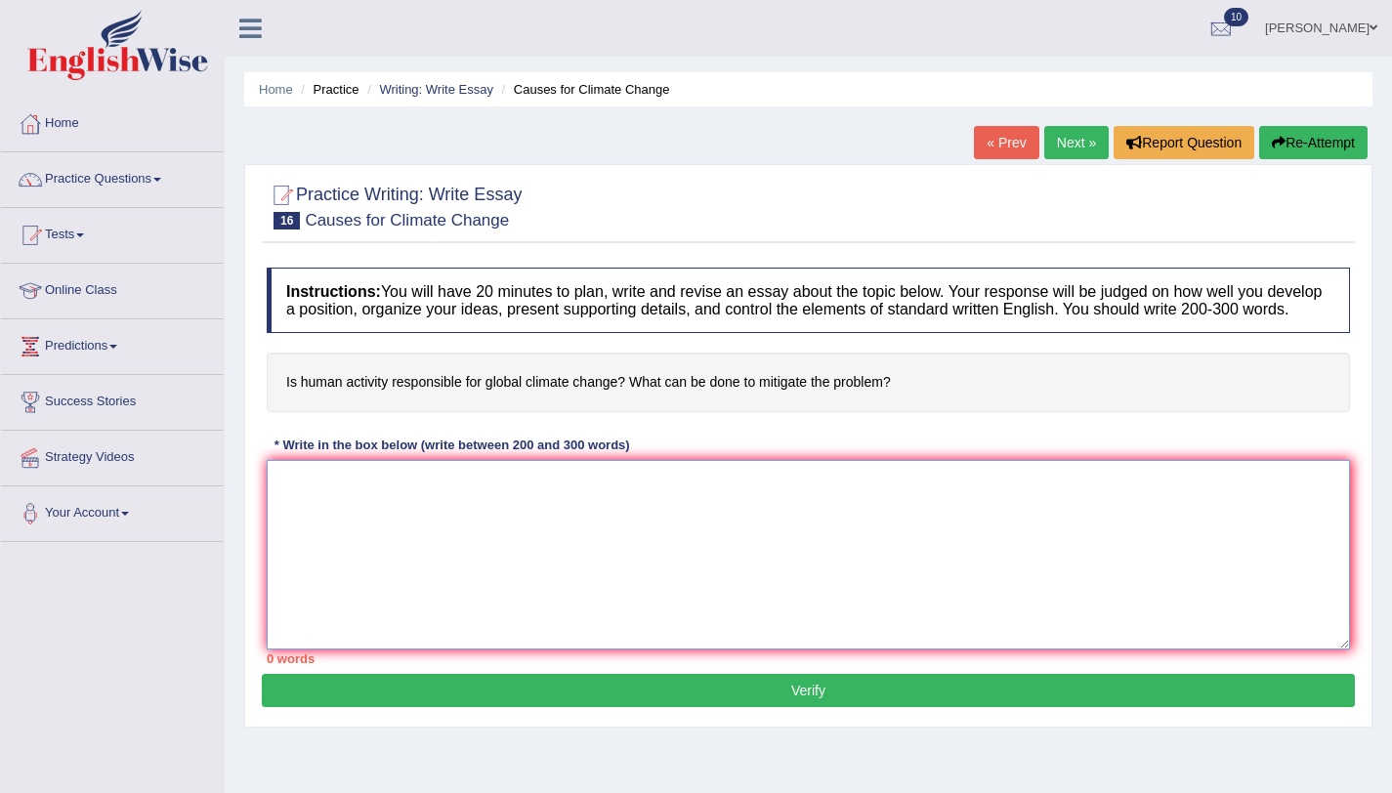
click at [725, 545] on textarea at bounding box center [809, 555] width 1084 height 190
click at [382, 510] on textarea "One of the most treand" at bounding box center [809, 555] width 1084 height 190
click at [506, 505] on textarea "One of the most conspicuous treand" at bounding box center [809, 555] width 1084 height 190
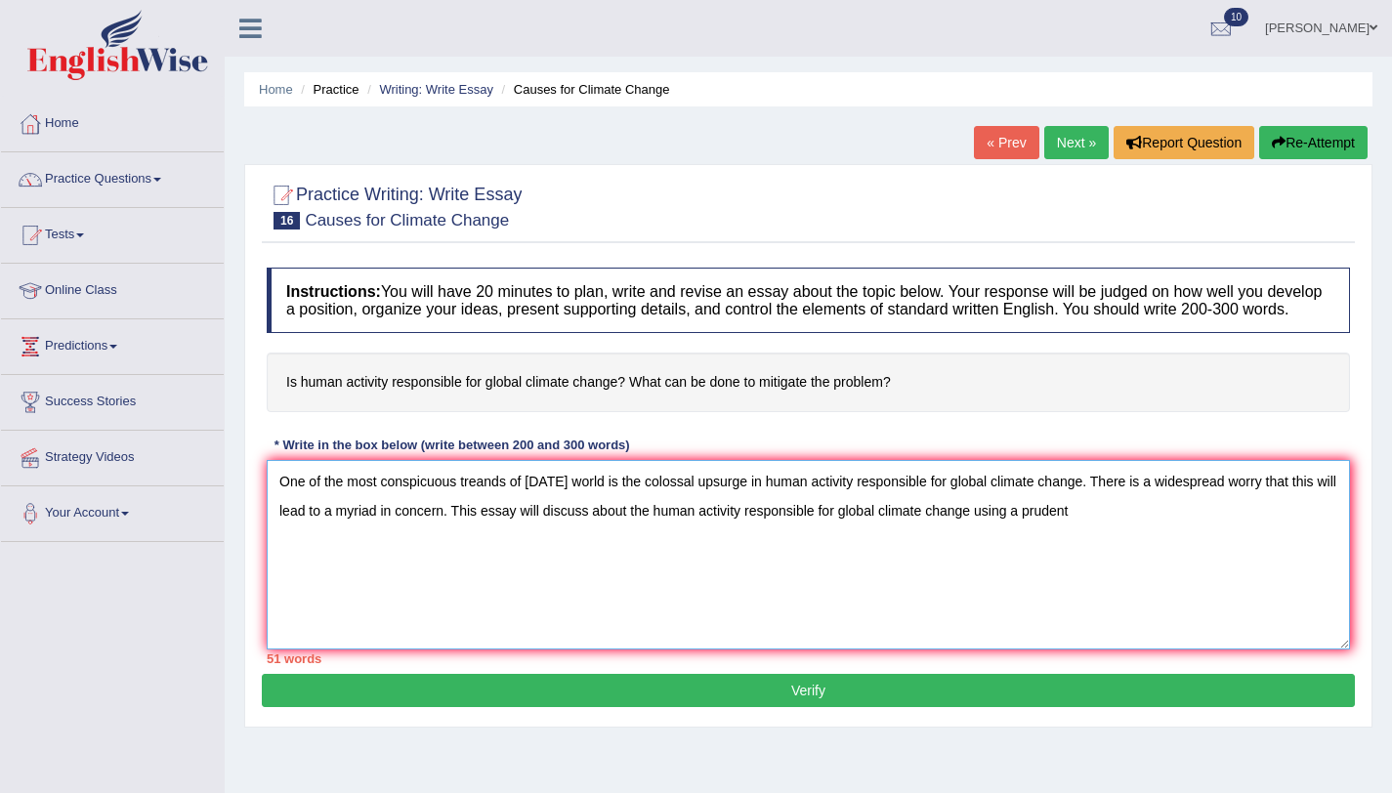
click at [1001, 534] on textarea "One of the most conspicuous treands of today's world is the colossal upsurge in…" at bounding box center [809, 555] width 1084 height 190
click at [1109, 532] on textarea "One of the most conspicuous treands of today's world is the colossal upsurge in…" at bounding box center [809, 555] width 1084 height 190
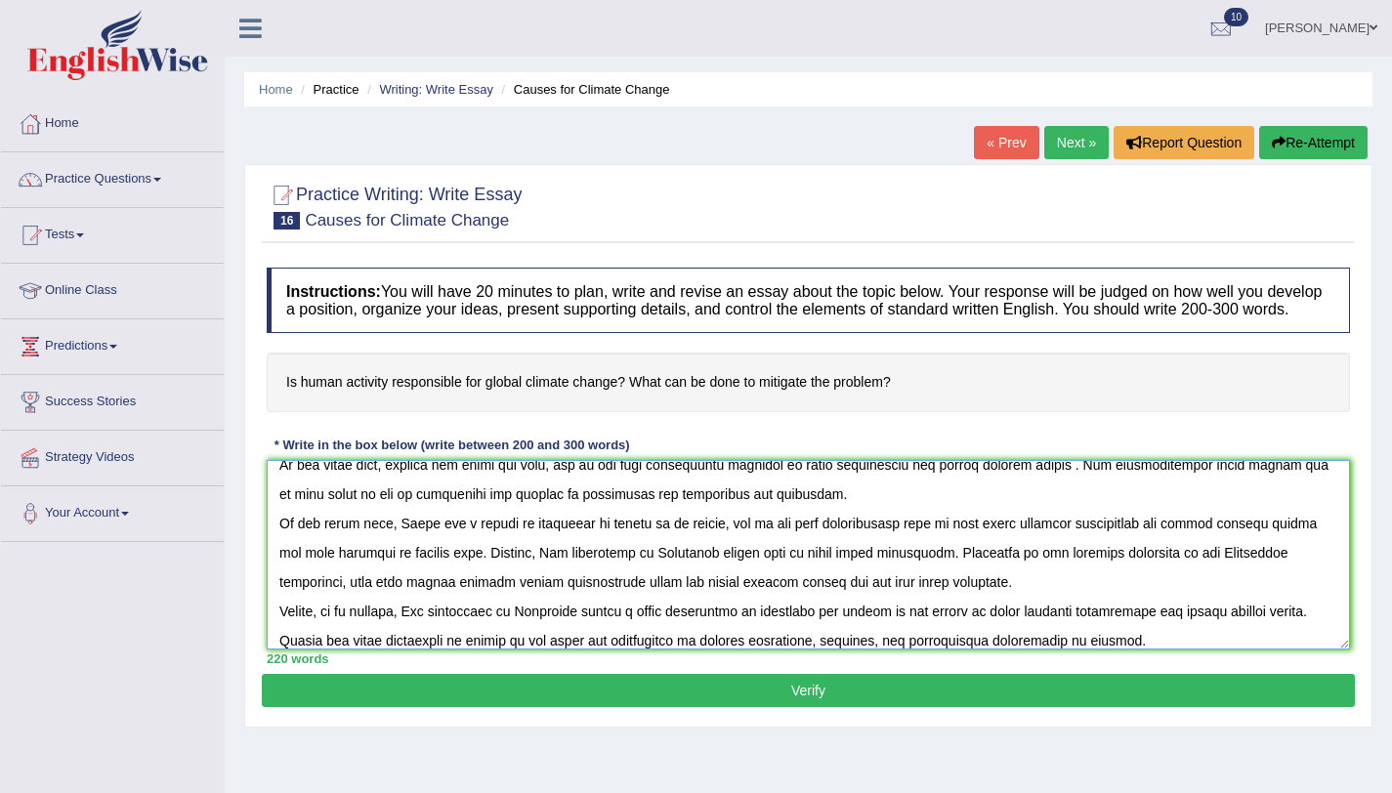
scroll to position [134, 0]
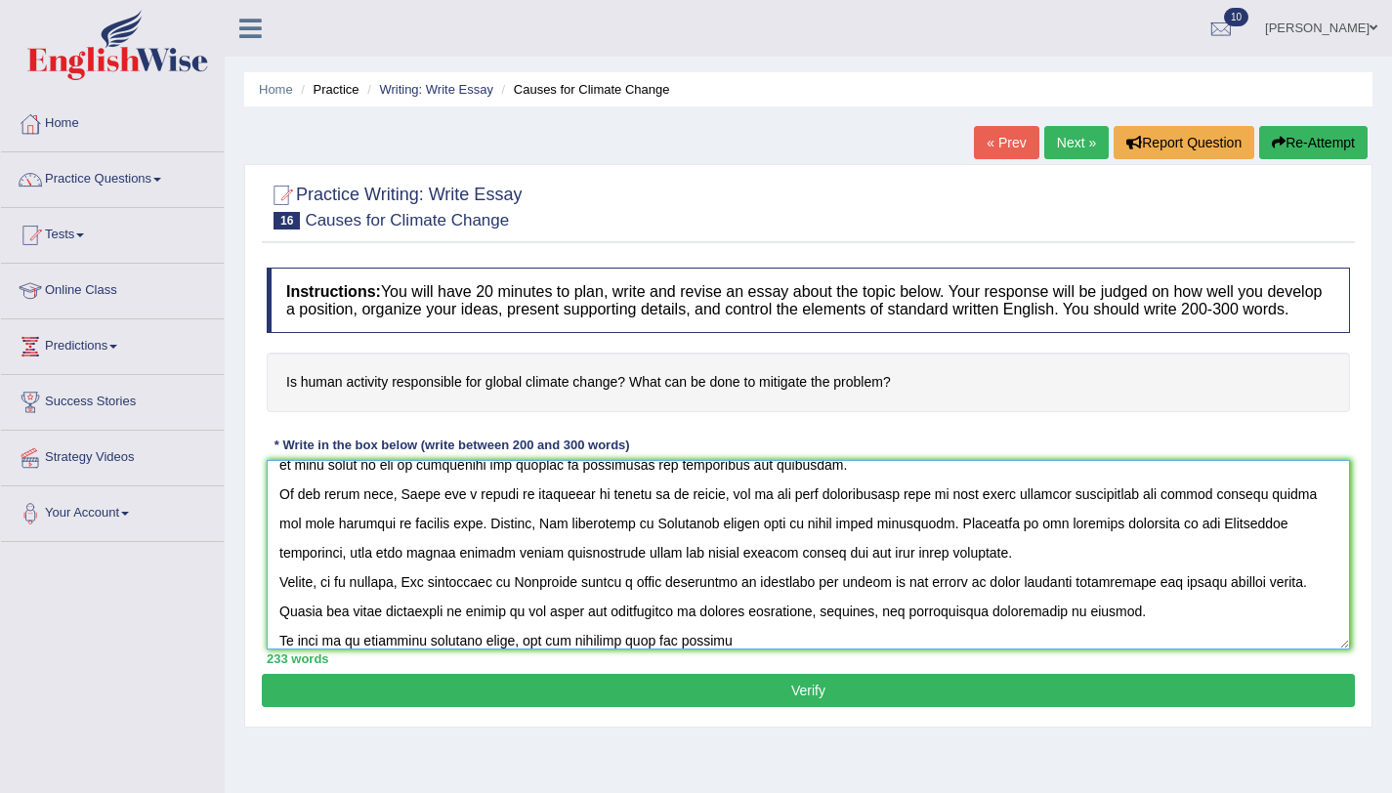
click at [693, 650] on textarea at bounding box center [809, 555] width 1084 height 190
click at [718, 650] on textarea at bounding box center [809, 555] width 1084 height 190
type textarea "One of the most conspicuous treands of today's world is the colossal upsurge in…"
click at [584, 707] on button "Verify" at bounding box center [808, 690] width 1093 height 33
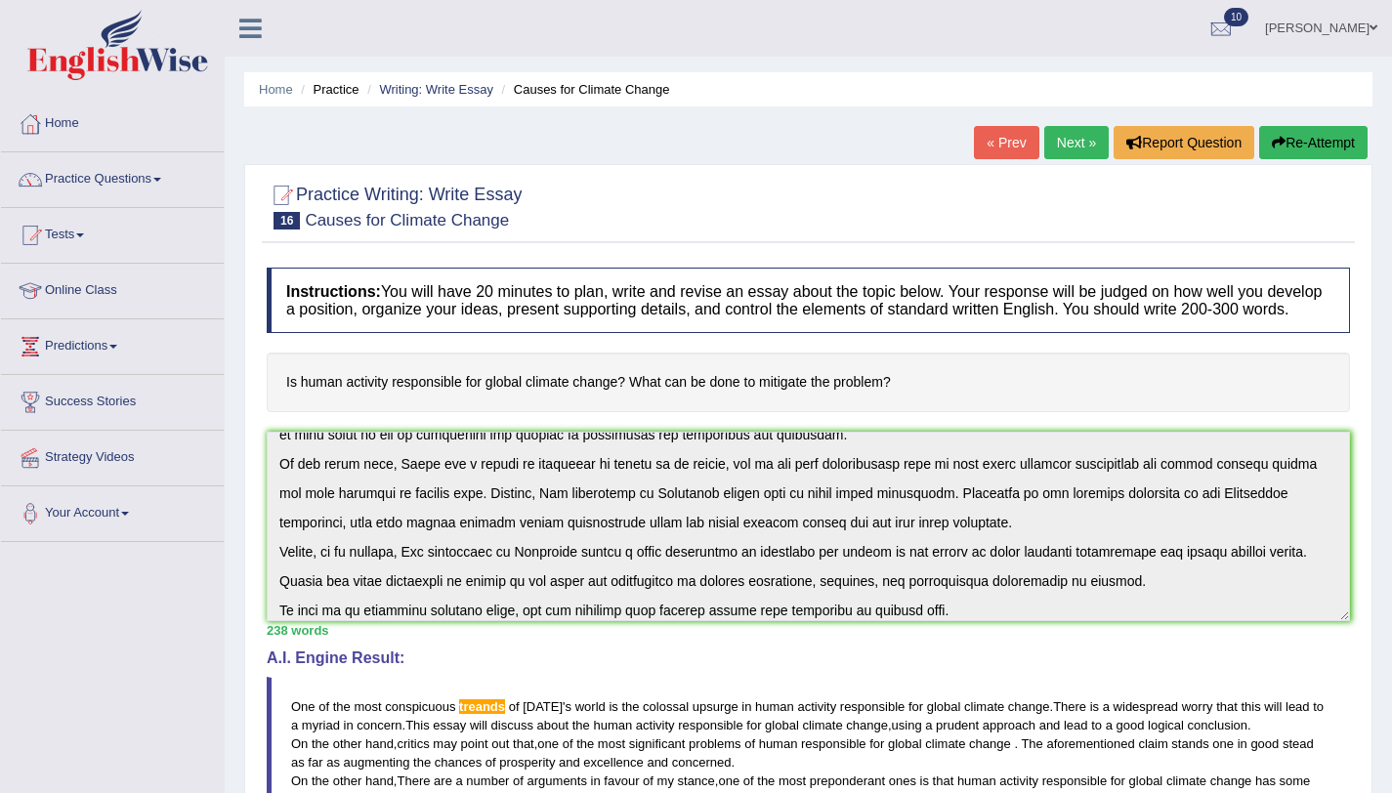
scroll to position [147, 0]
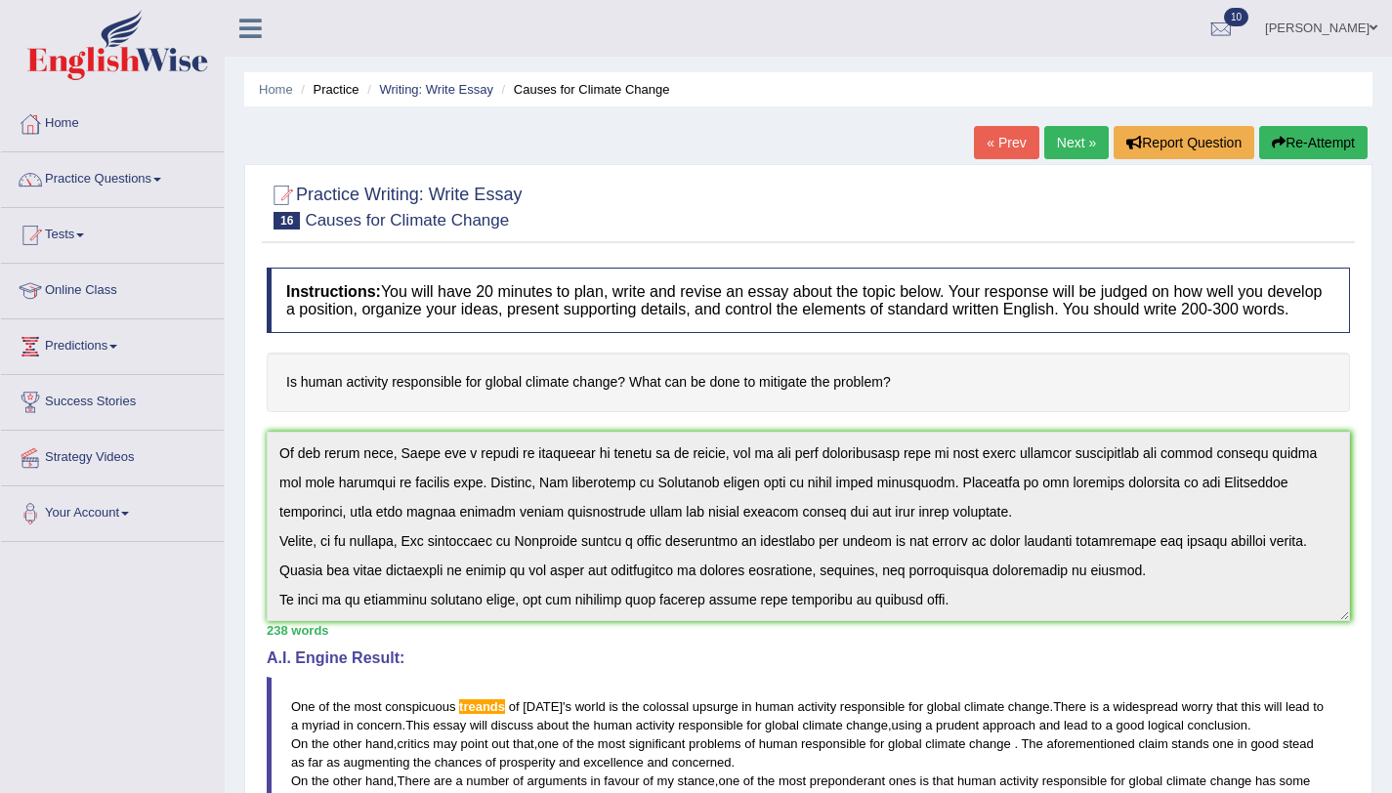
click at [304, 649] on div "Instructions: You will have 20 minutes to plan, write and revise an essay about…" at bounding box center [808, 674] width 1093 height 833
click at [1327, 139] on button "Re-Attempt" at bounding box center [1314, 142] width 108 height 33
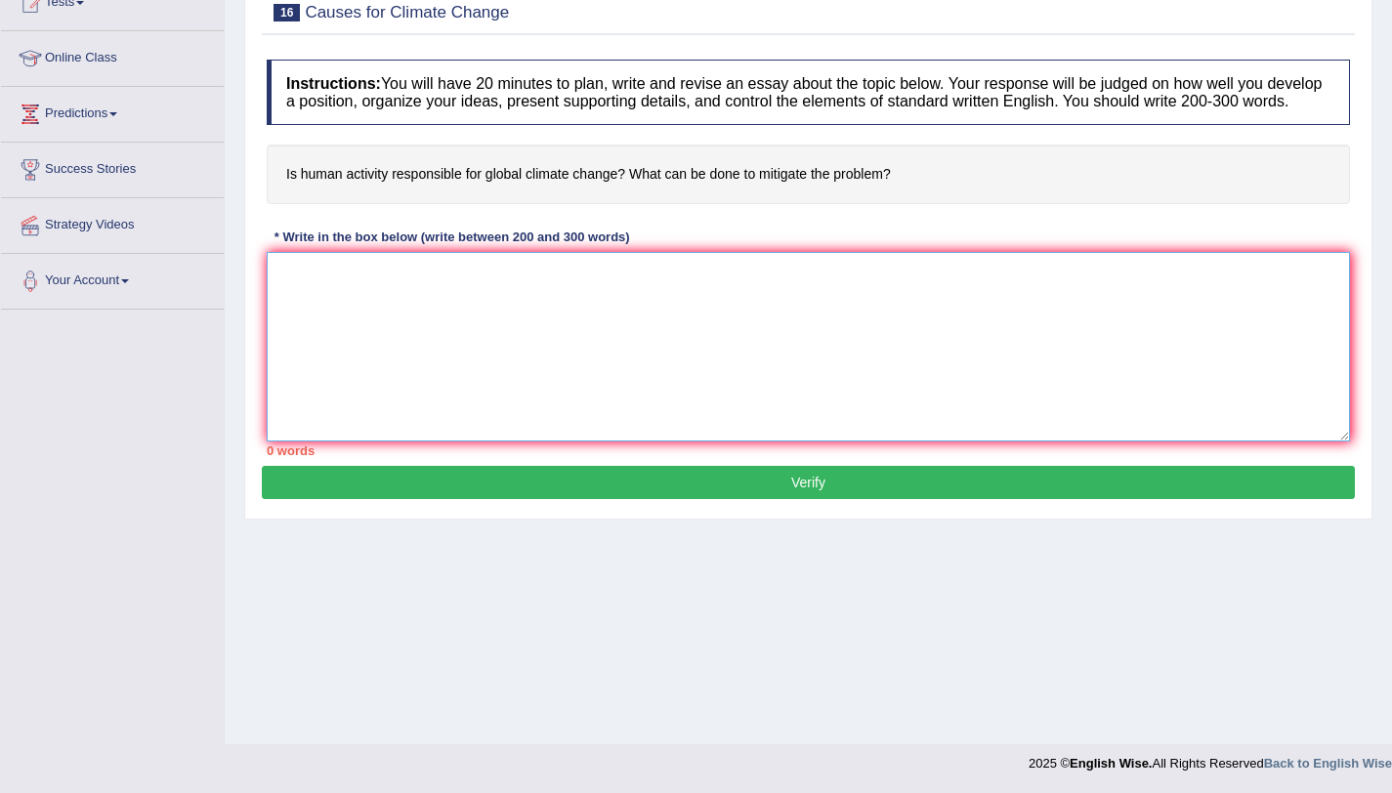
click at [771, 393] on textarea at bounding box center [809, 347] width 1084 height 190
paste textarea "One of the most conspicuous treands of today's world is the colossal upsurge in…"
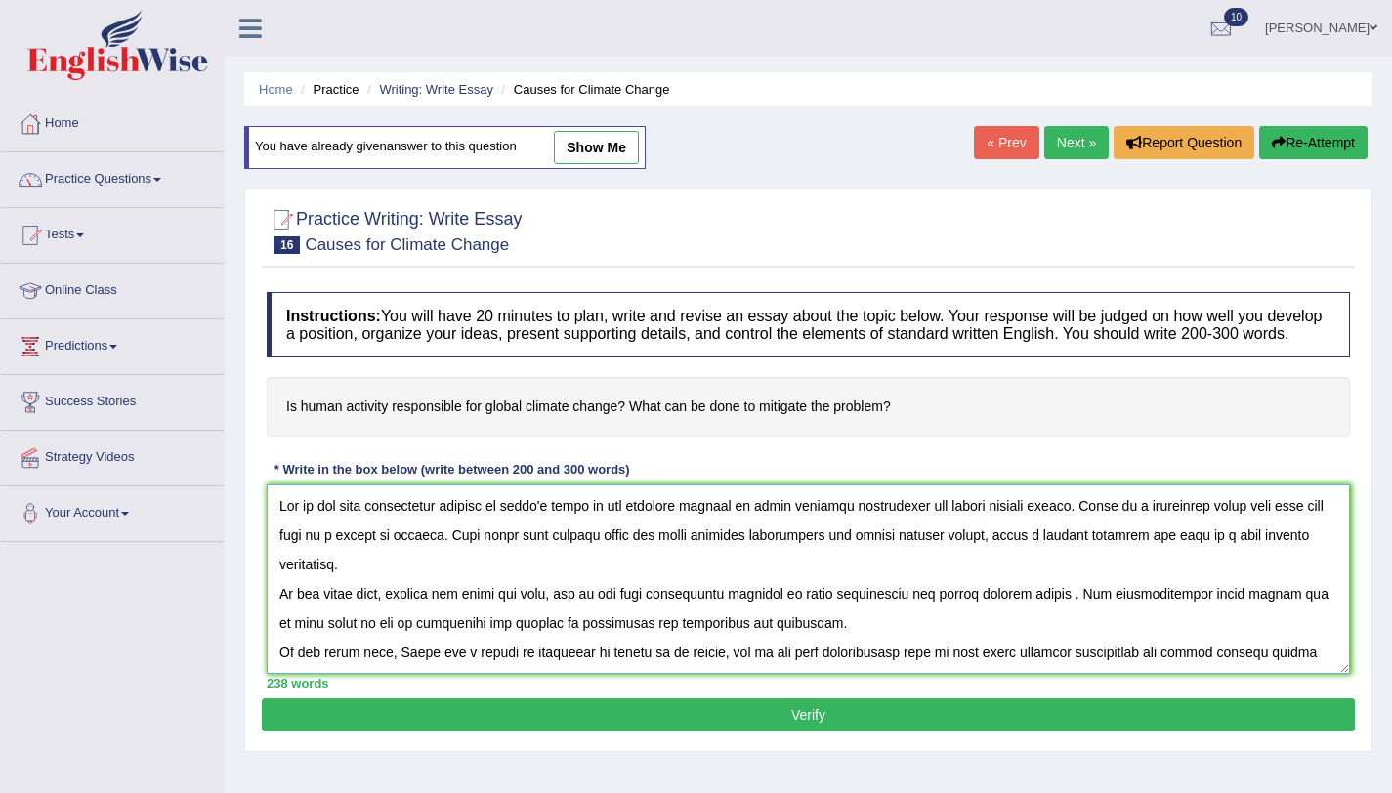
click at [494, 525] on textarea at bounding box center [809, 580] width 1084 height 190
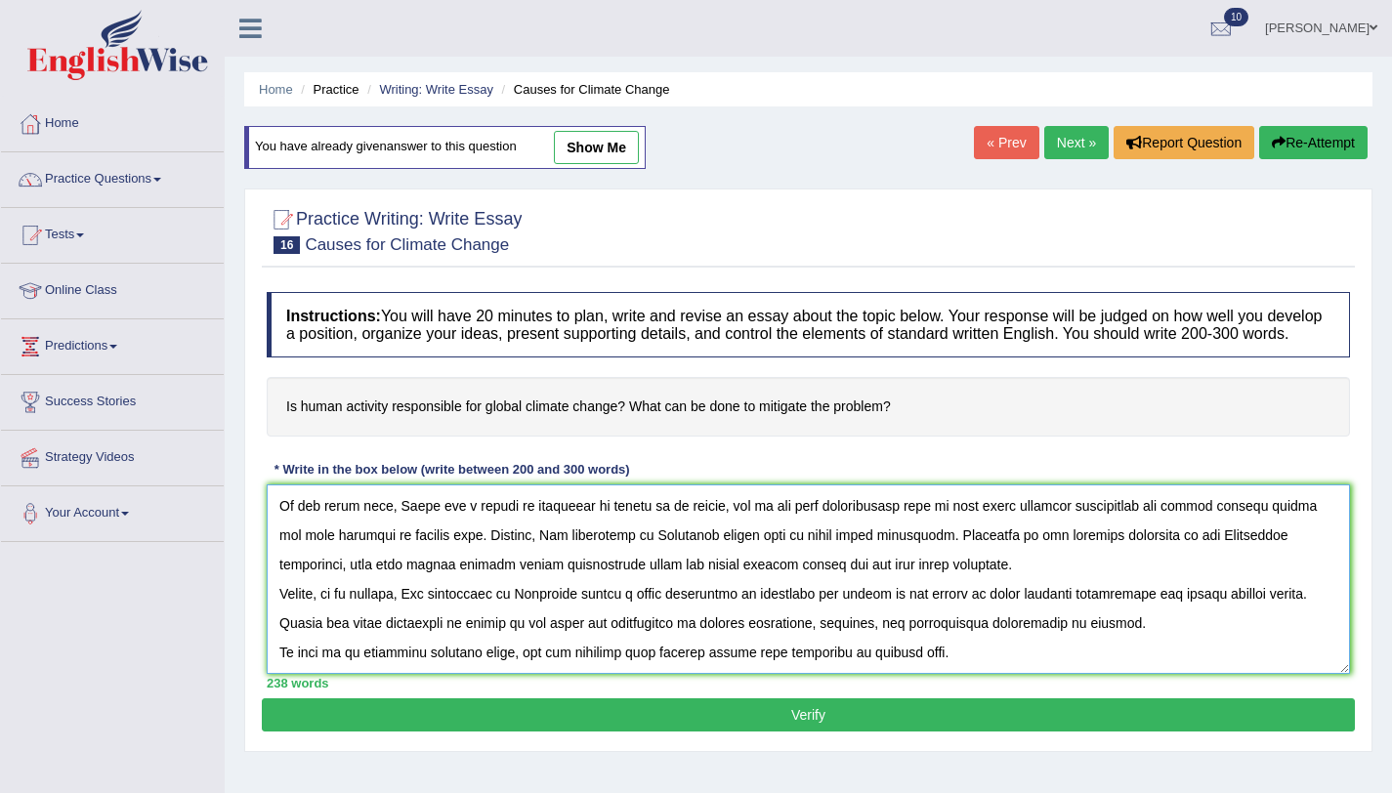
type textarea "One of the most conspicuous trends of today's world is the colossal upsurge in …"
click at [704, 719] on button "Verify" at bounding box center [808, 715] width 1093 height 33
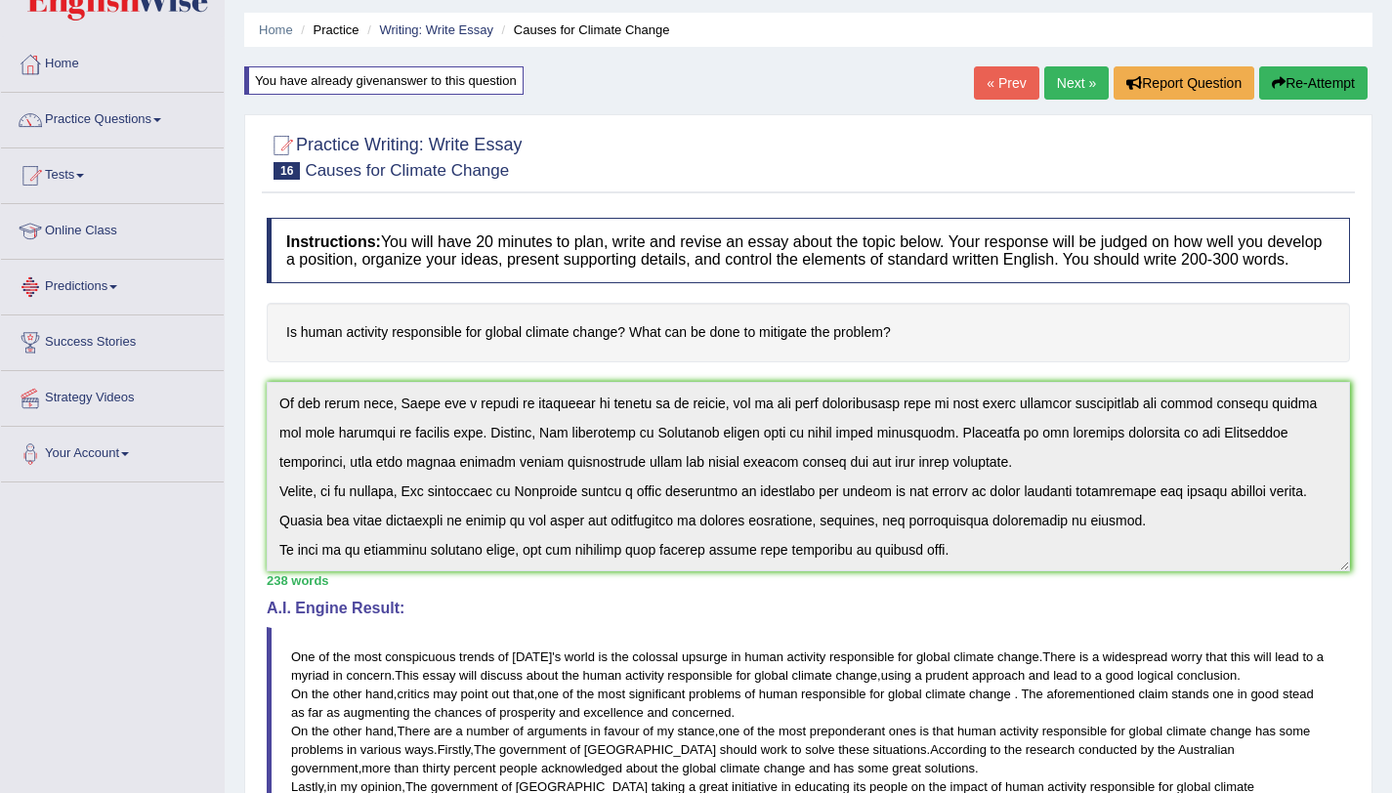
scroll to position [0, 0]
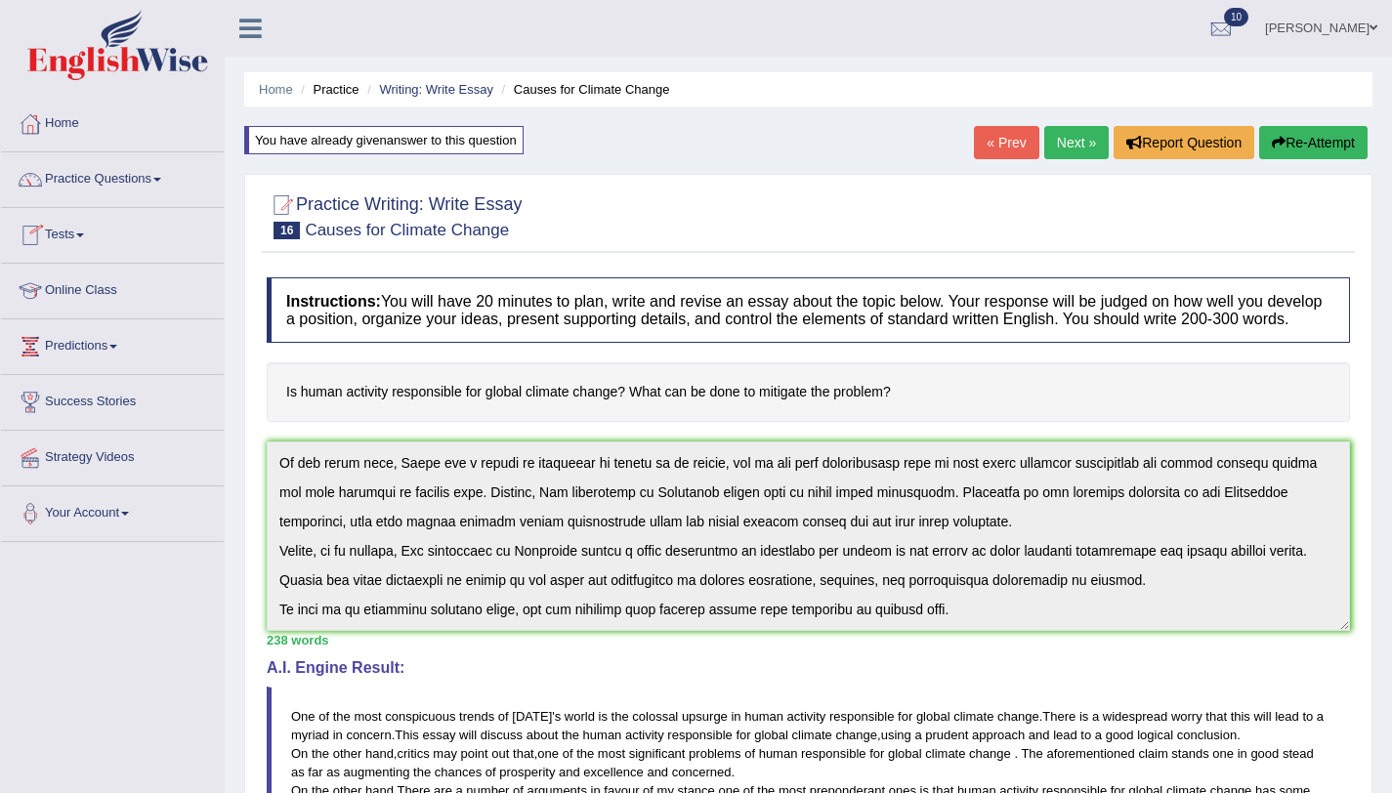
click at [1051, 139] on link "Next »" at bounding box center [1077, 142] width 64 height 33
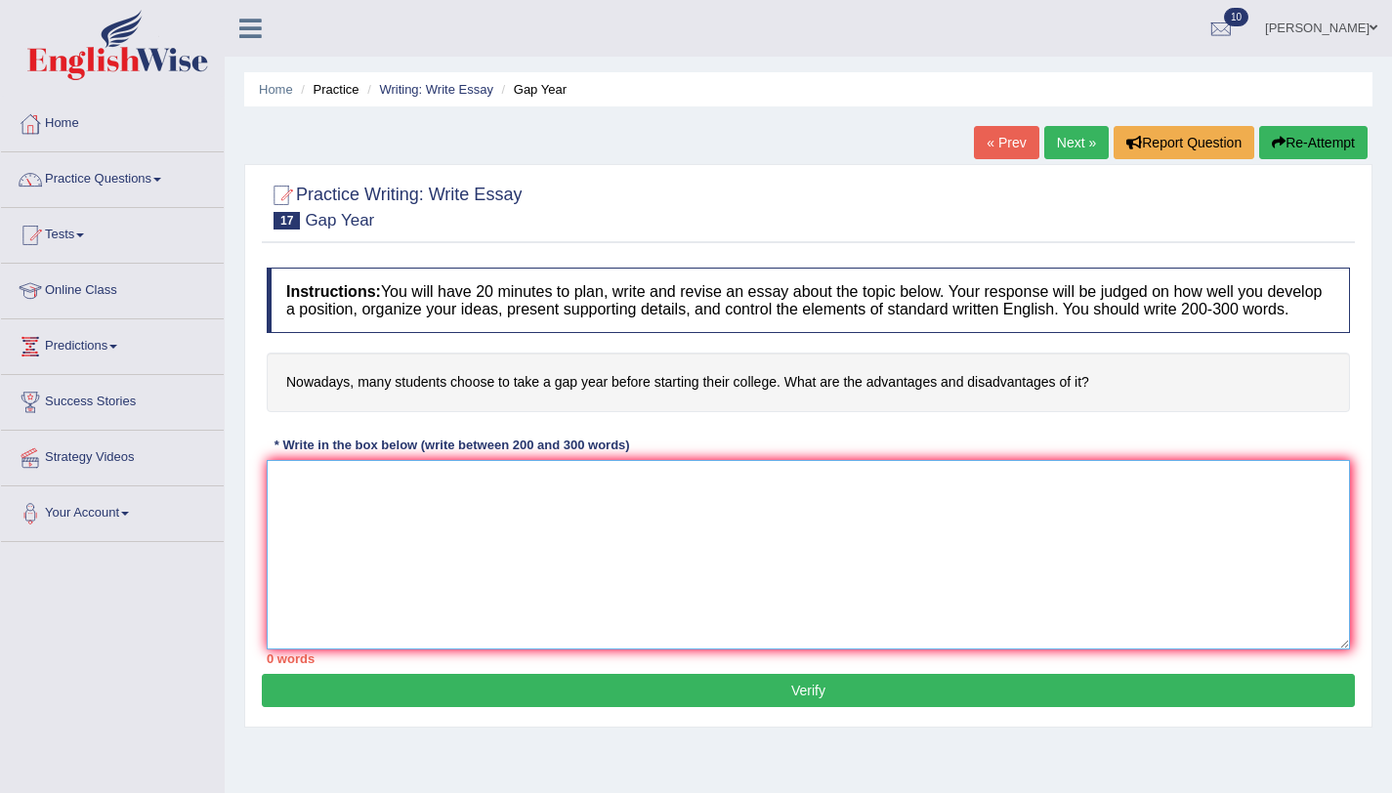
click at [631, 576] on textarea at bounding box center [809, 555] width 1084 height 190
click at [520, 527] on textarea at bounding box center [809, 555] width 1084 height 190
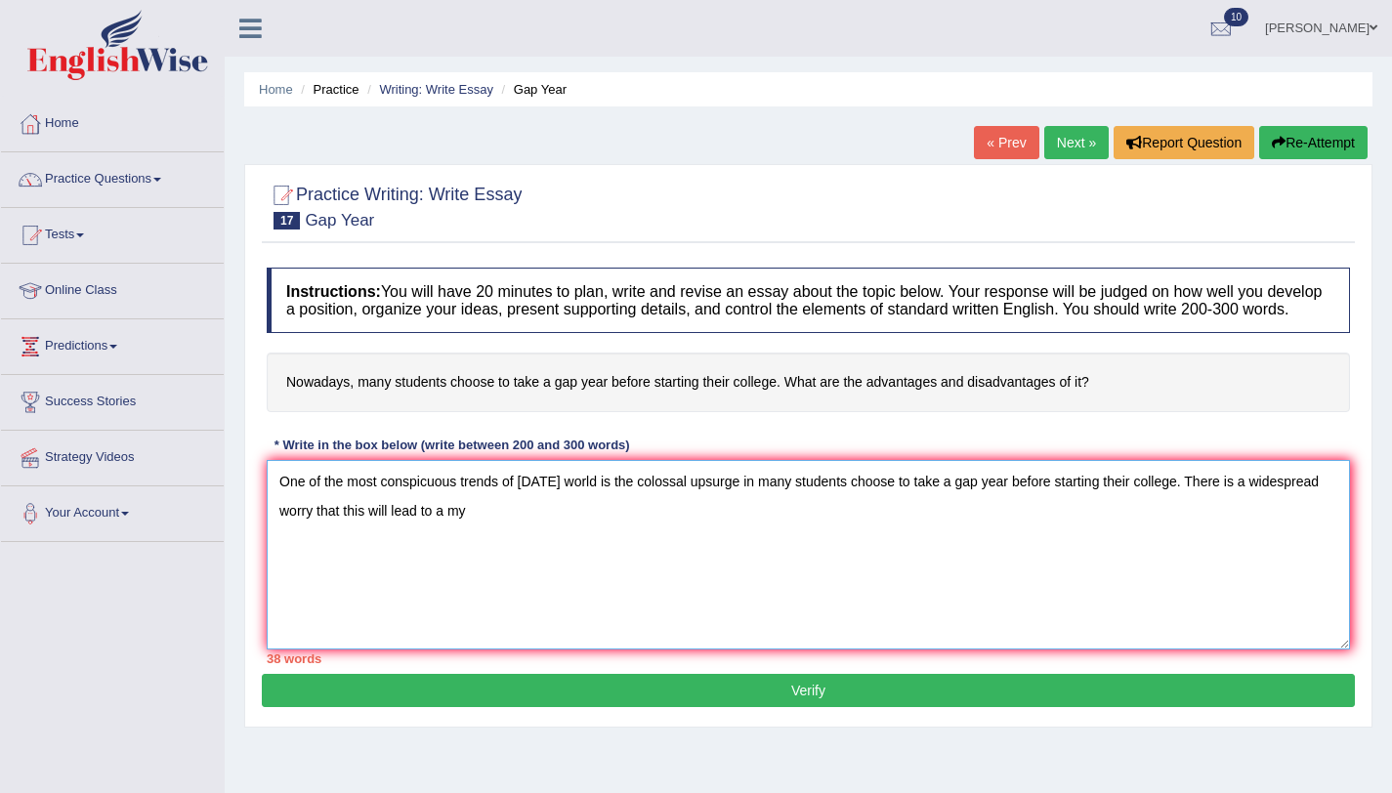
click at [390, 534] on textarea "One of the most conspicuous trends of today's world is the colossal upsurge in …" at bounding box center [809, 555] width 1084 height 190
click at [508, 534] on textarea "One of the most conspicuous trends of today's world is the colossal upsurge in …" at bounding box center [809, 555] width 1084 height 190
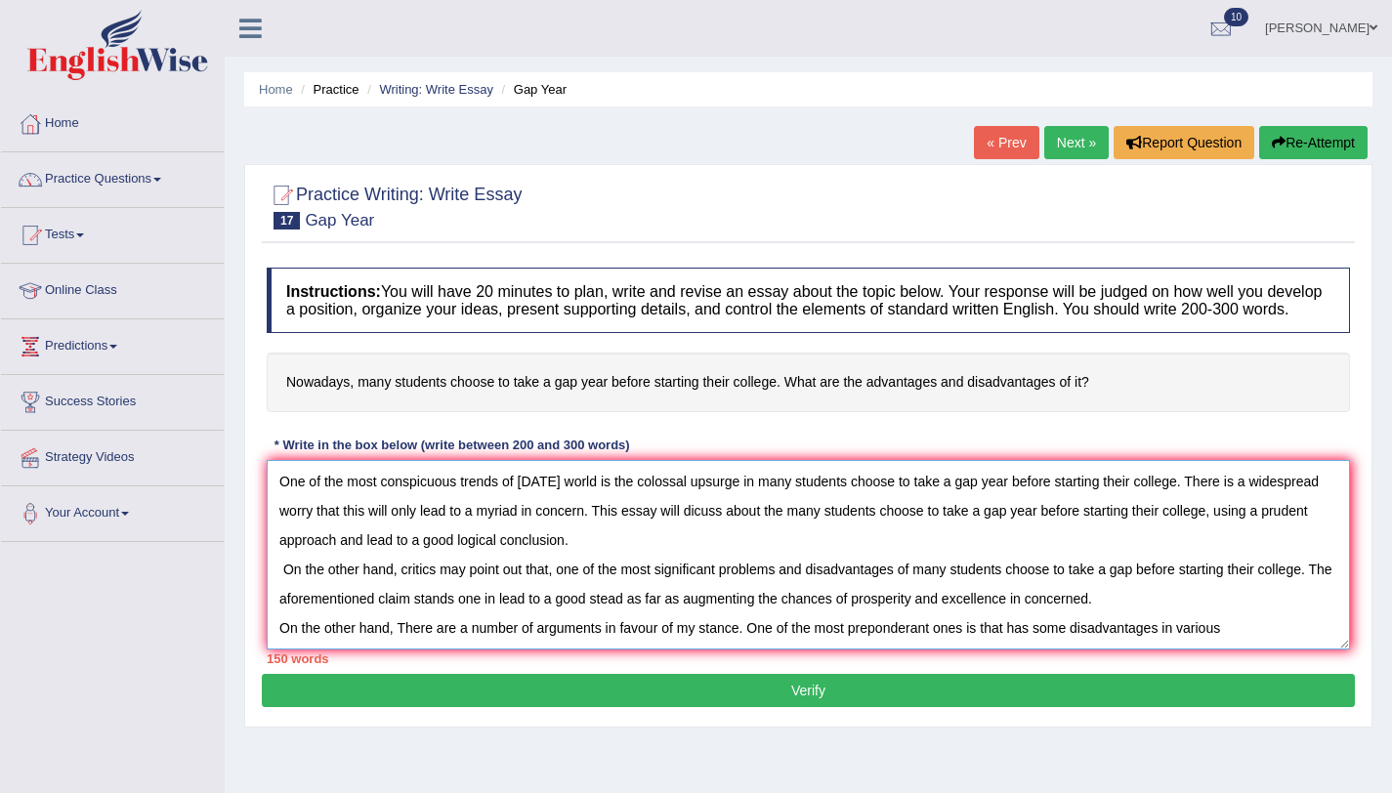
click at [1182, 650] on textarea "One of the most conspicuous trends of today's world is the colossal upsurge in …" at bounding box center [809, 555] width 1084 height 190
click at [1178, 646] on textarea "One of the most conspicuous trends of today's world is the colossal upsurge in …" at bounding box center [809, 555] width 1084 height 190
click at [1265, 650] on textarea "One of the most conspicuous trends of today's world is the colossal upsurge in …" at bounding box center [809, 555] width 1084 height 190
click at [1329, 650] on textarea "One of the most conspicuous trends of today's world is the colossal upsurge in …" at bounding box center [809, 555] width 1084 height 190
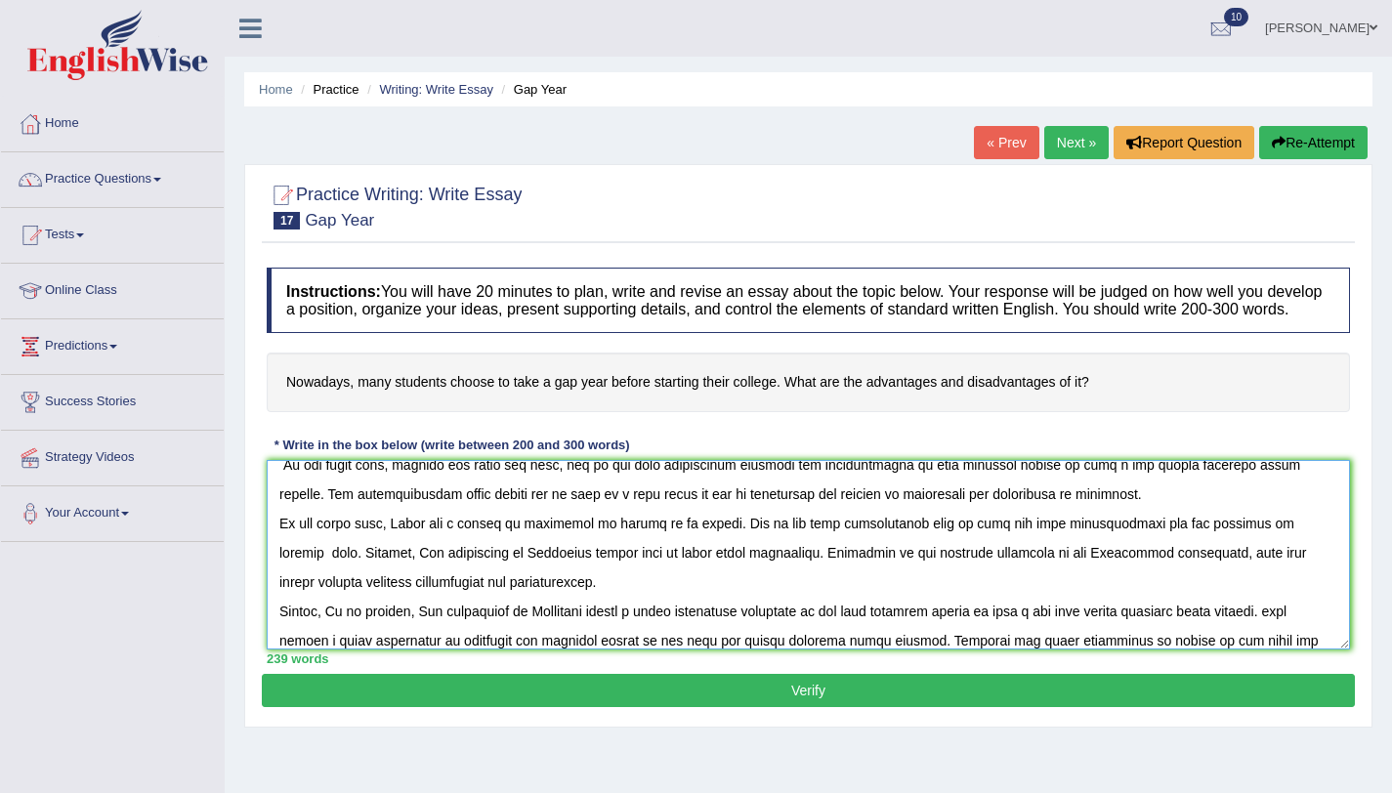
scroll to position [134, 0]
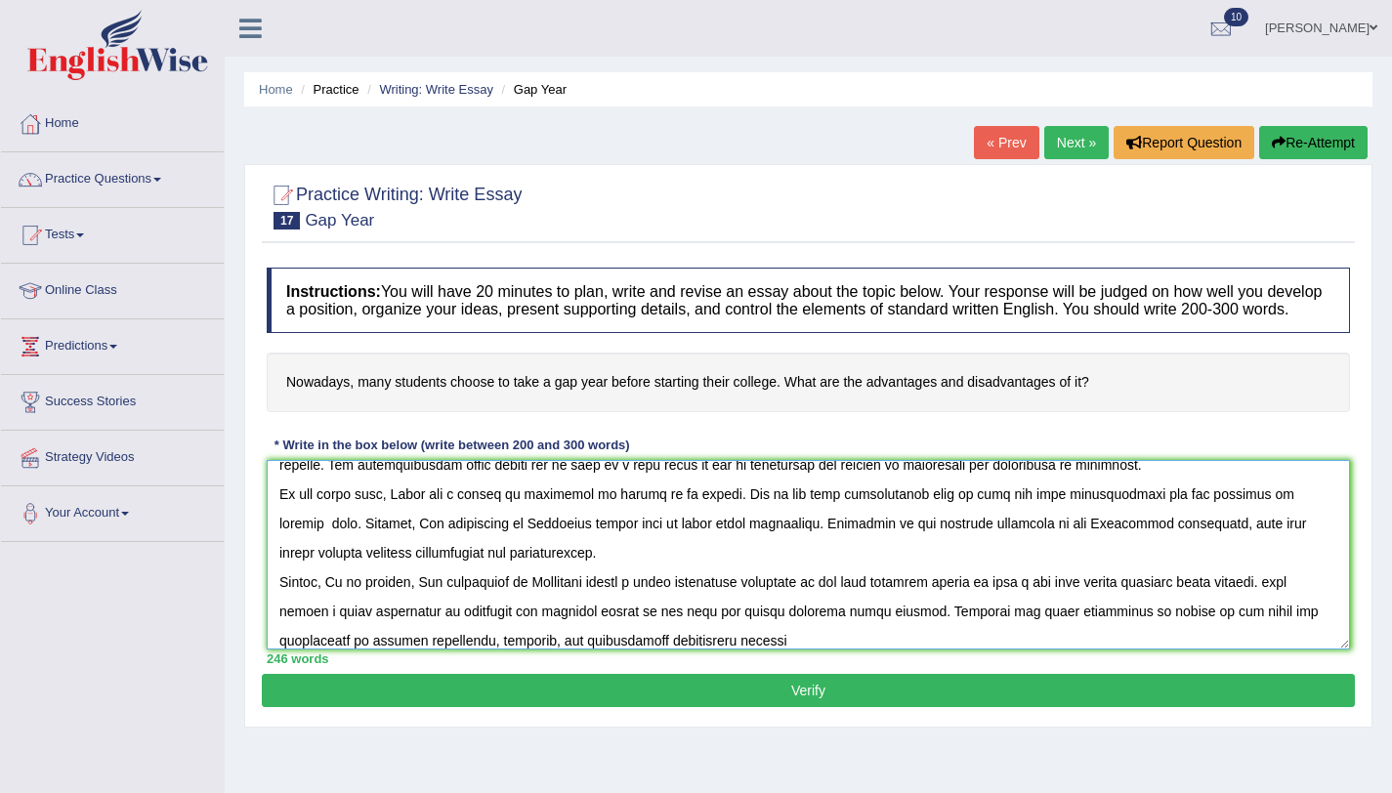
click at [682, 650] on textarea at bounding box center [809, 555] width 1084 height 190
click at [726, 644] on textarea at bounding box center [809, 555] width 1084 height 190
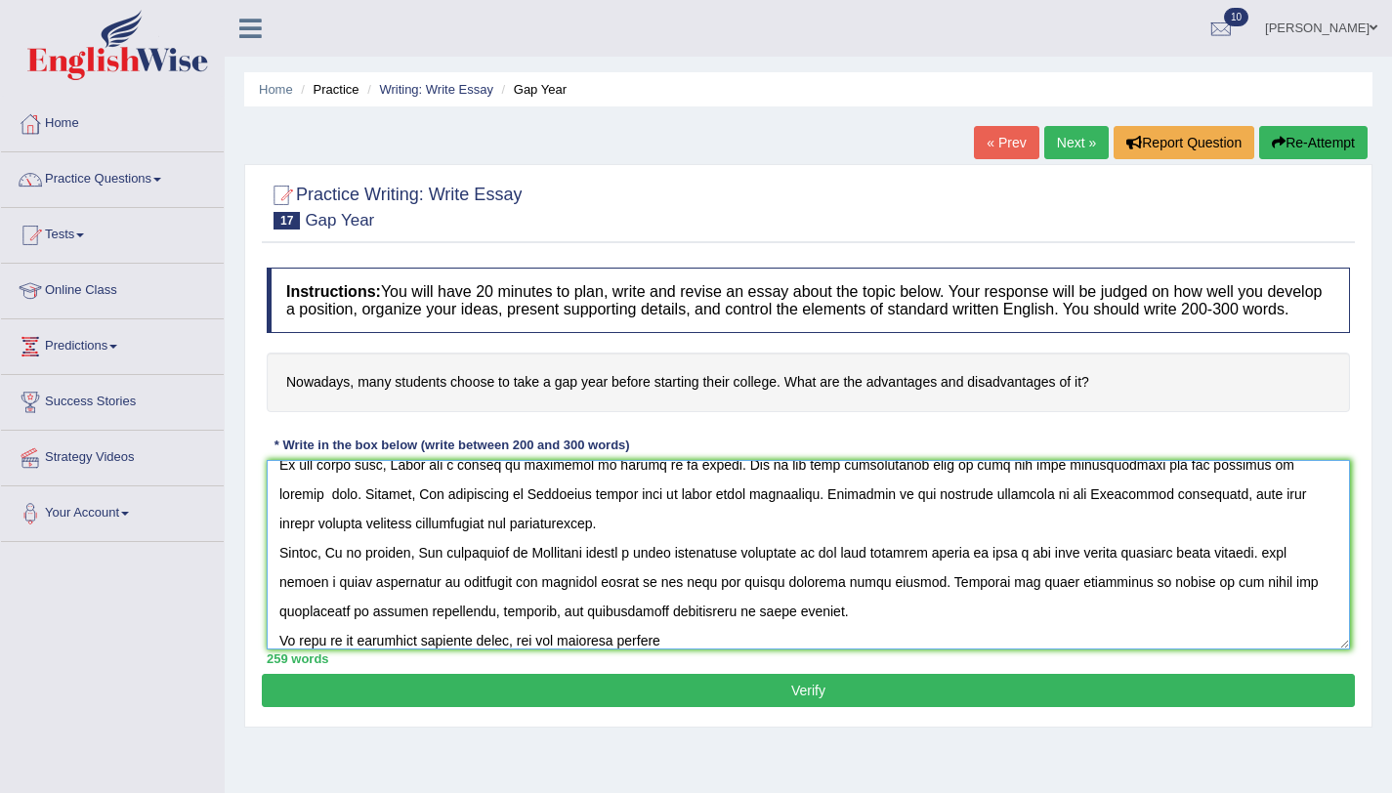
click at [637, 650] on textarea at bounding box center [809, 555] width 1084 height 190
click at [726, 668] on div "260 words" at bounding box center [809, 659] width 1084 height 19
click at [719, 650] on textarea at bounding box center [809, 555] width 1084 height 190
type textarea "One of the most conspicuous trends of today's world is the colossal upsurge in …"
click at [486, 701] on button "Verify" at bounding box center [808, 690] width 1093 height 33
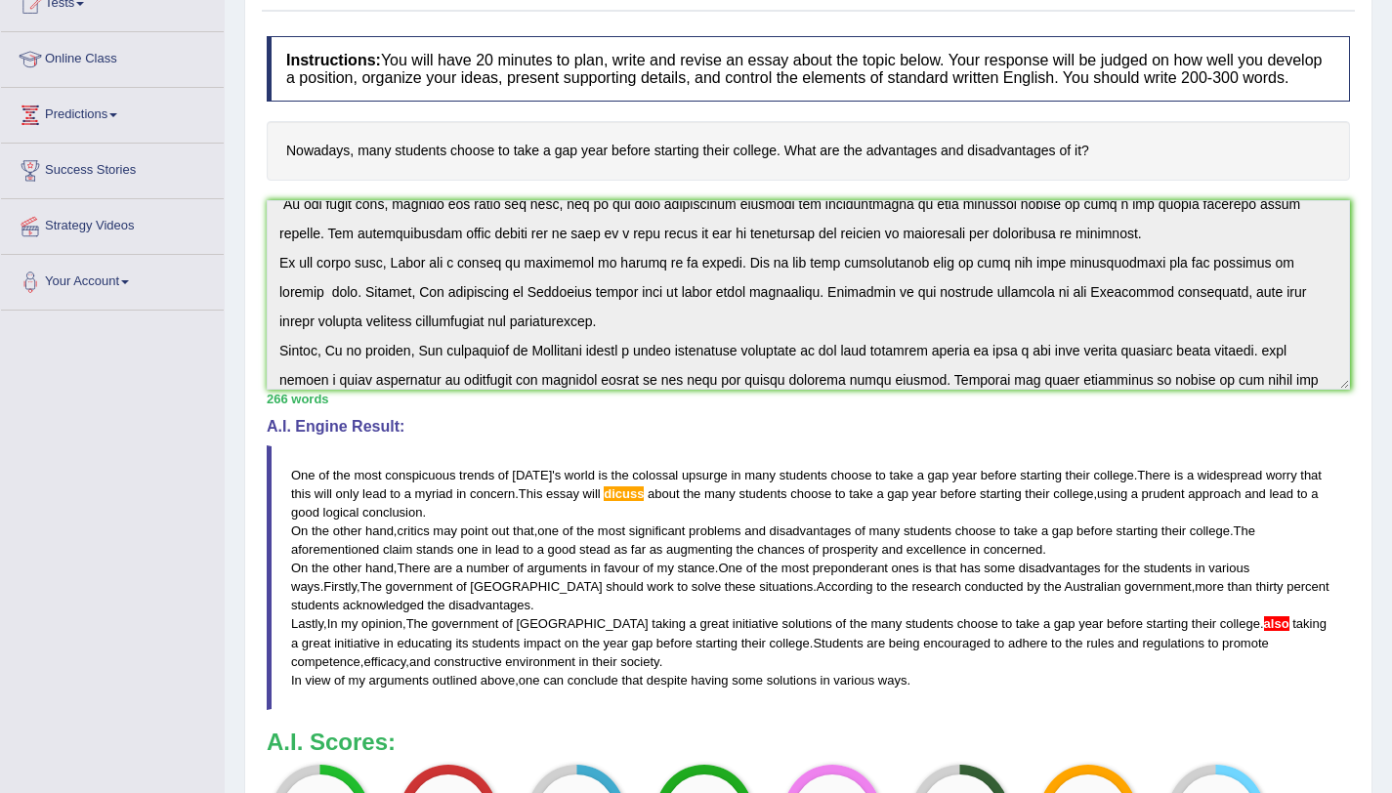
scroll to position [176, 0]
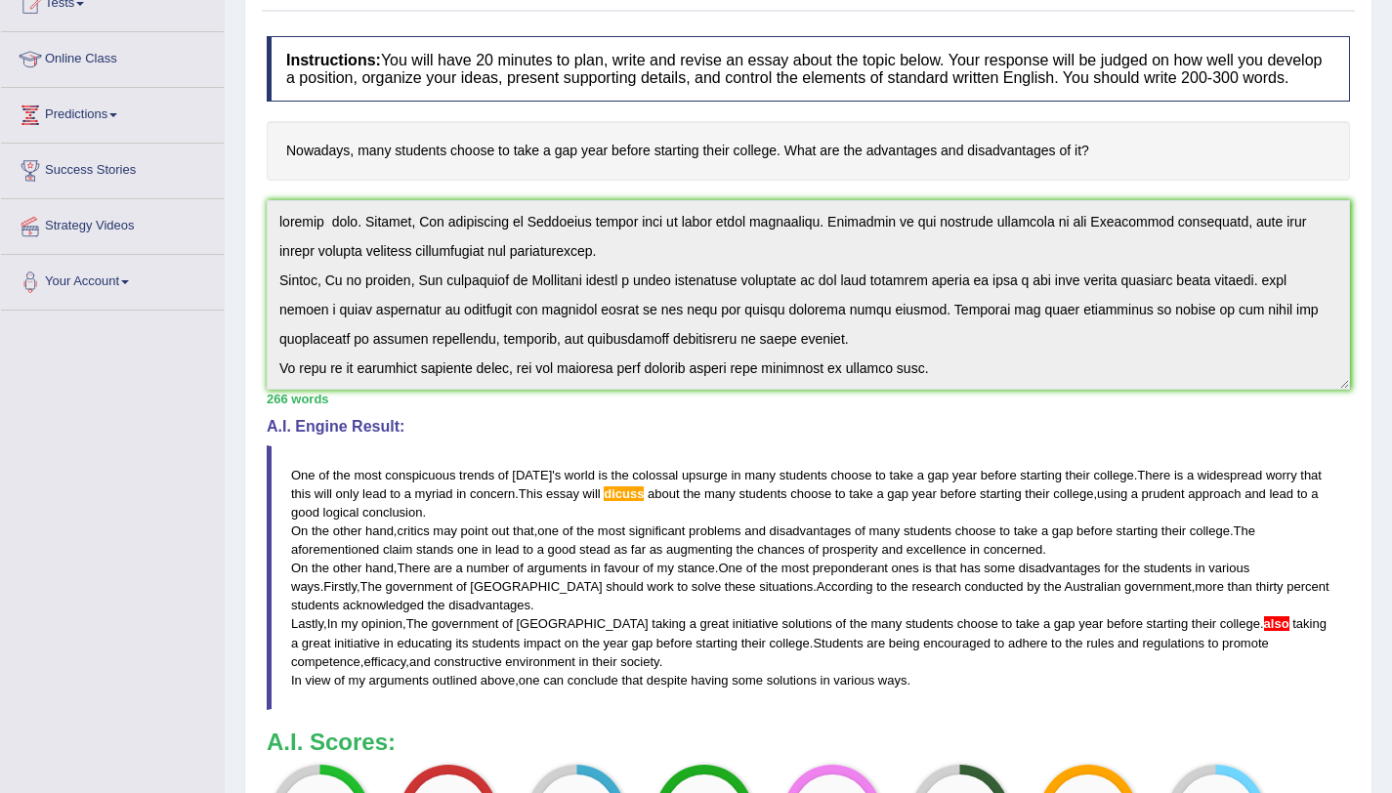
click at [295, 416] on div "Instructions: You will have 20 minutes to plan, write and revise an essay about…" at bounding box center [808, 461] width 1093 height 871
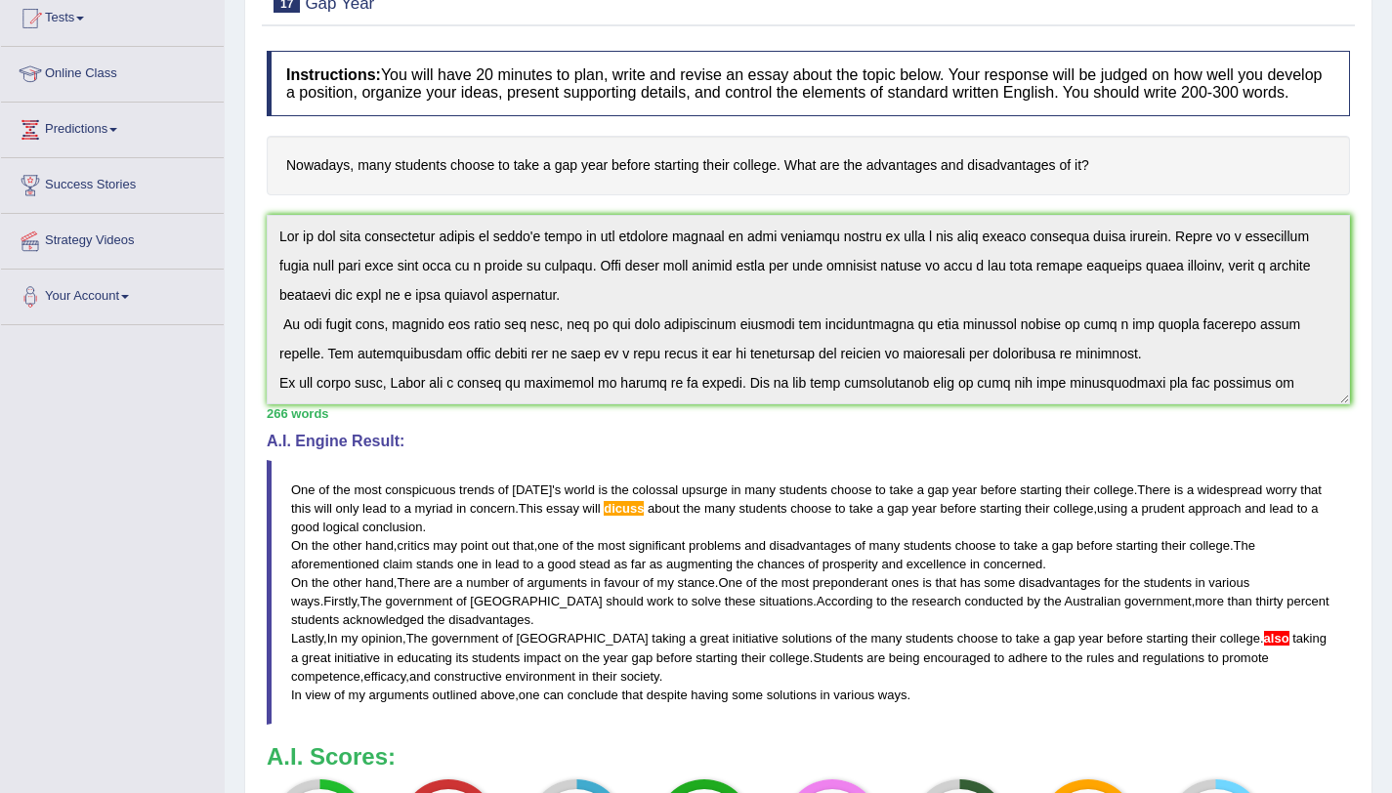
scroll to position [0, 0]
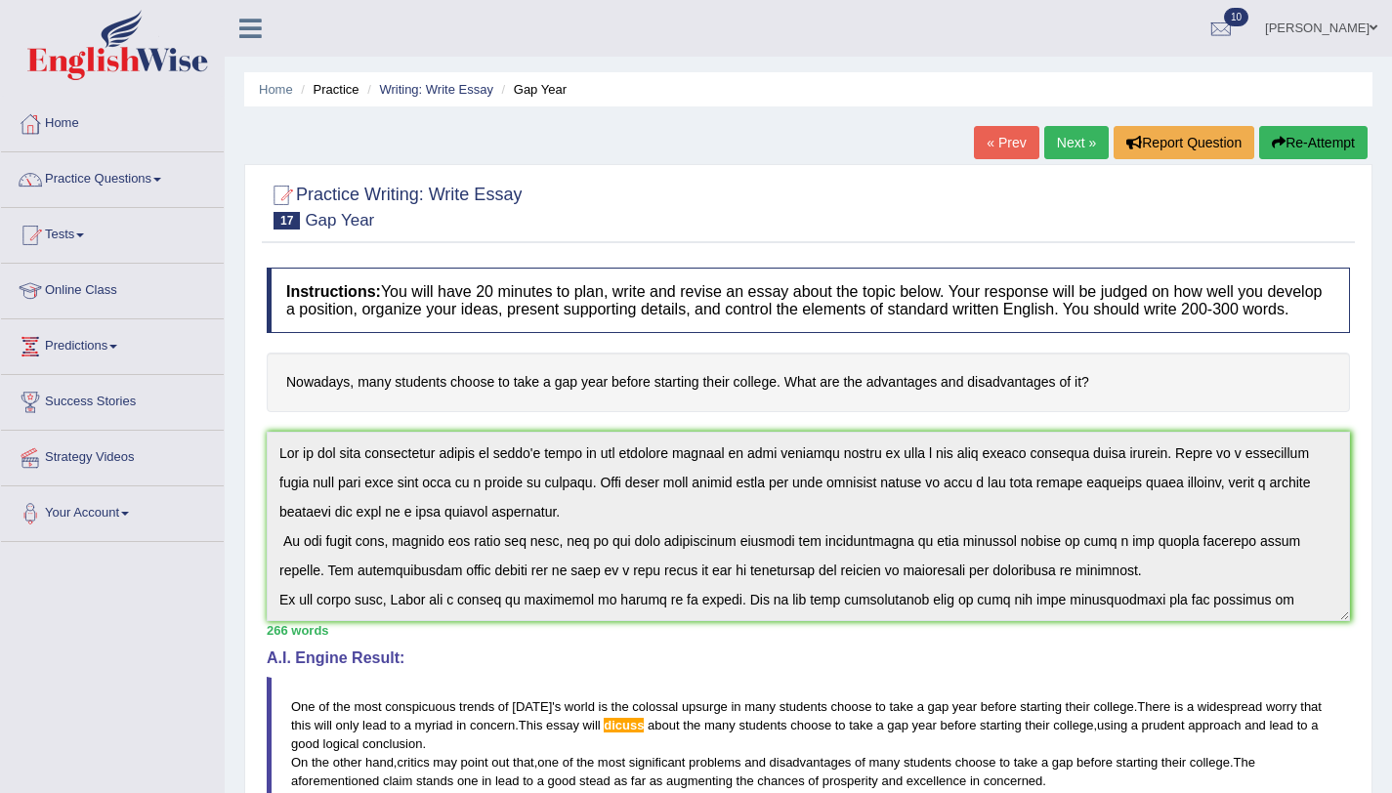
click at [1356, 143] on button "Re-Attempt" at bounding box center [1314, 142] width 108 height 33
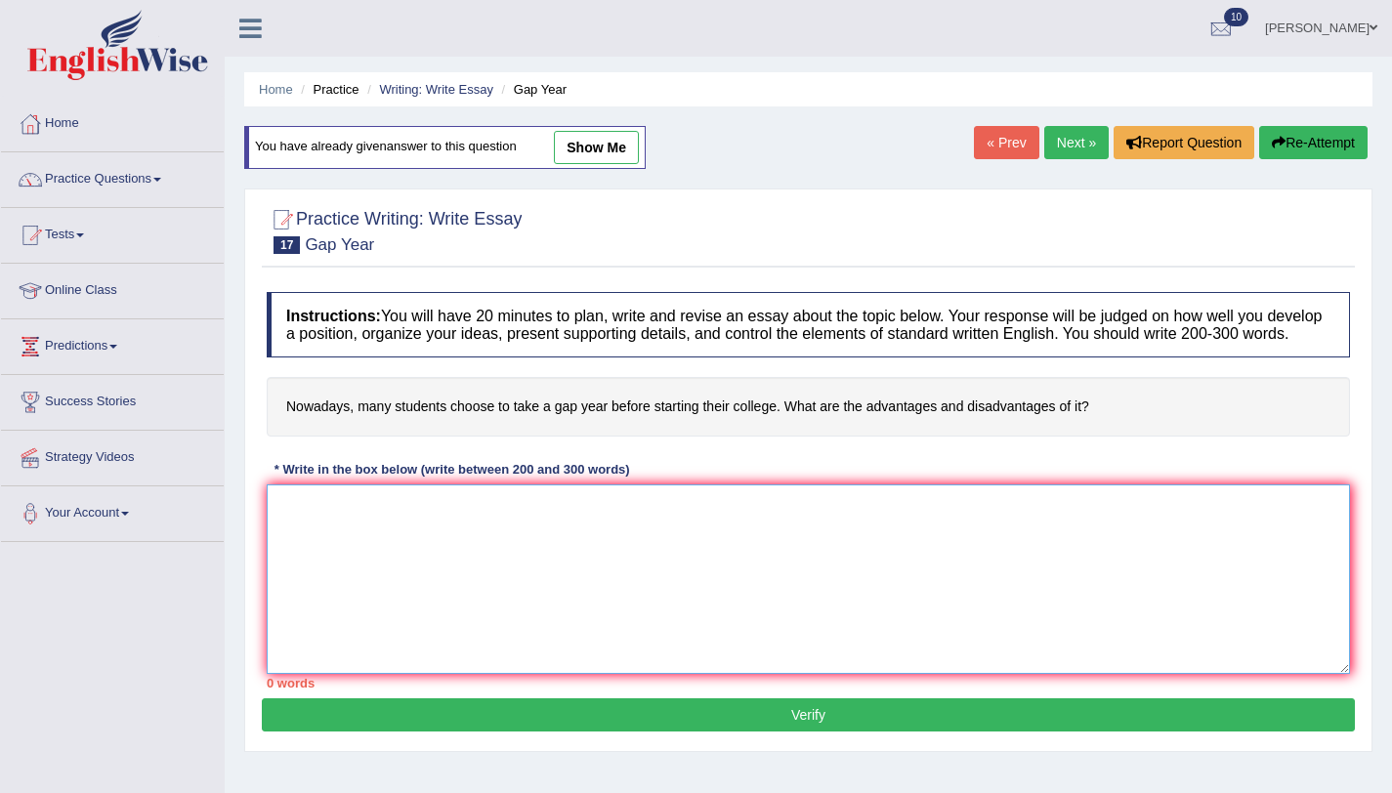
click at [595, 516] on textarea at bounding box center [809, 580] width 1084 height 190
paste textarea "One of the most conspicuous trends of [DATE] world is the colossal upsurge in m…"
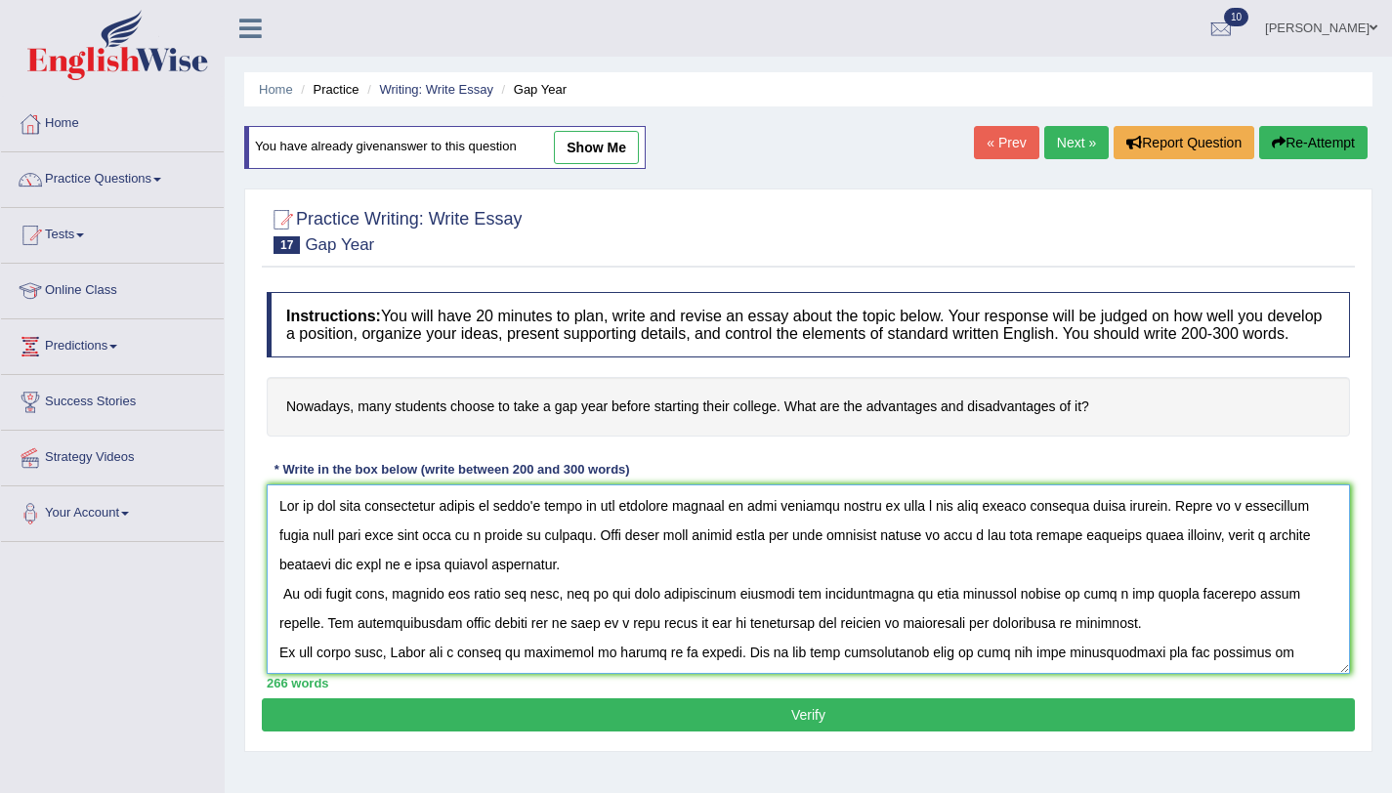
click at [778, 555] on textarea at bounding box center [809, 580] width 1084 height 190
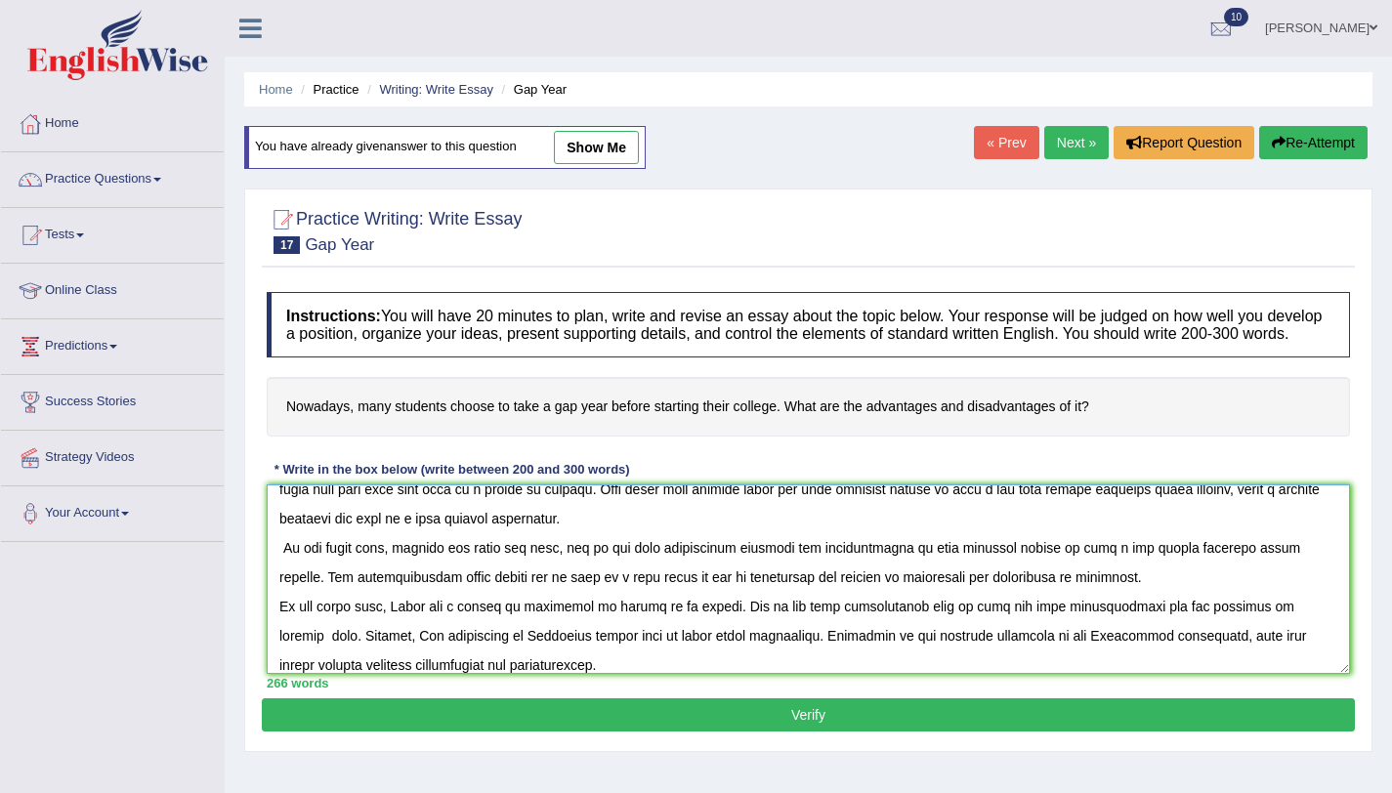
scroll to position [176, 0]
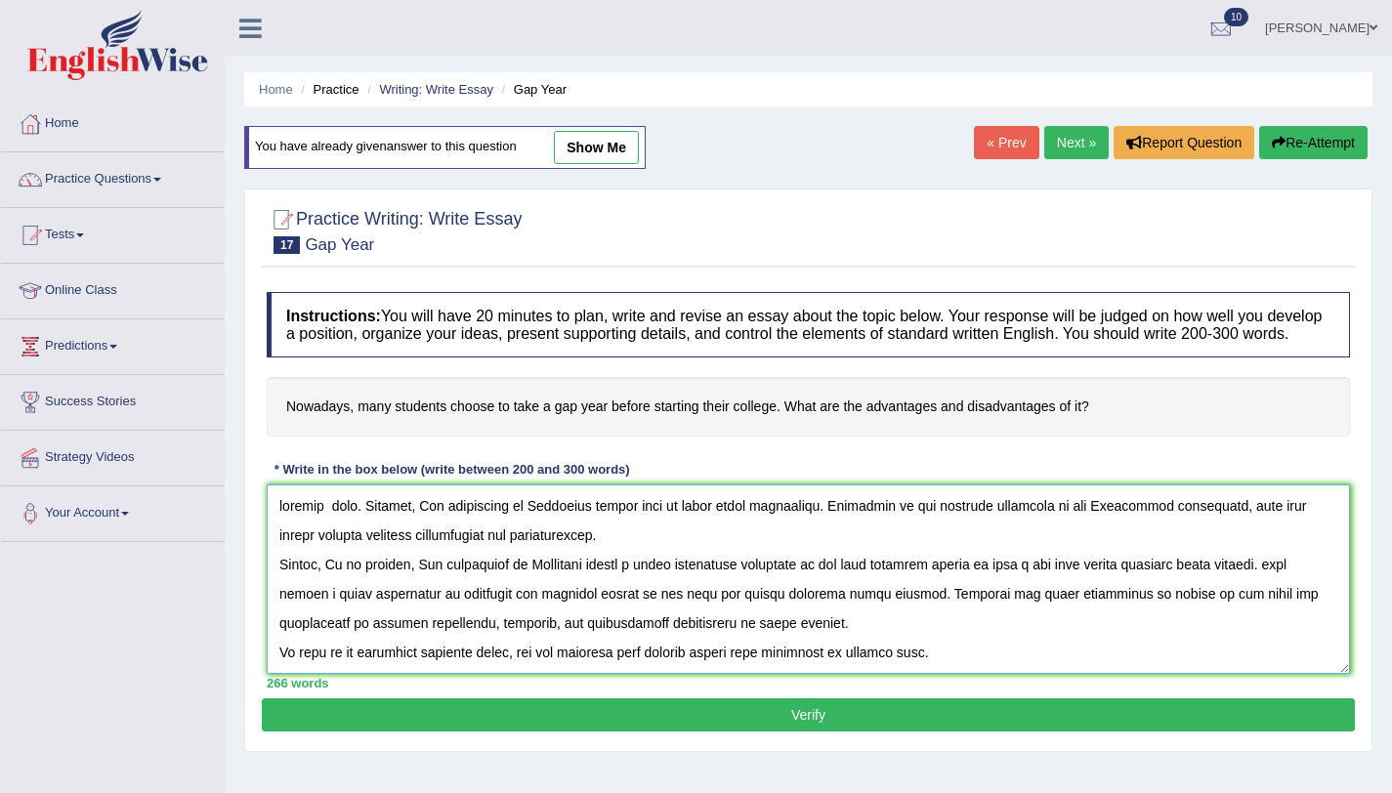
click at [1286, 582] on textarea at bounding box center [809, 580] width 1084 height 190
click at [1259, 584] on textarea at bounding box center [809, 580] width 1084 height 190
click at [1285, 592] on textarea at bounding box center [809, 580] width 1084 height 190
type textarea "One of the most conspicuous trends of today's world is the colossal upsurge in …"
click at [963, 718] on button "Verify" at bounding box center [808, 715] width 1093 height 33
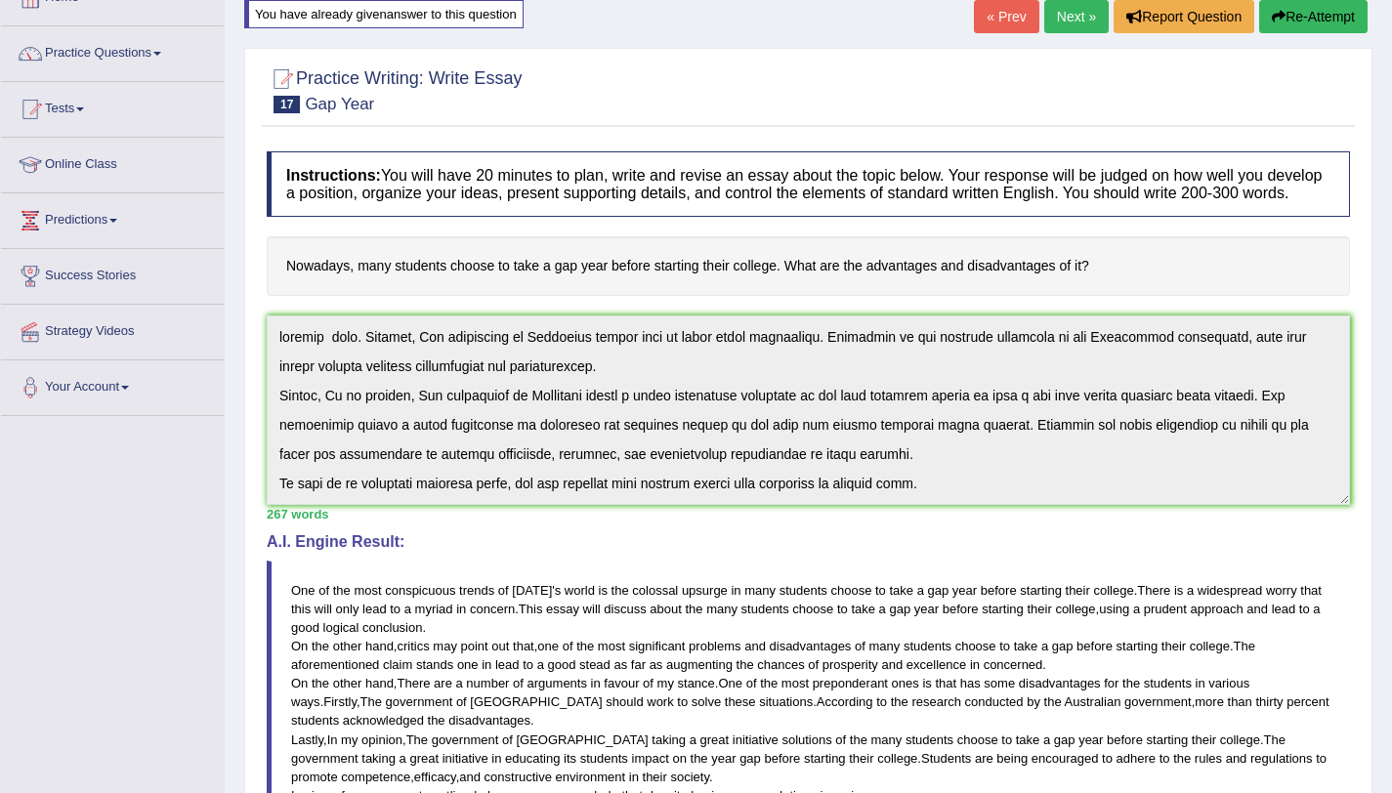
scroll to position [0, 0]
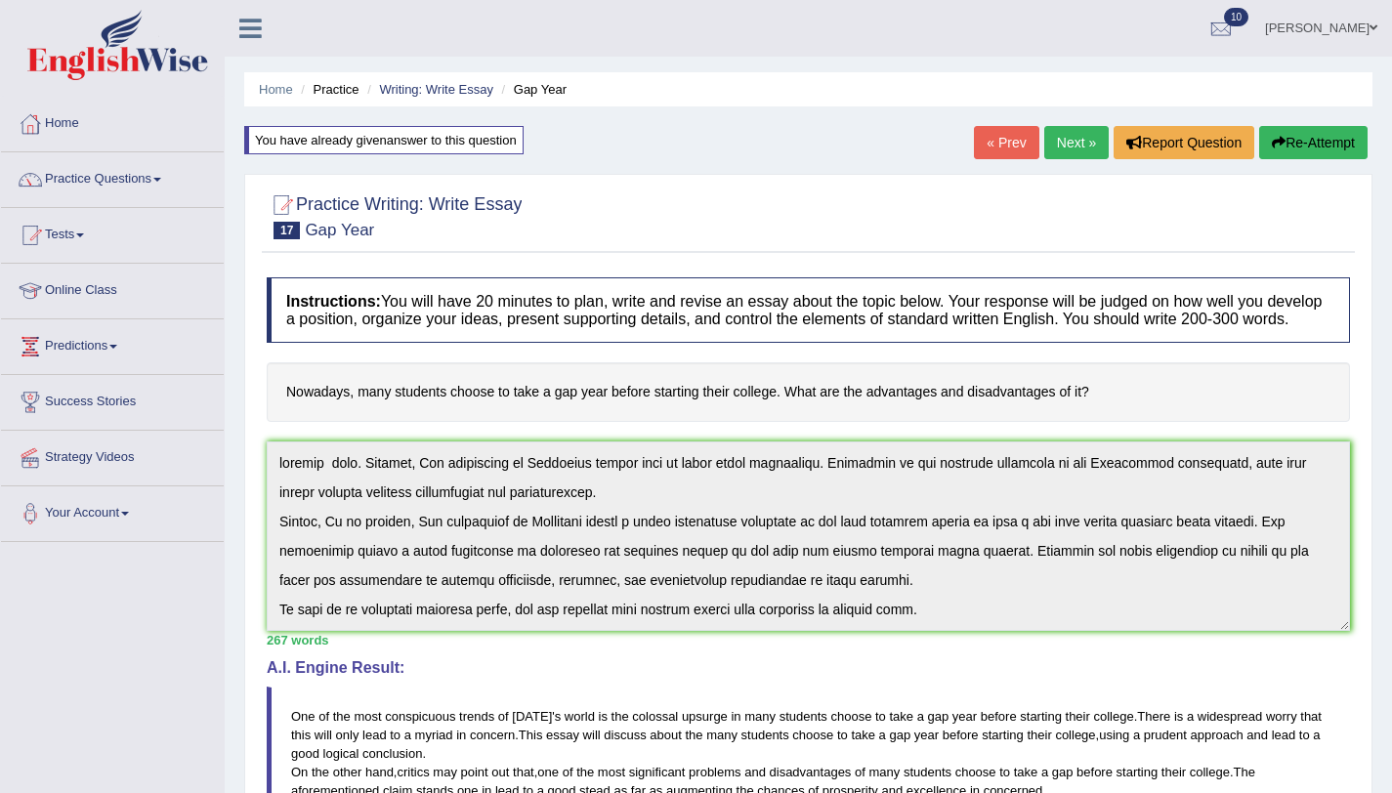
click at [1047, 150] on link "Next »" at bounding box center [1077, 142] width 64 height 33
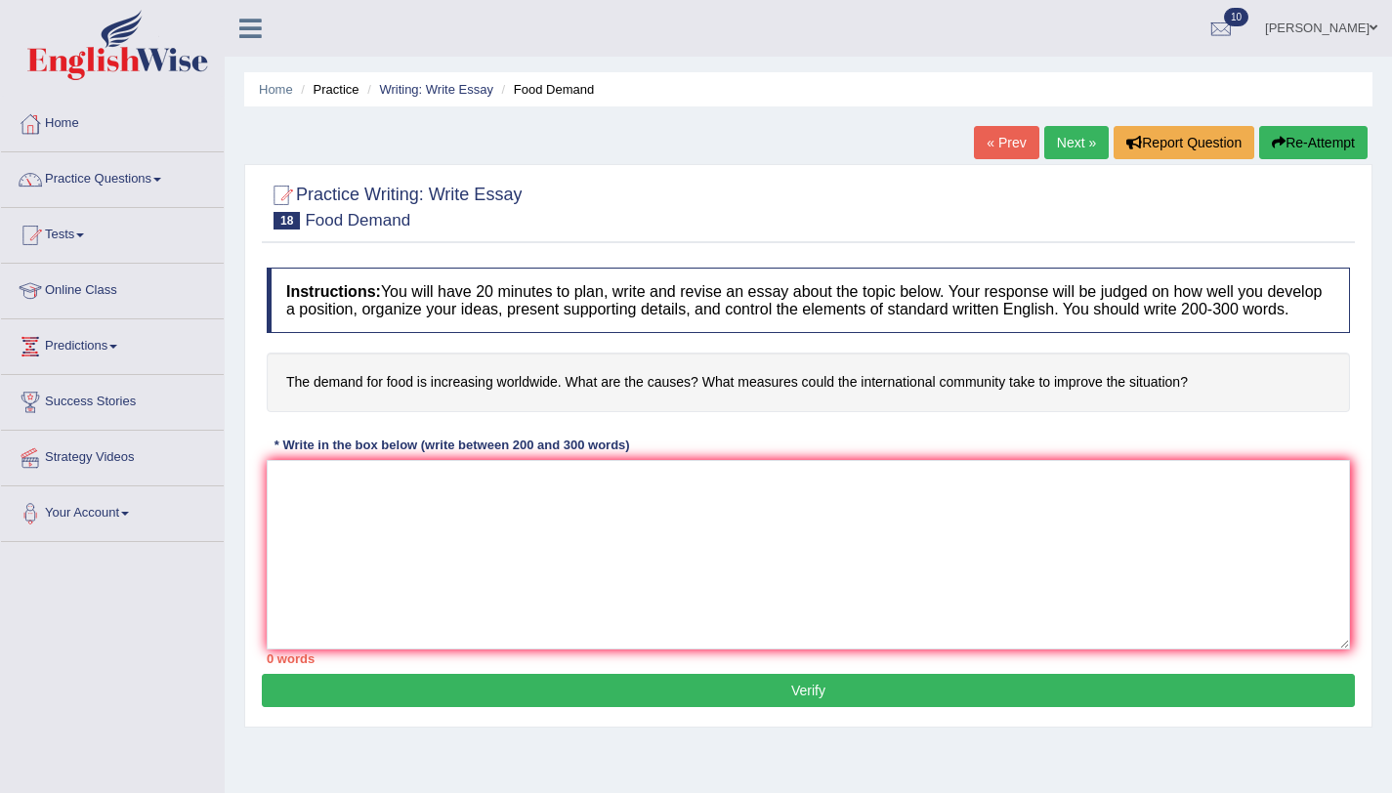
click at [1075, 146] on link "Next »" at bounding box center [1077, 142] width 64 height 33
click at [1050, 149] on link "Next »" at bounding box center [1077, 142] width 64 height 33
click at [825, 538] on textarea at bounding box center [809, 555] width 1084 height 190
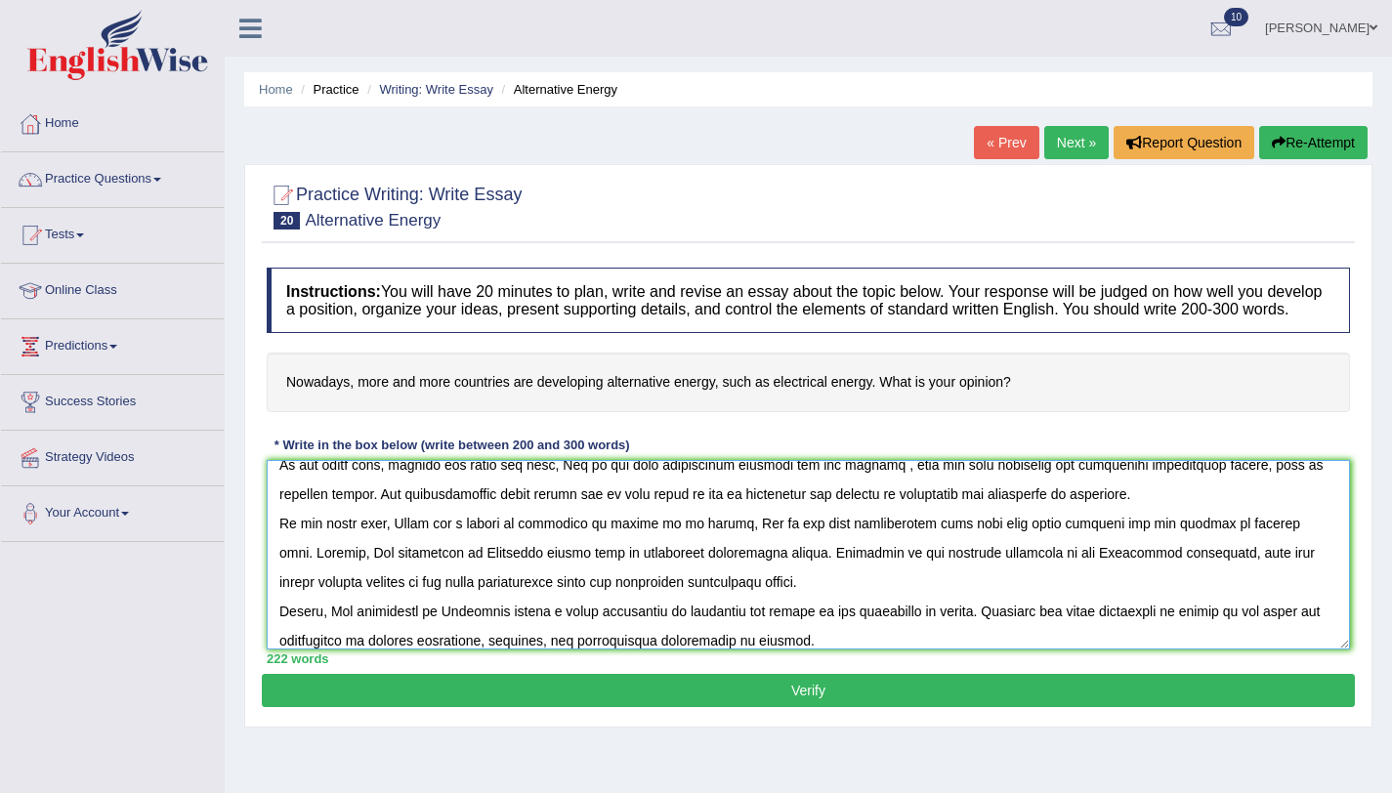
scroll to position [134, 0]
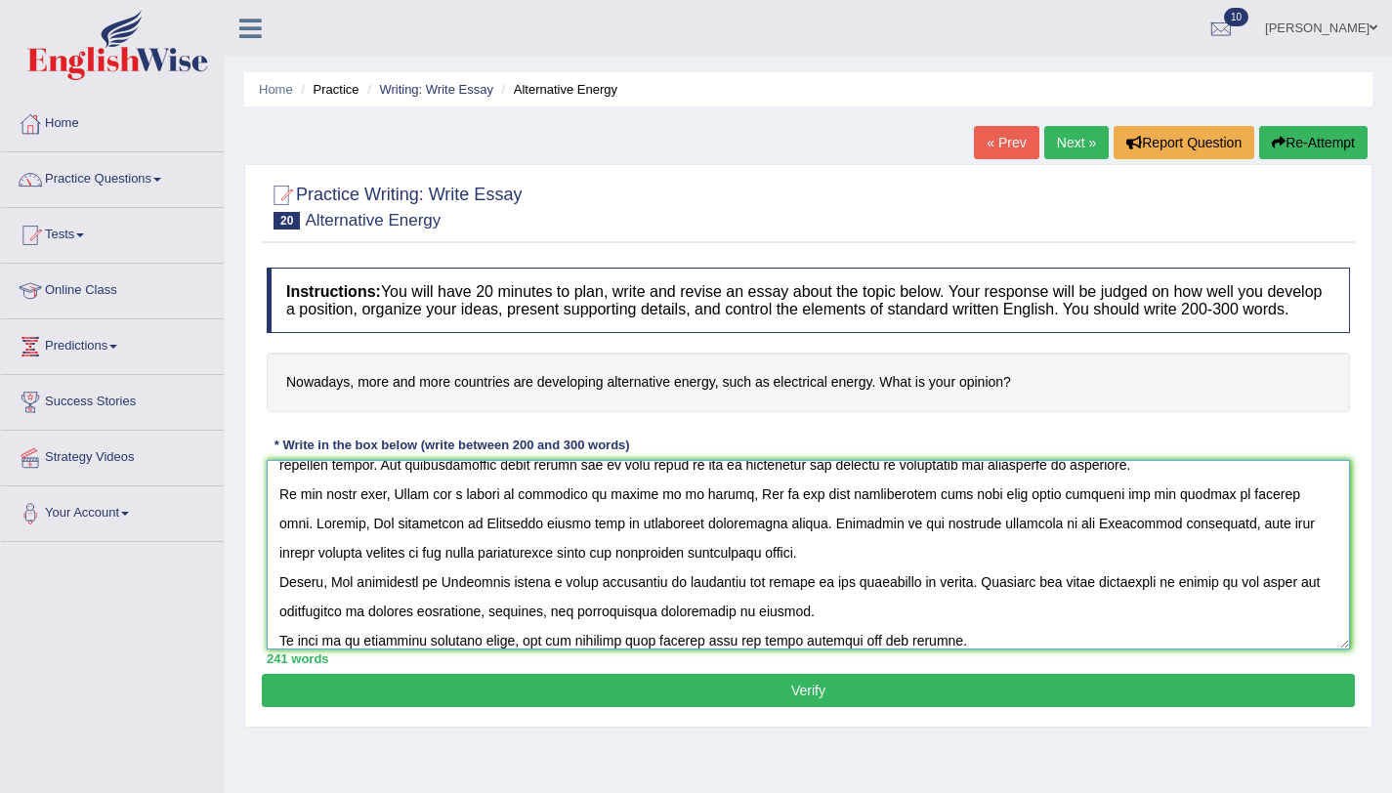
click at [748, 650] on textarea at bounding box center [809, 555] width 1084 height 190
click at [743, 650] on textarea at bounding box center [809, 555] width 1084 height 190
type textarea "One of the most conspicuous trends of today's world is the colossal upsurge in …"
click at [823, 707] on button "Verify" at bounding box center [808, 690] width 1093 height 33
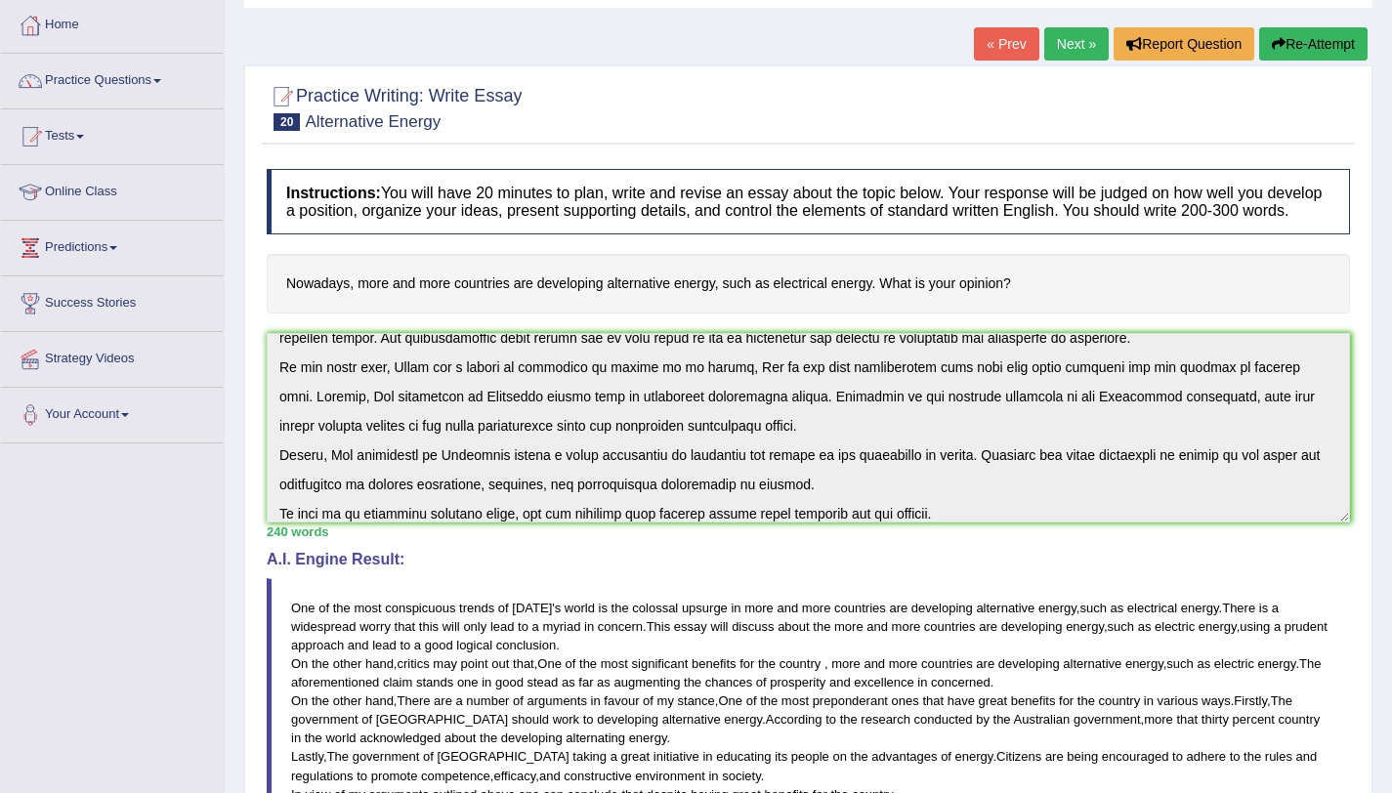
scroll to position [0, 0]
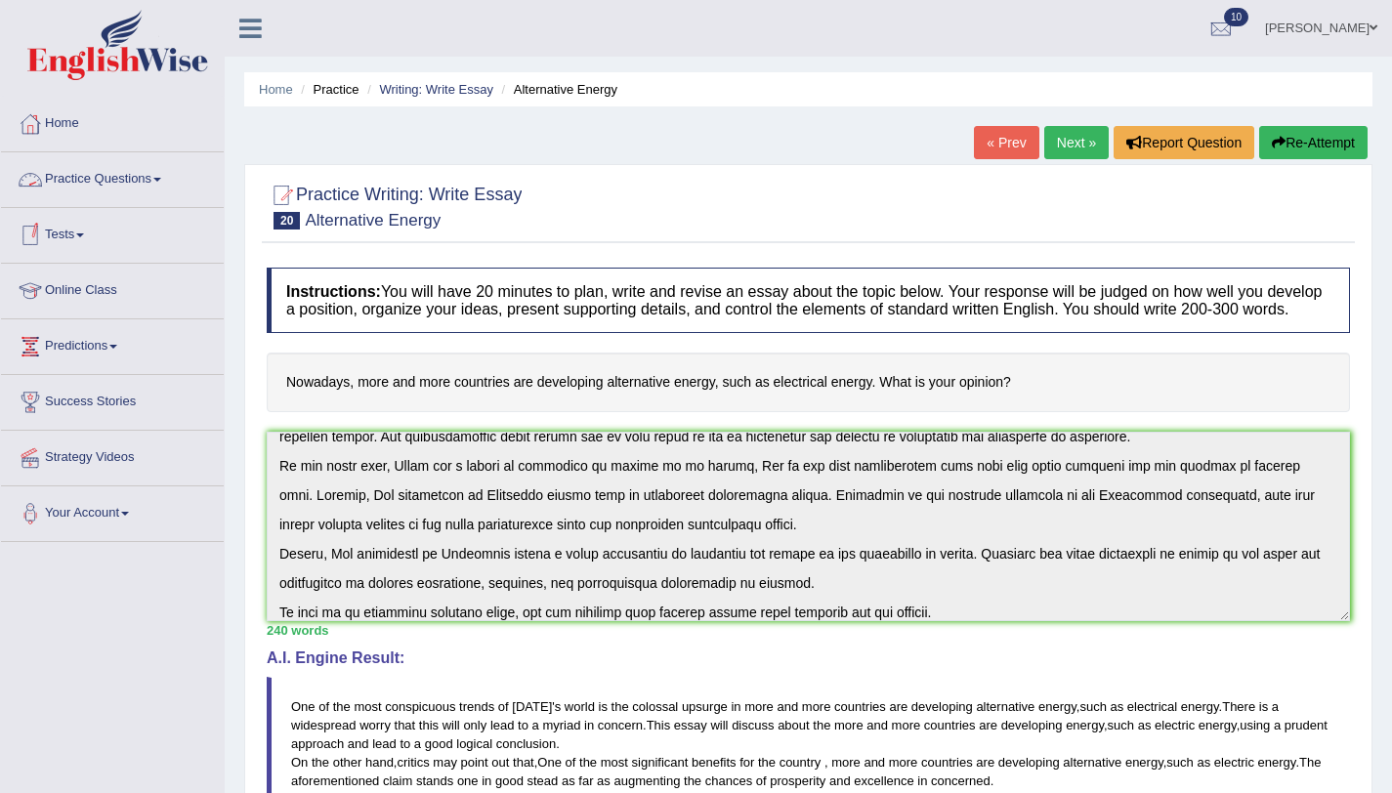
click at [142, 172] on link "Practice Questions" at bounding box center [112, 176] width 223 height 49
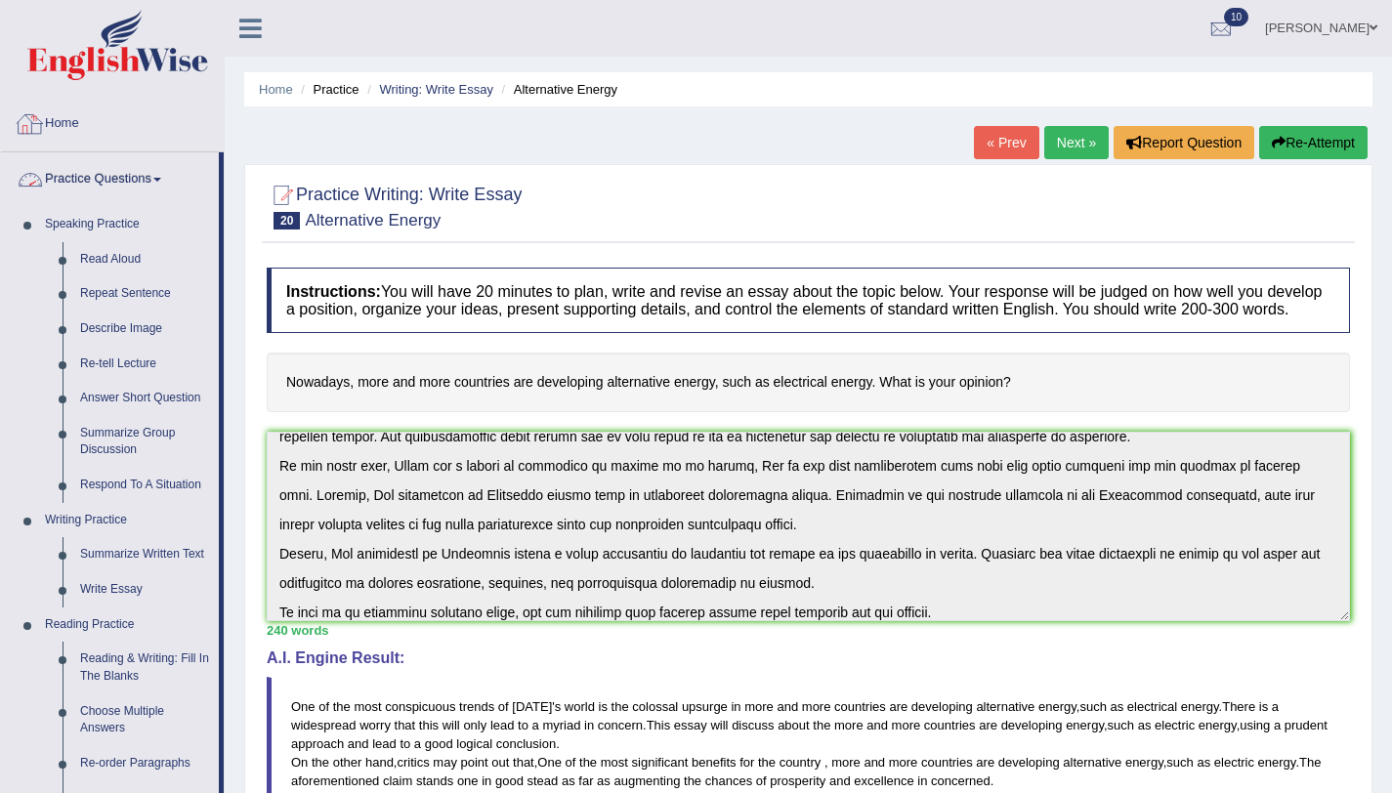
click at [53, 110] on link "Home" at bounding box center [112, 121] width 223 height 49
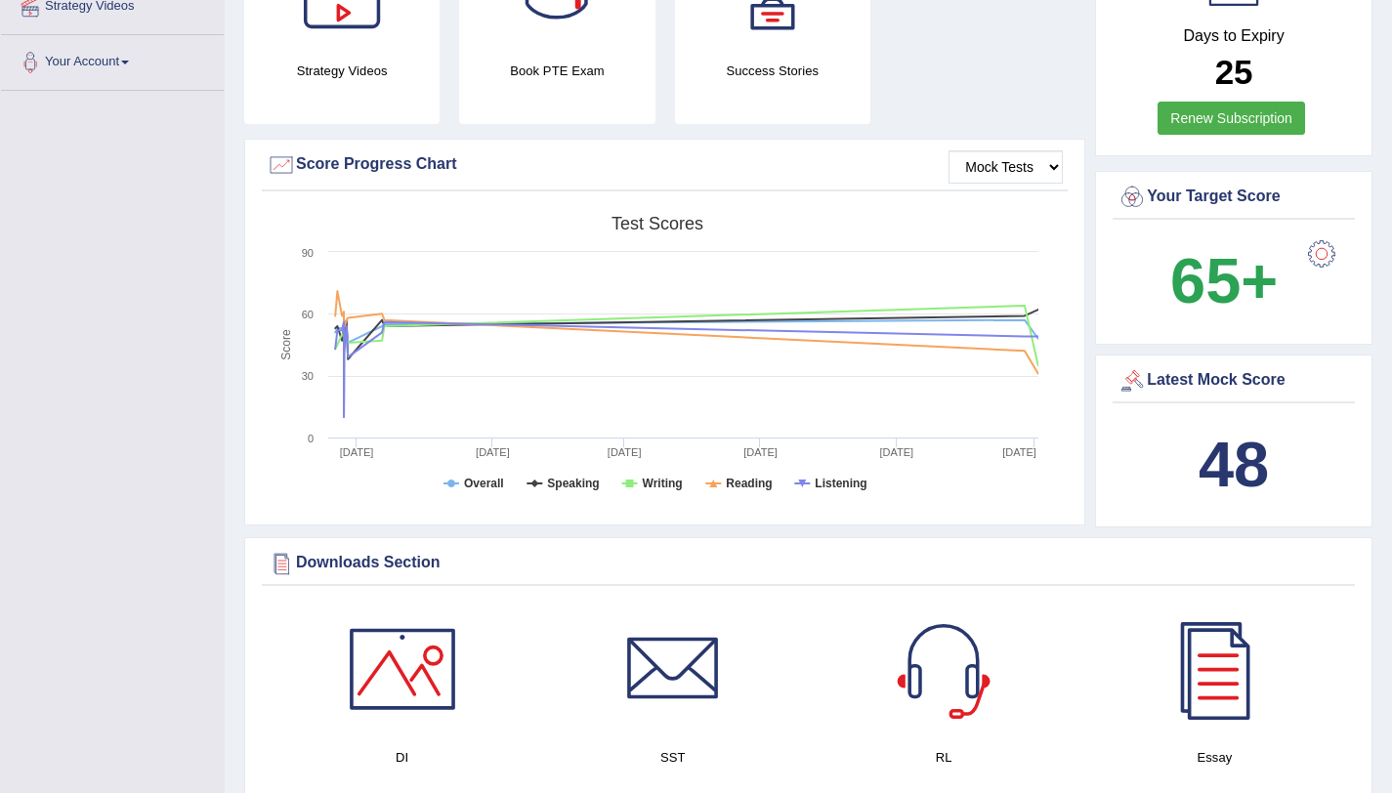
scroll to position [343, 0]
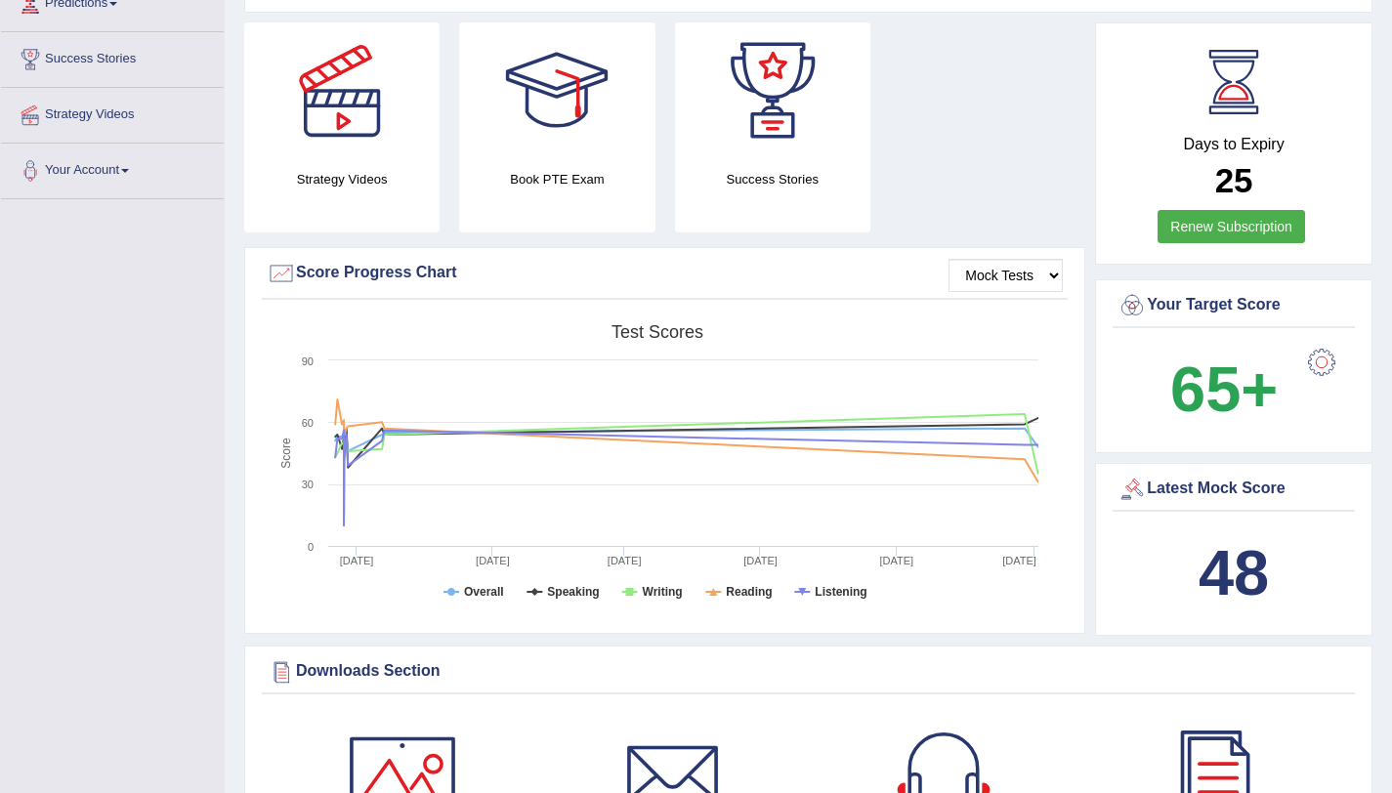
click at [1216, 581] on b "48" at bounding box center [1234, 572] width 70 height 71
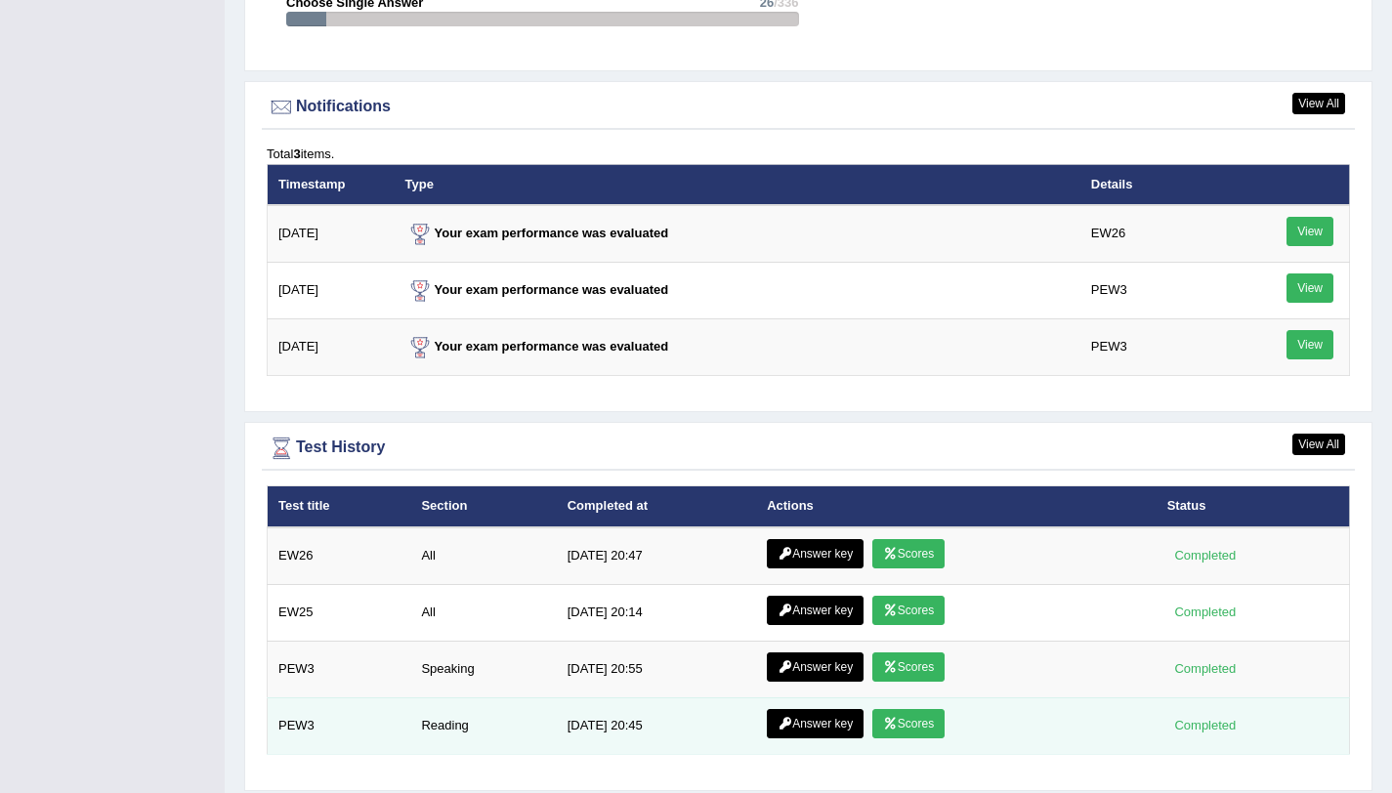
scroll to position [2362, 0]
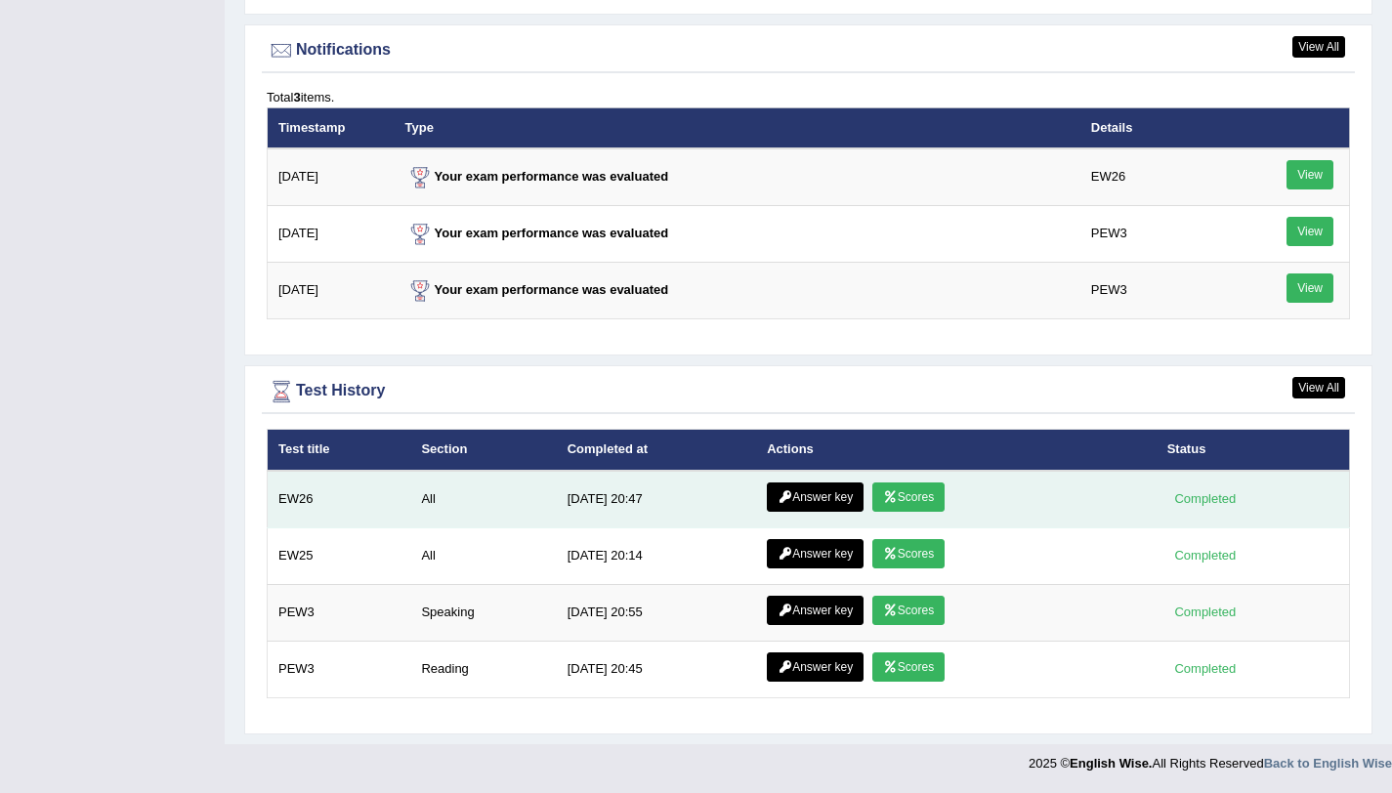
click at [899, 502] on link "Scores" at bounding box center [909, 497] width 72 height 29
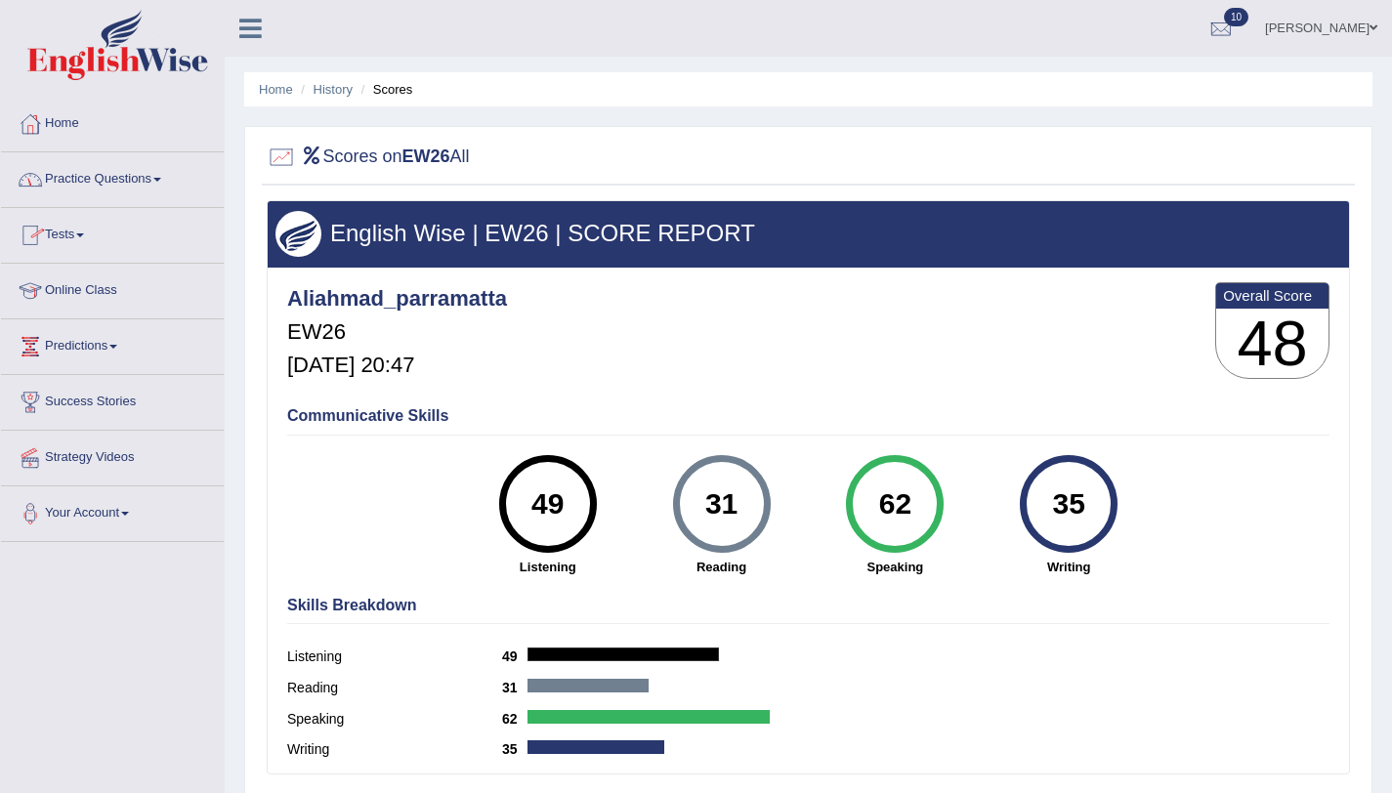
click at [159, 183] on link "Practice Questions" at bounding box center [112, 176] width 223 height 49
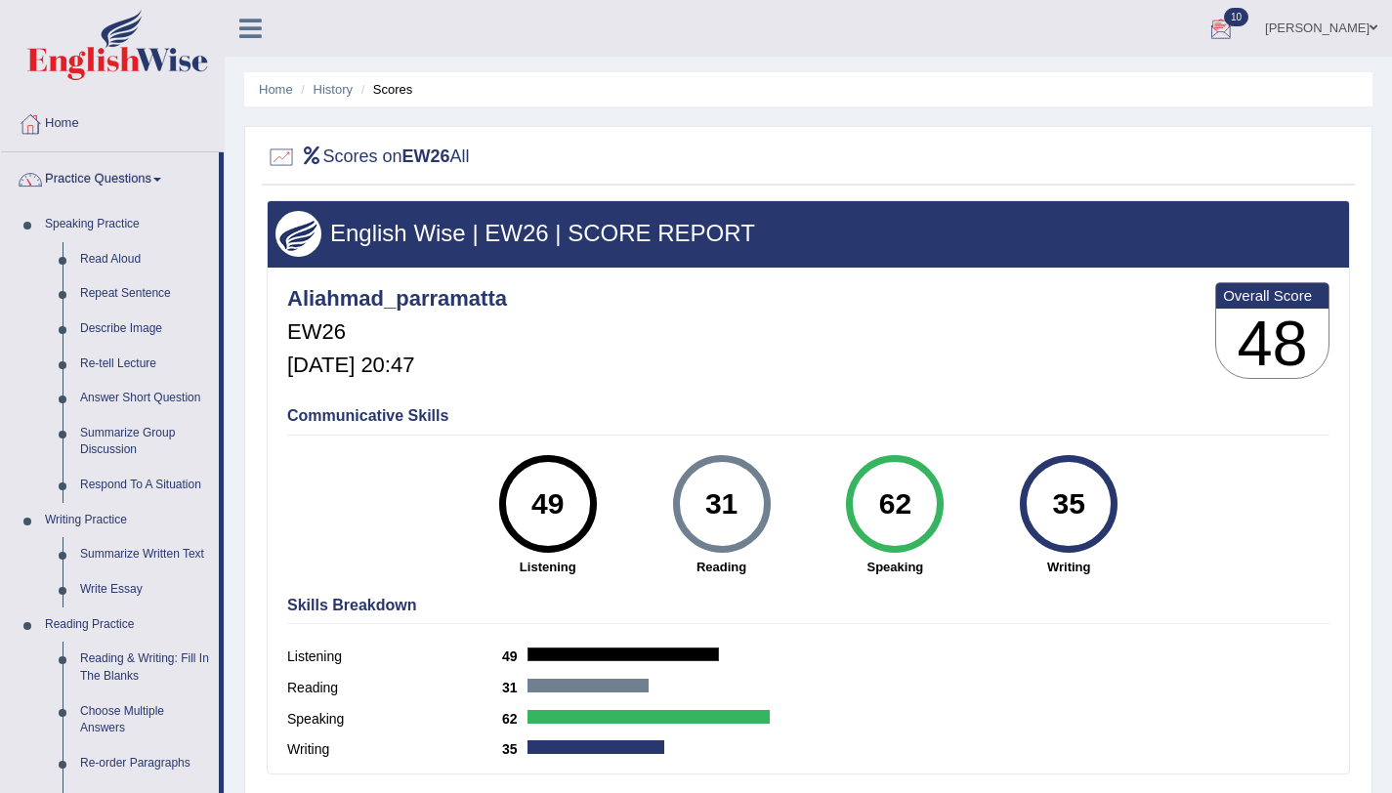
click at [1351, 27] on link "Ali Ahmad Shafai" at bounding box center [1322, 25] width 142 height 51
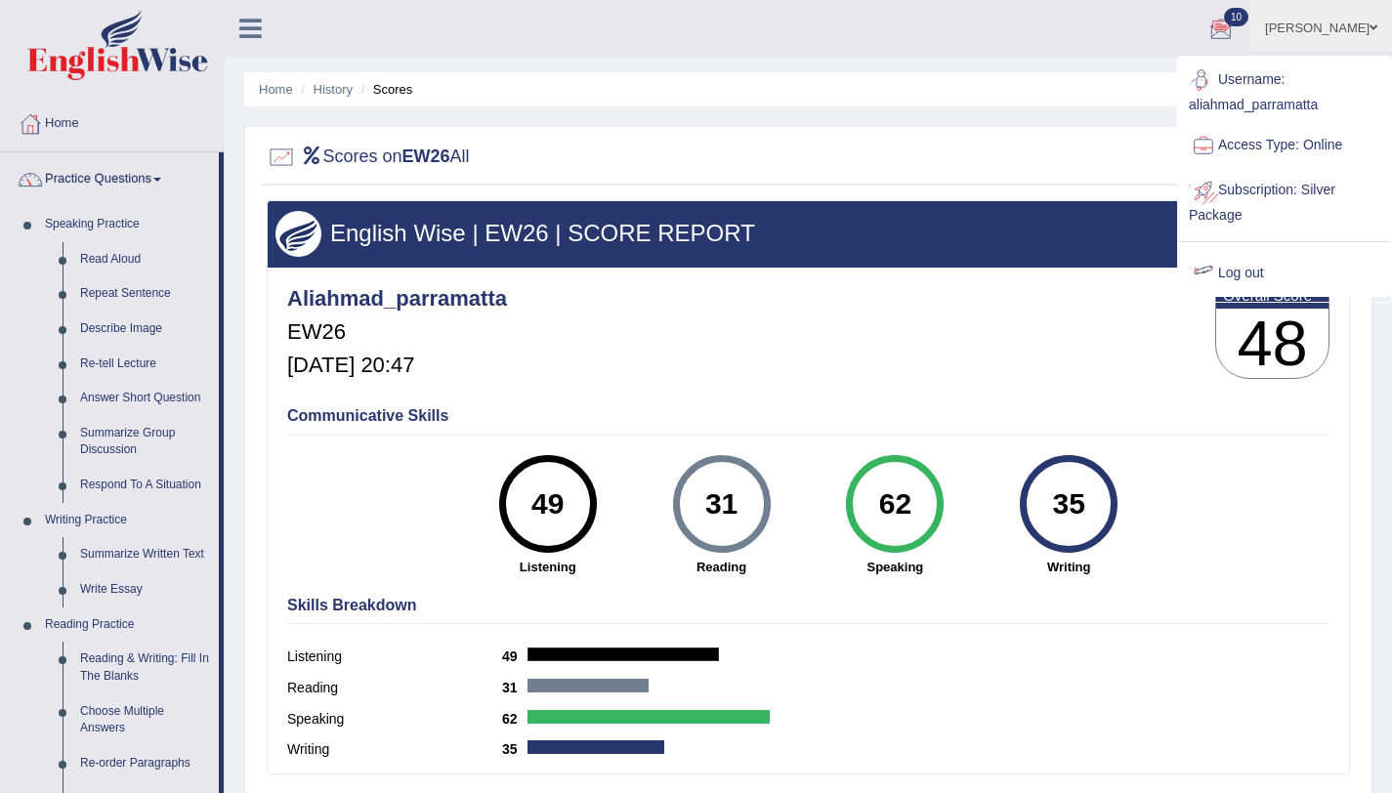
click at [1252, 270] on link "Log out" at bounding box center [1284, 273] width 211 height 45
